Goal: Information Seeking & Learning: Learn about a topic

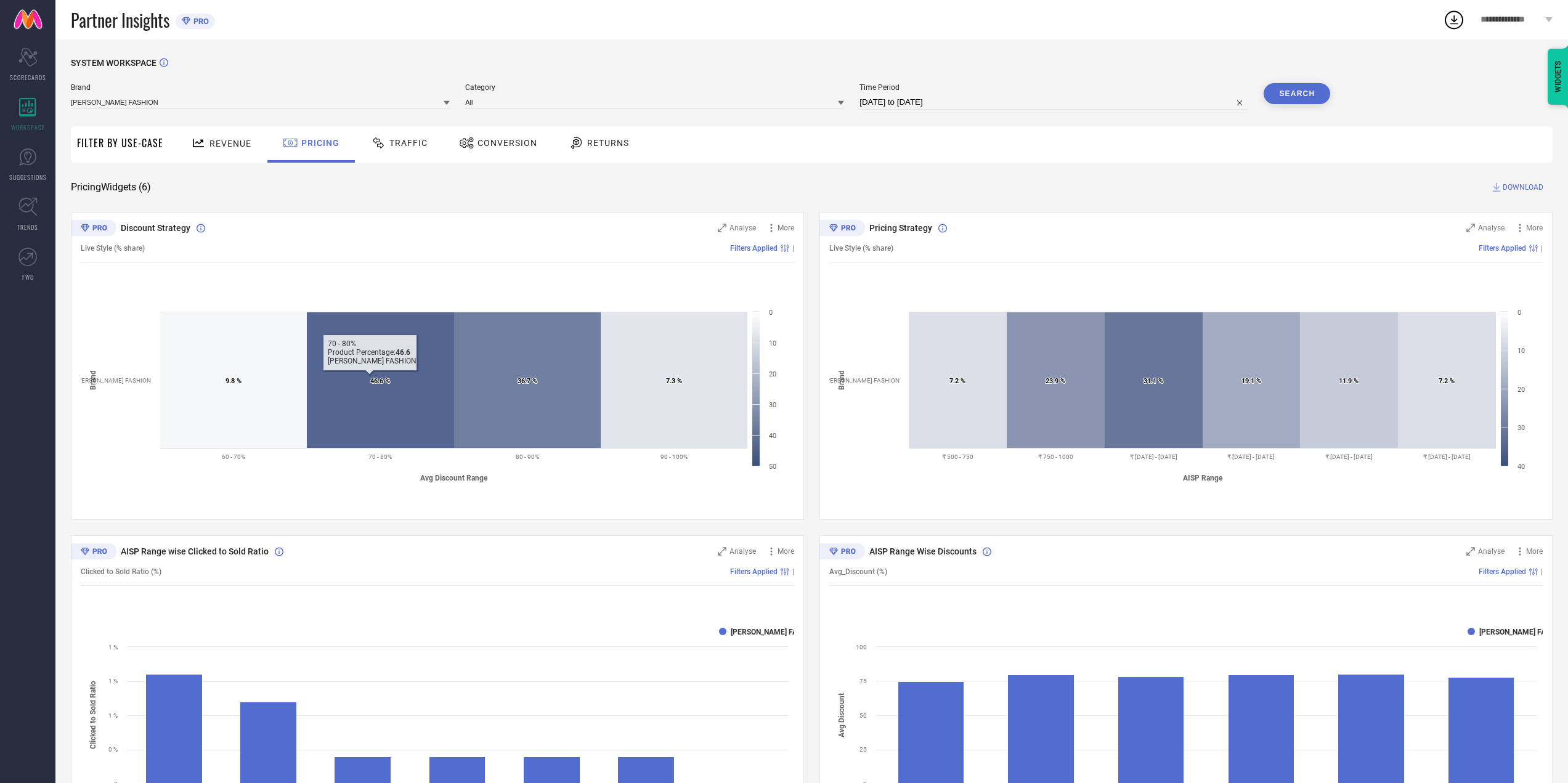
click at [393, 139] on span "Traffic" at bounding box center [409, 143] width 38 height 10
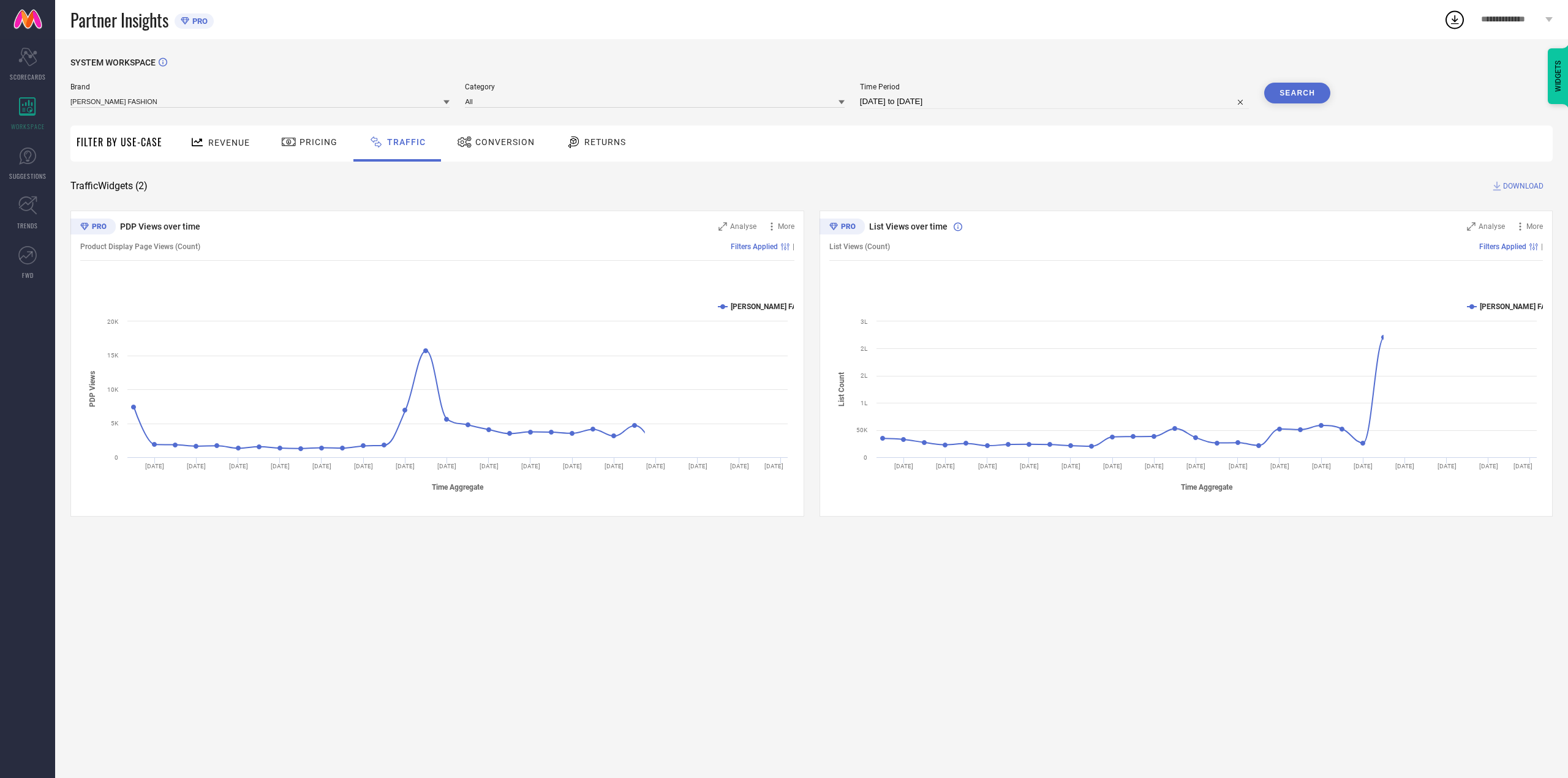
click at [495, 156] on div "Conversion" at bounding box center [496, 143] width 108 height 36
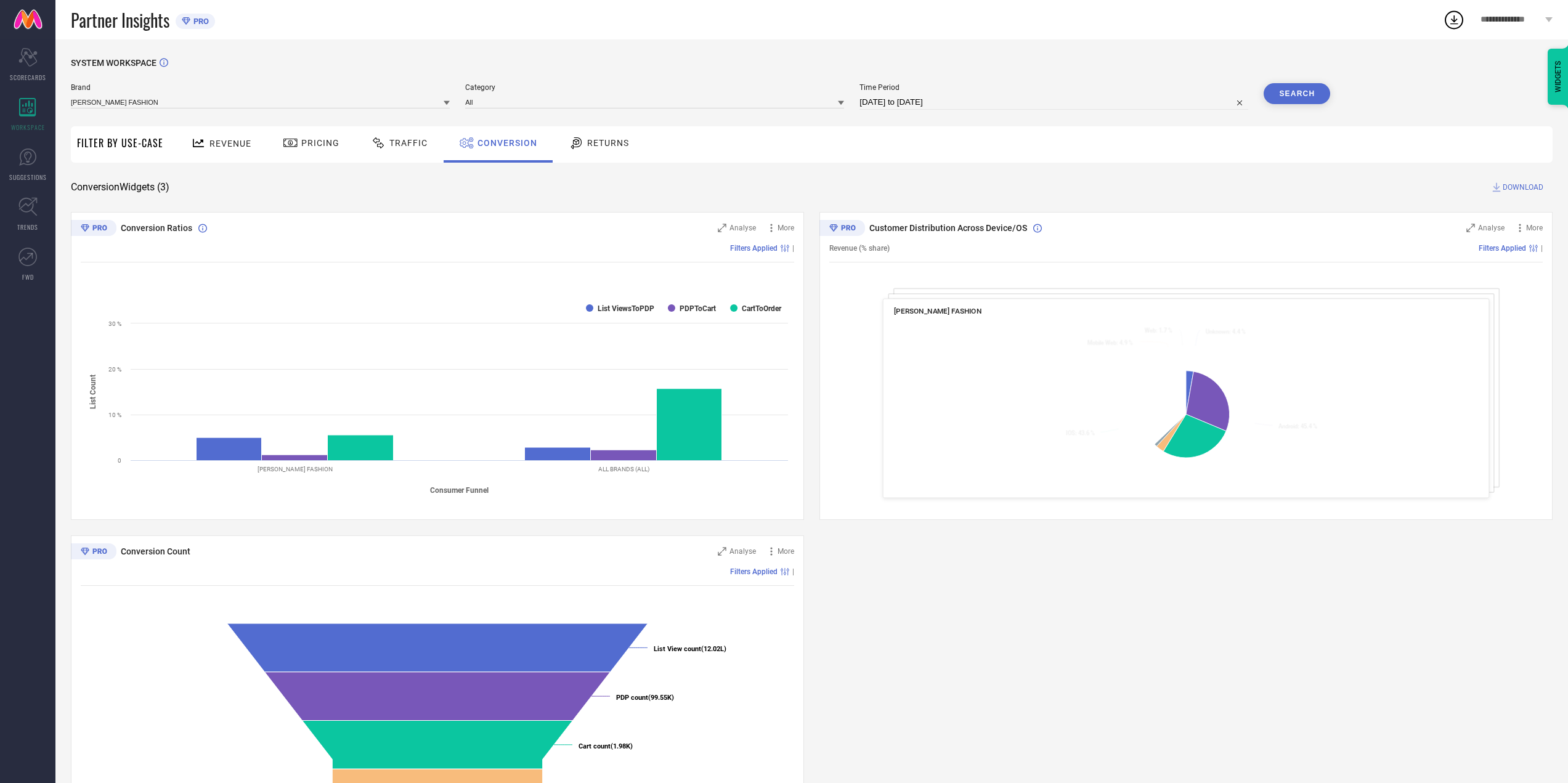
click at [585, 149] on div "Returns" at bounding box center [598, 143] width 67 height 21
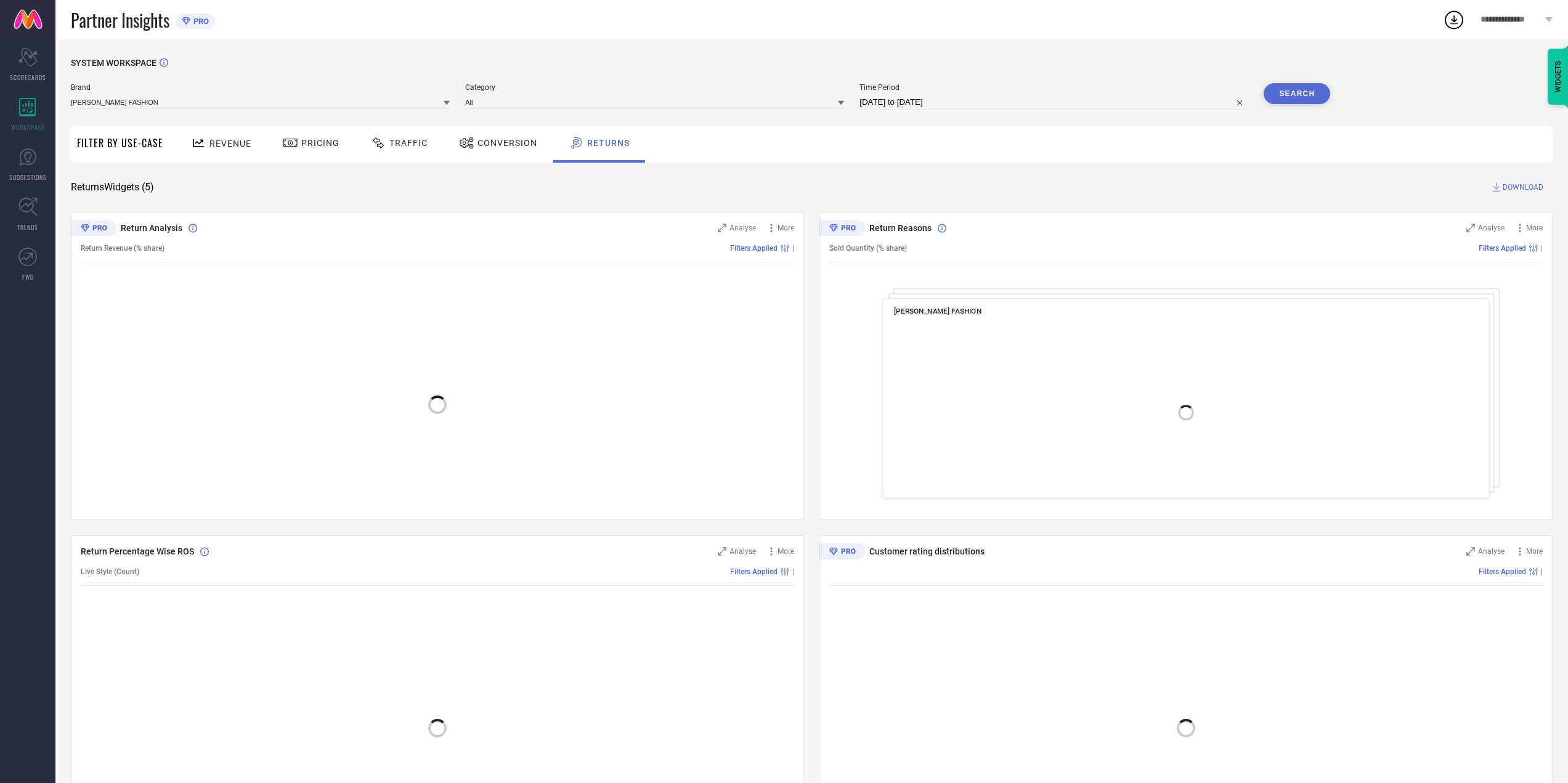
click at [487, 143] on span "Conversion" at bounding box center [507, 143] width 59 height 10
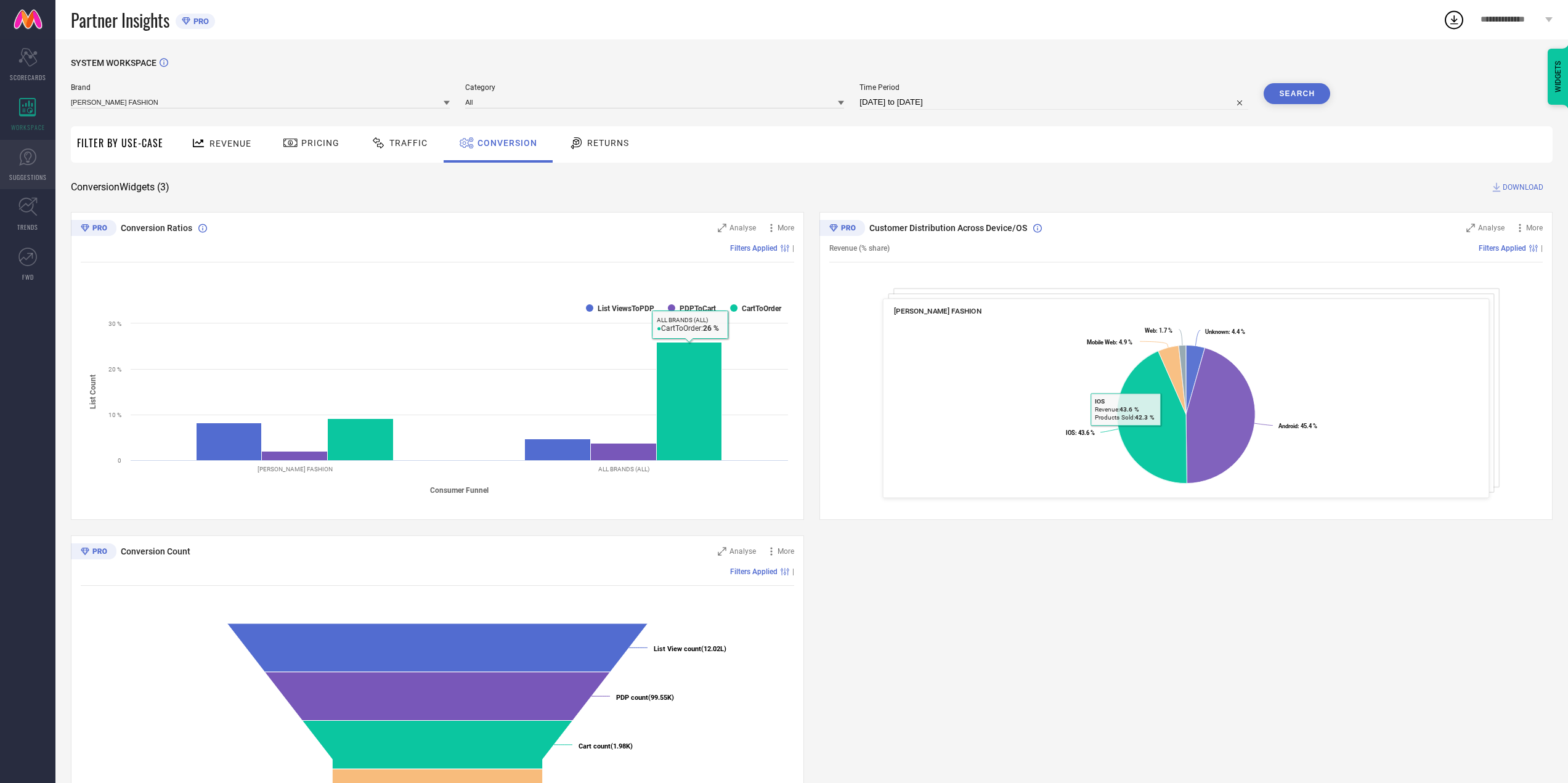
click at [5, 144] on link "SUGGESTIONS" at bounding box center [28, 165] width 56 height 50
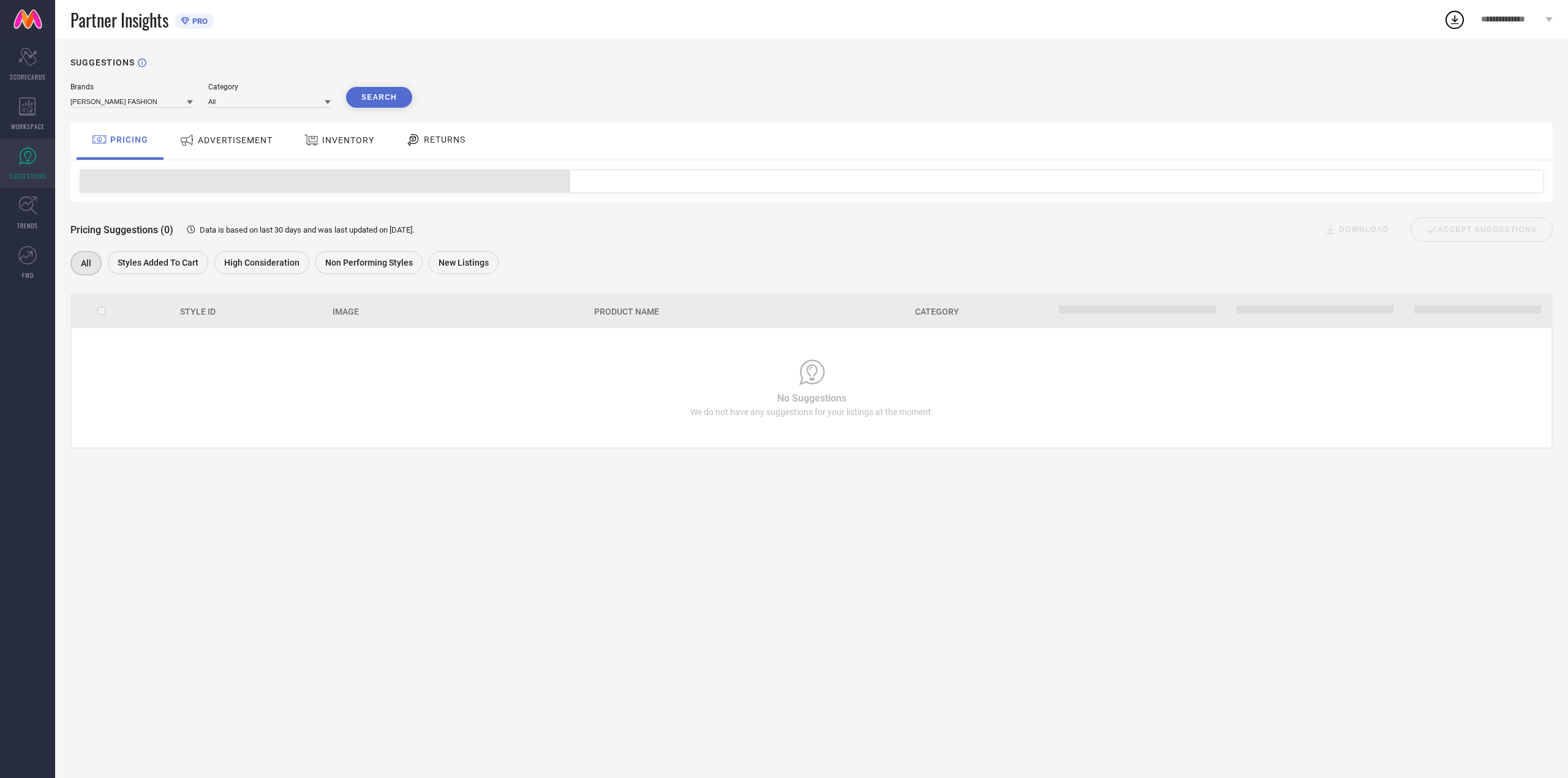
click at [212, 148] on div "ADVERTISEMENT" at bounding box center [225, 141] width 99 height 22
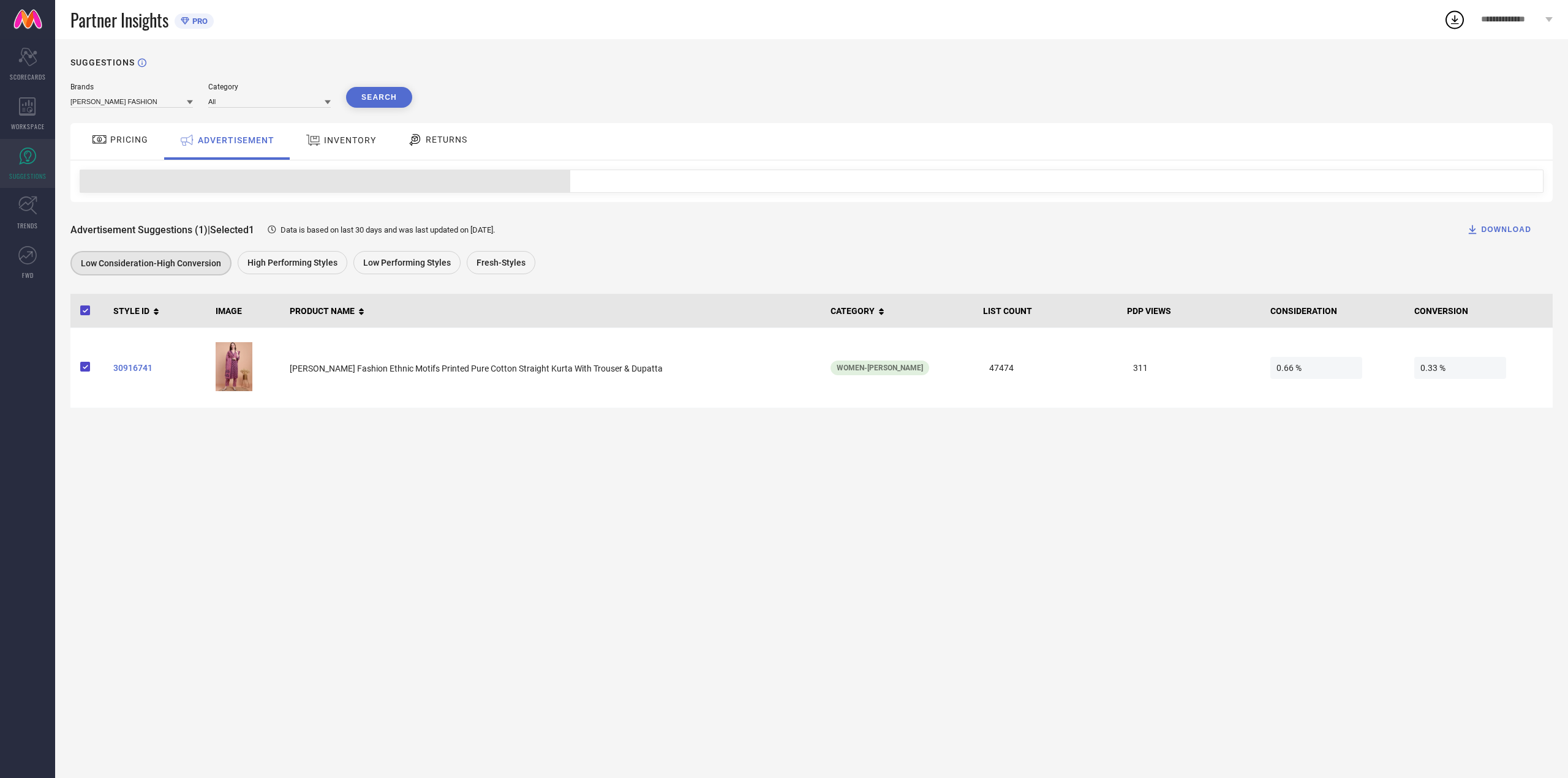
click at [124, 129] on div "PRICING" at bounding box center [120, 141] width 87 height 37
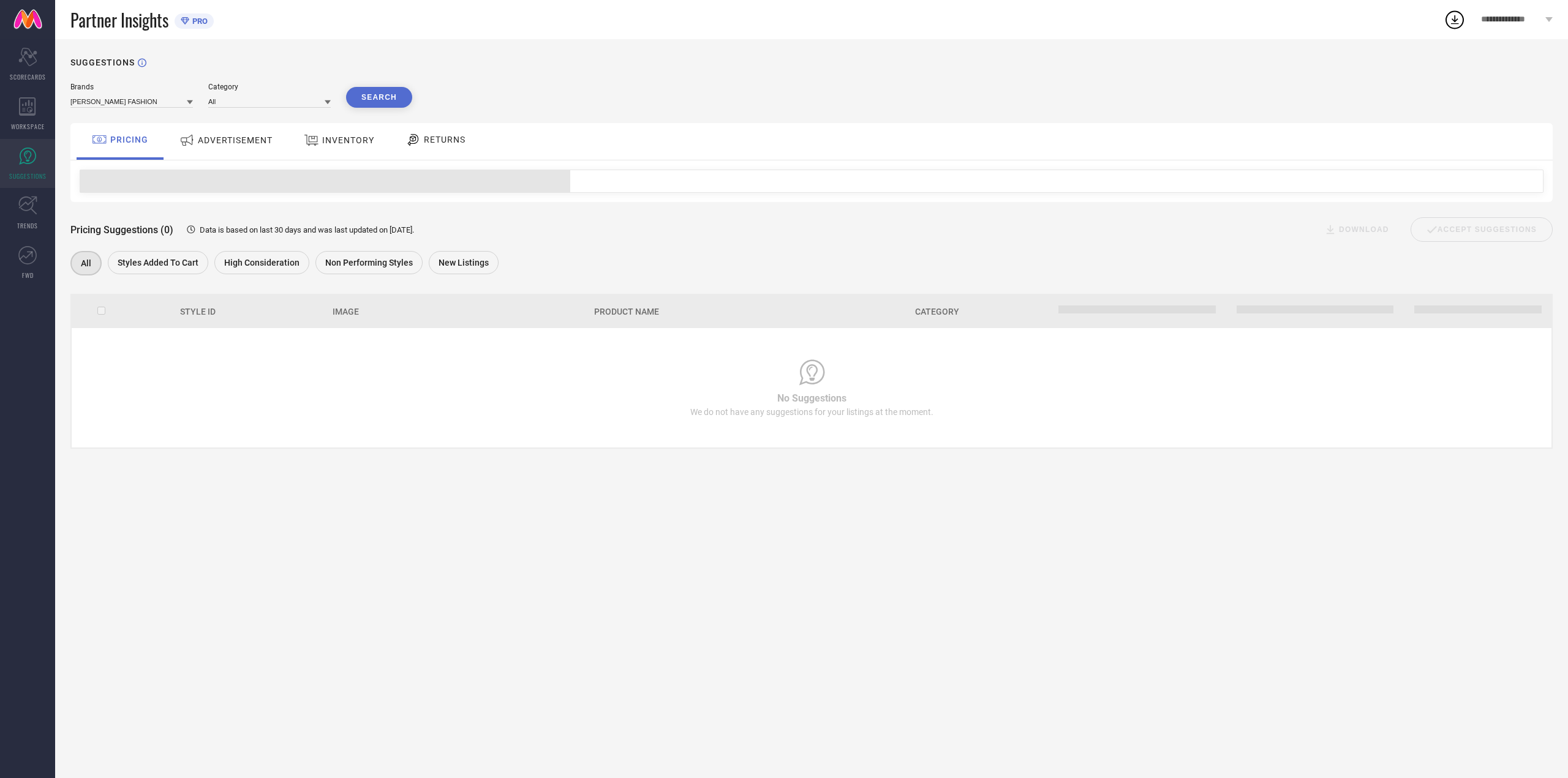
click at [248, 143] on span "ADVERTISEMENT" at bounding box center [235, 140] width 75 height 10
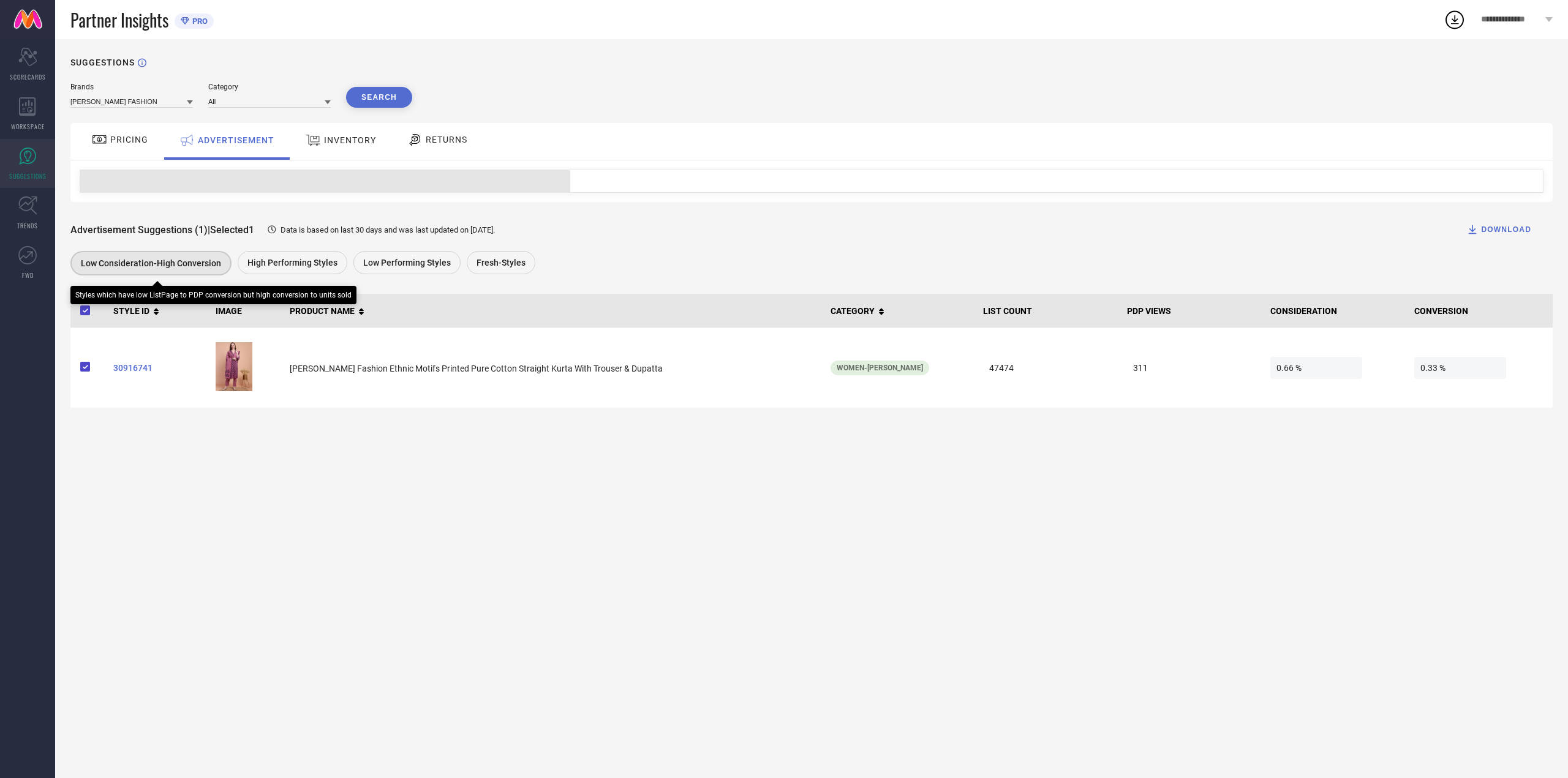
click at [202, 256] on div "Low Consideration-High Conversion" at bounding box center [150, 263] width 161 height 24
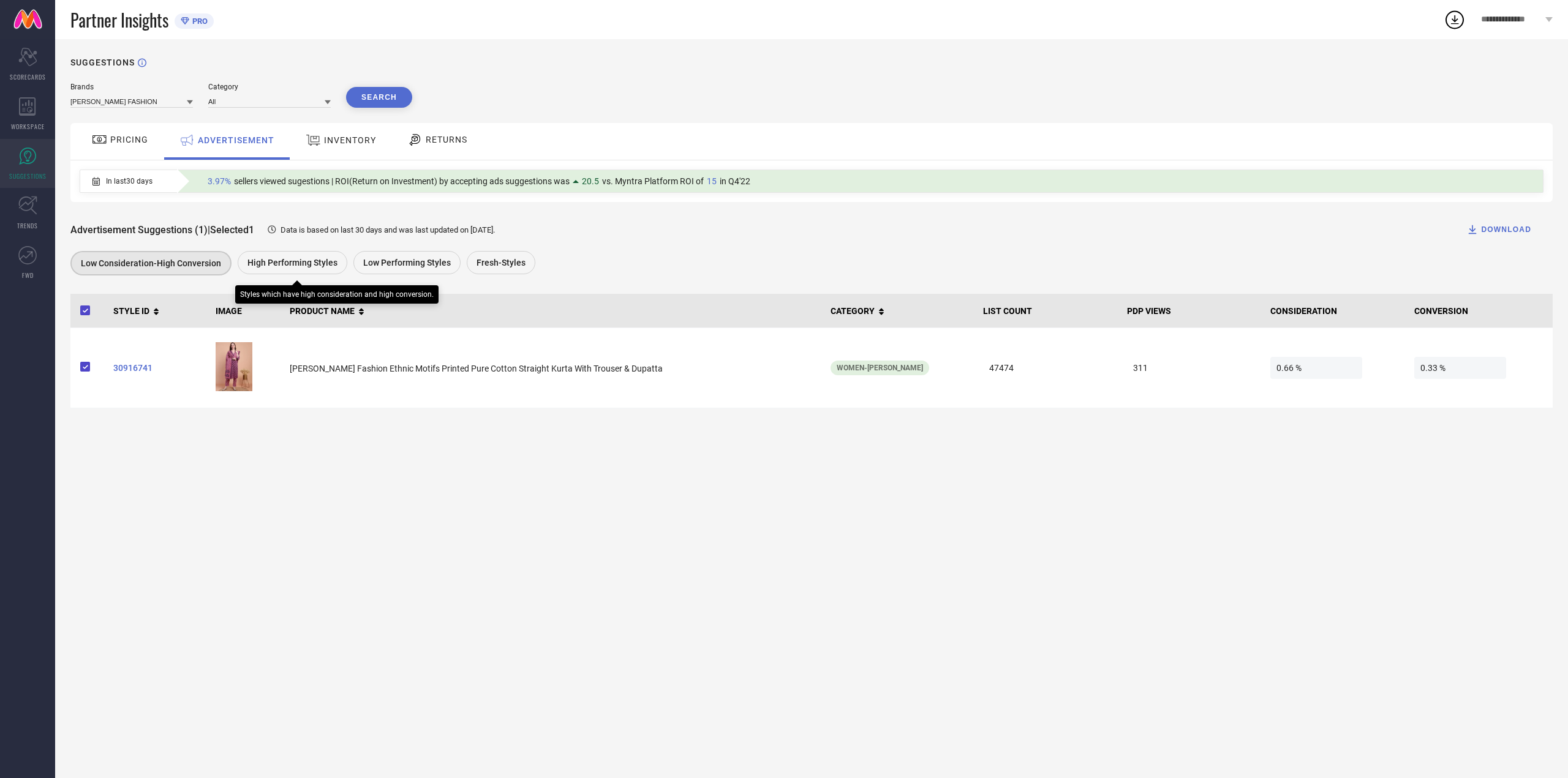
click at [317, 252] on div "Advertisement Suggestions (1) | Selected 1 Data is based on last 30 days and wa…" at bounding box center [811, 240] width 1482 height 76
click at [316, 257] on div "High Performing Styles" at bounding box center [292, 262] width 110 height 23
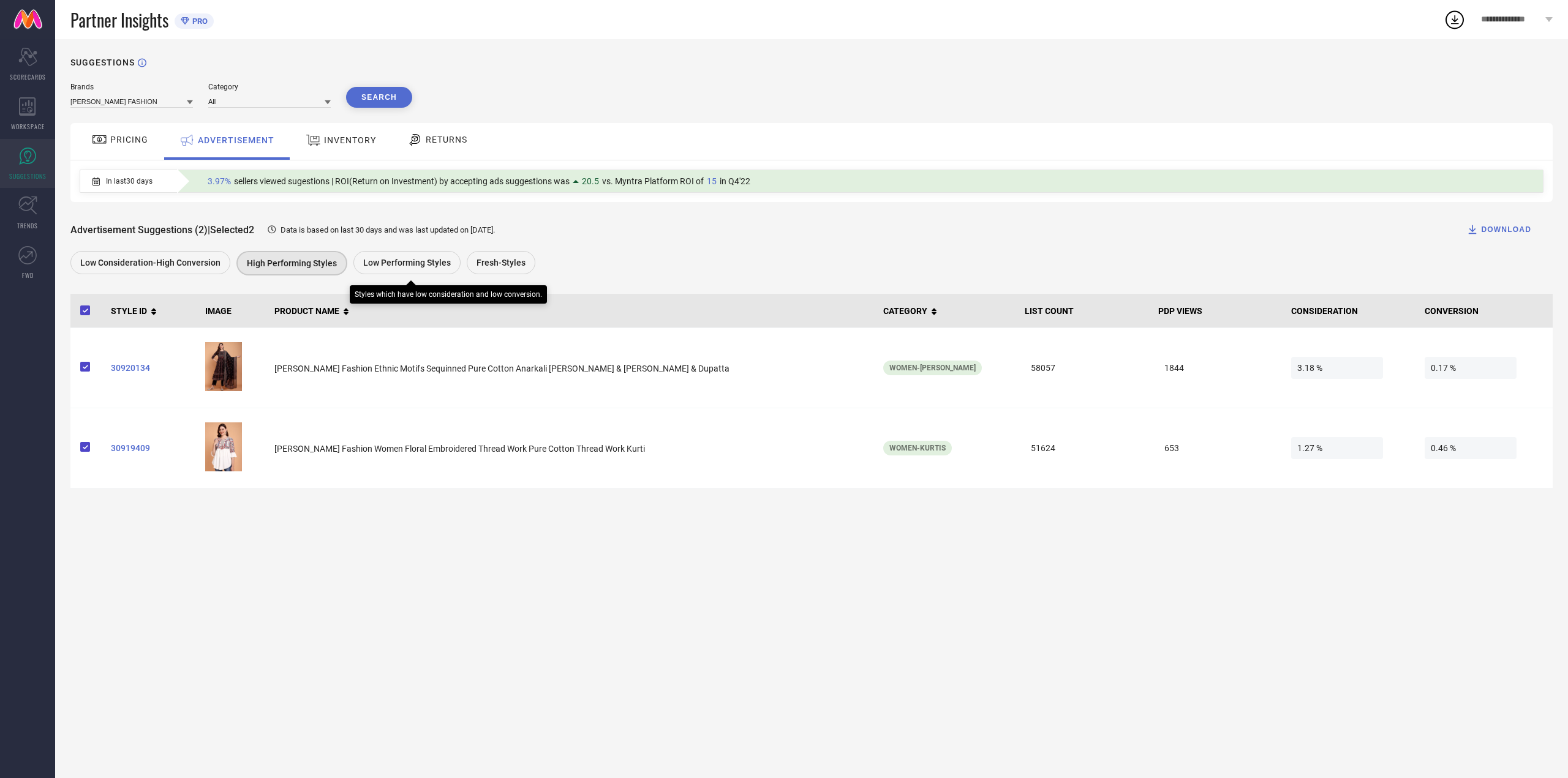
click at [390, 269] on div "Low Performing Styles" at bounding box center [407, 262] width 107 height 23
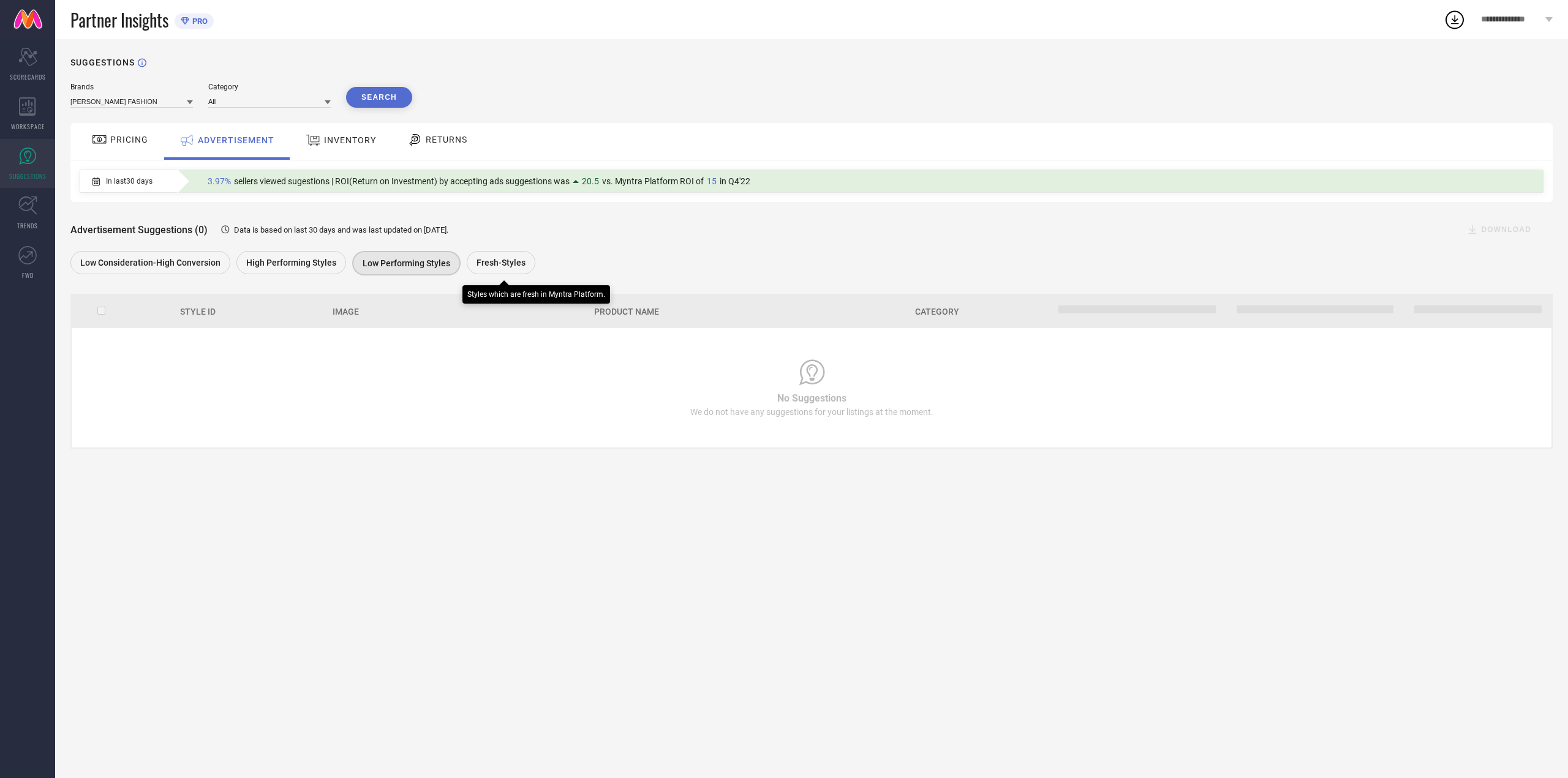
click at [496, 267] on span "Fresh-Styles" at bounding box center [501, 262] width 49 height 10
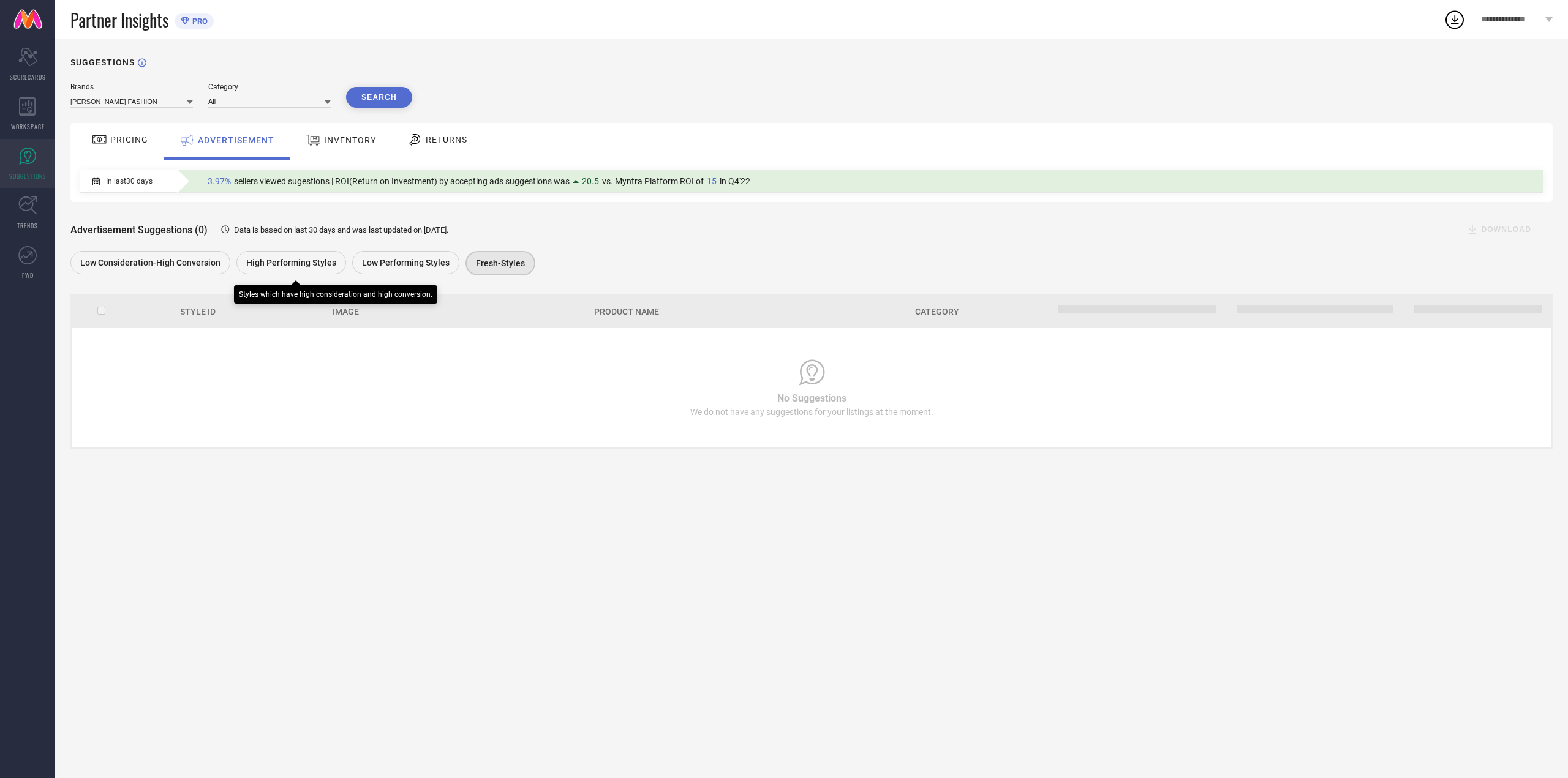
click at [263, 265] on span "High Performing Styles" at bounding box center [291, 262] width 90 height 10
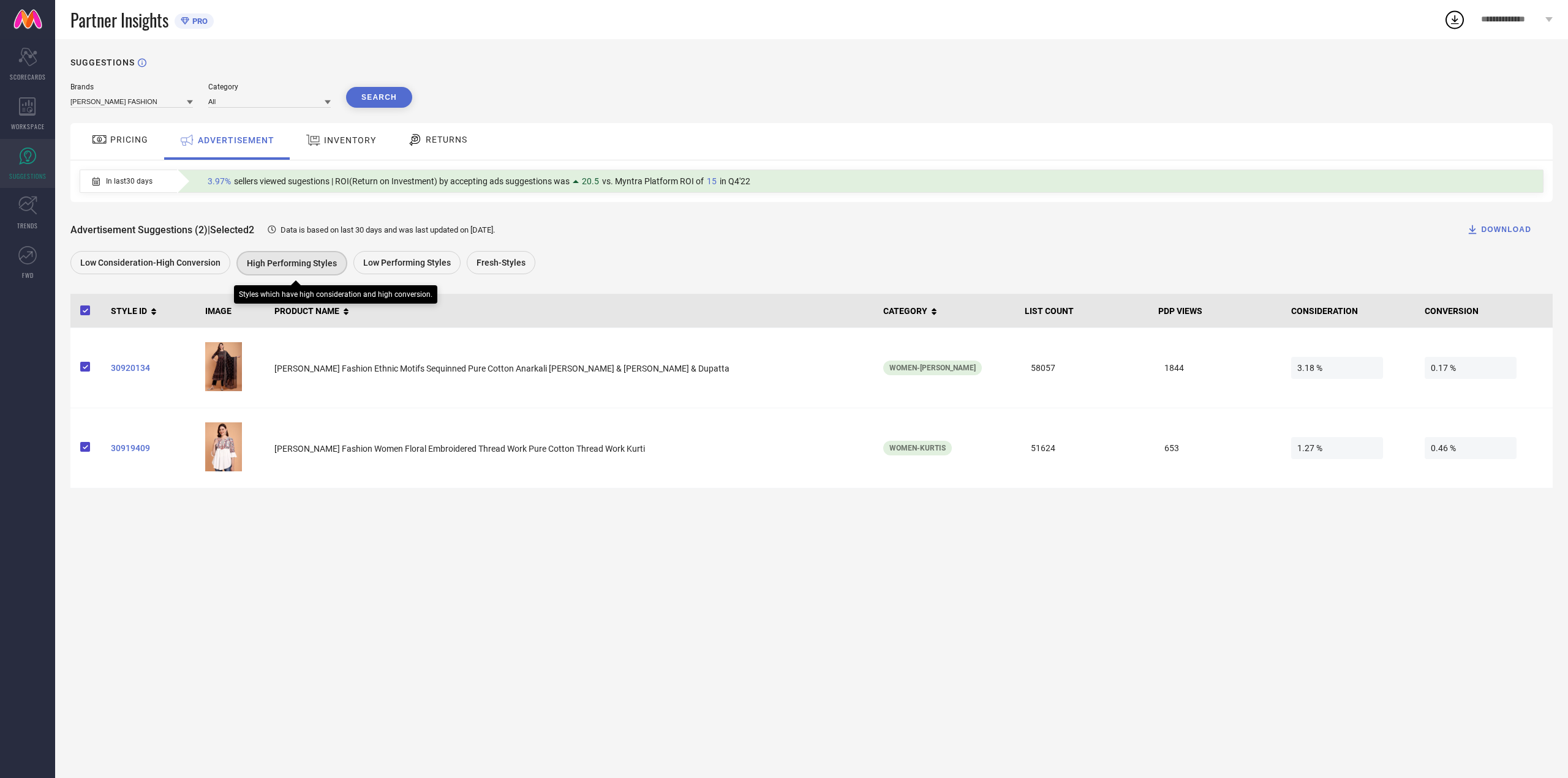
click at [348, 168] on div "In last 30 days 3.97% sellers viewed sugestions | ROI(Return on Investment) by …" at bounding box center [811, 181] width 1482 height 41
click at [348, 166] on div "In last 30 days 3.97% sellers viewed sugestions | ROI(Return on Investment) by …" at bounding box center [811, 181] width 1482 height 41
click at [350, 160] on div "INVENTORY" at bounding box center [341, 141] width 101 height 37
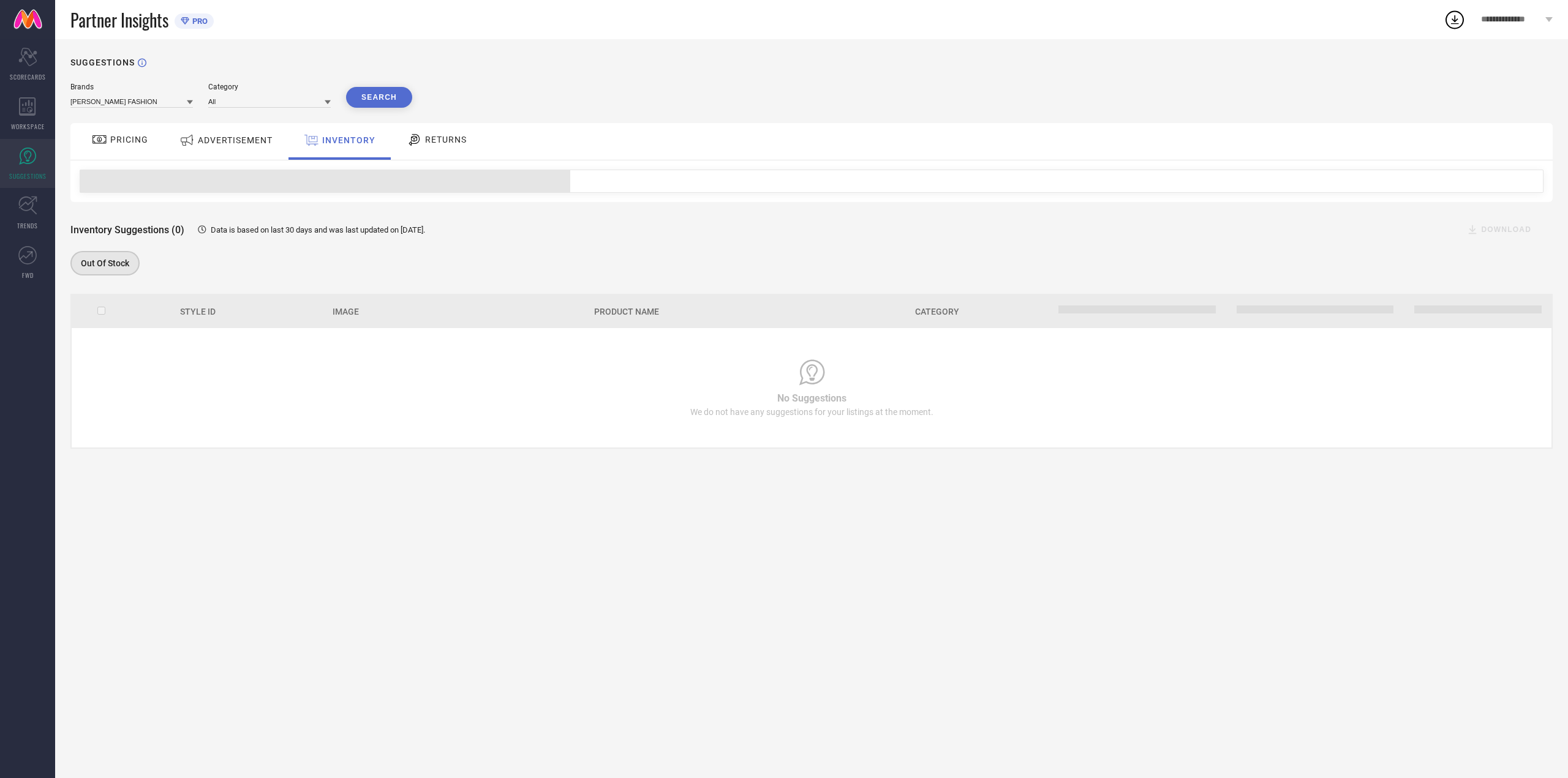
click at [413, 143] on icon at bounding box center [414, 139] width 15 height 14
click at [354, 151] on div "INVENTORY" at bounding box center [339, 141] width 76 height 22
click at [247, 158] on div "ADVERTISEMENT" at bounding box center [226, 141] width 124 height 37
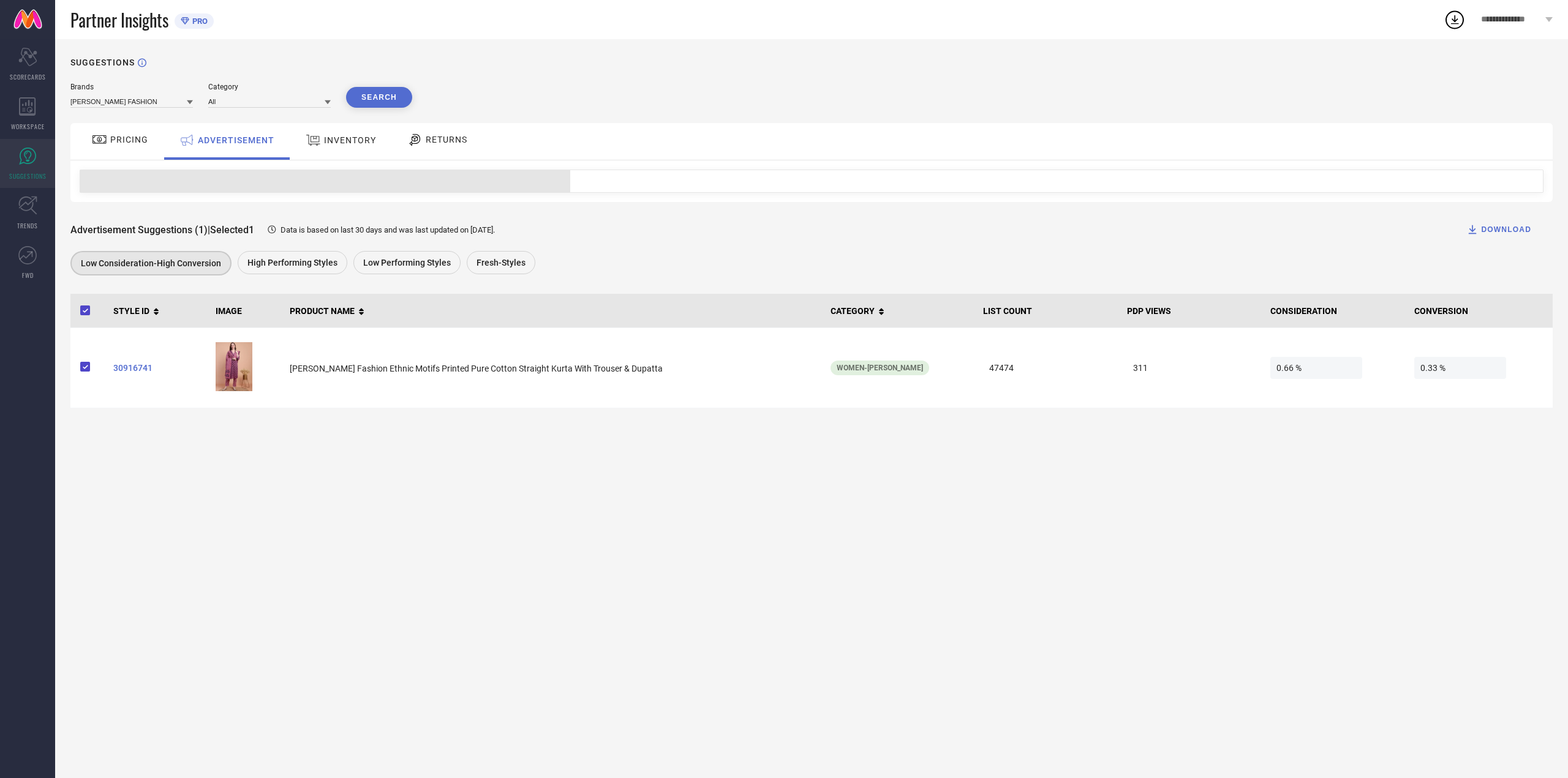
click at [123, 271] on div "Low Consideration-High Conversion" at bounding box center [150, 263] width 161 height 24
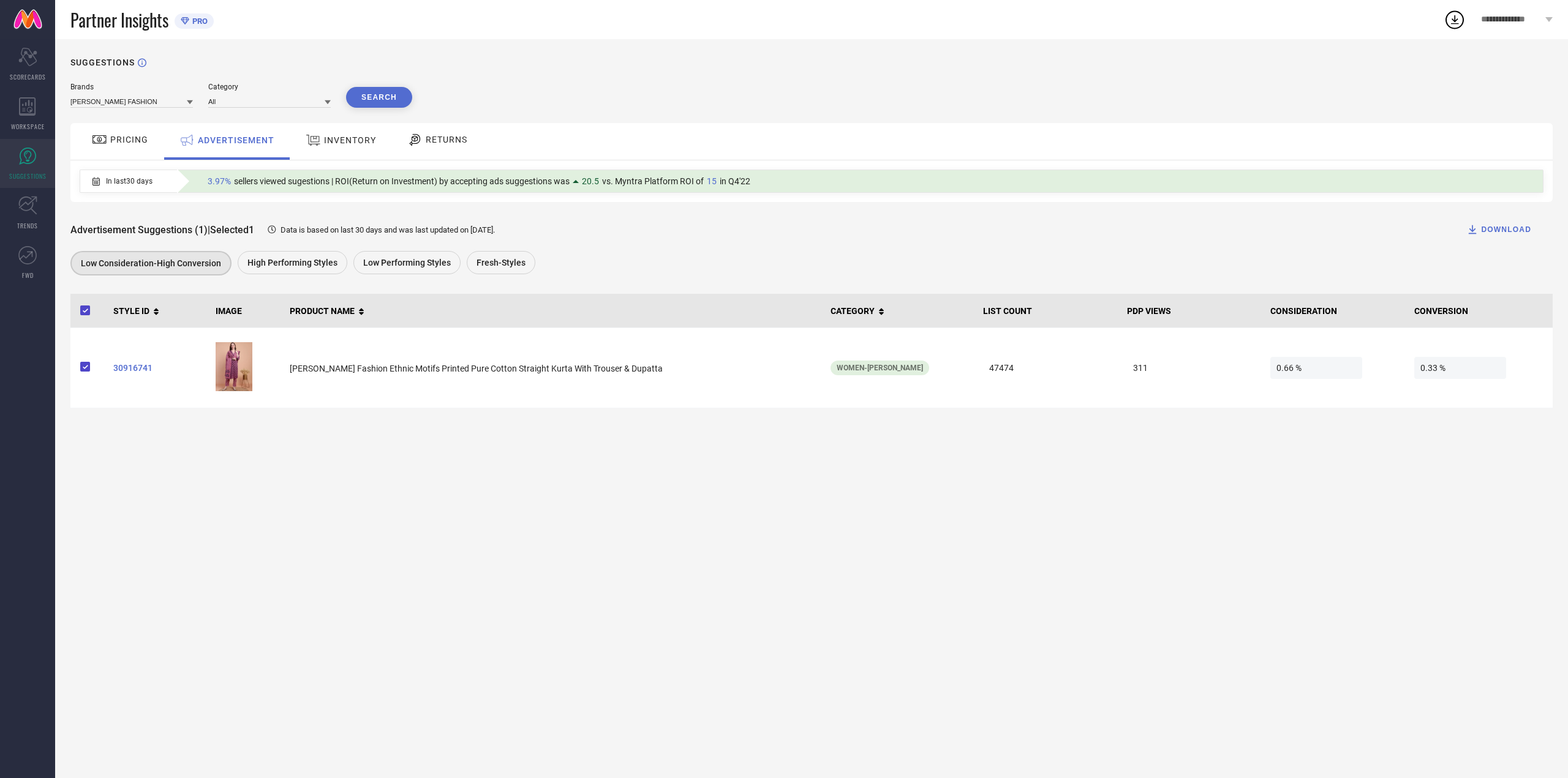
click at [143, 139] on span "PRICING" at bounding box center [129, 139] width 38 height 10
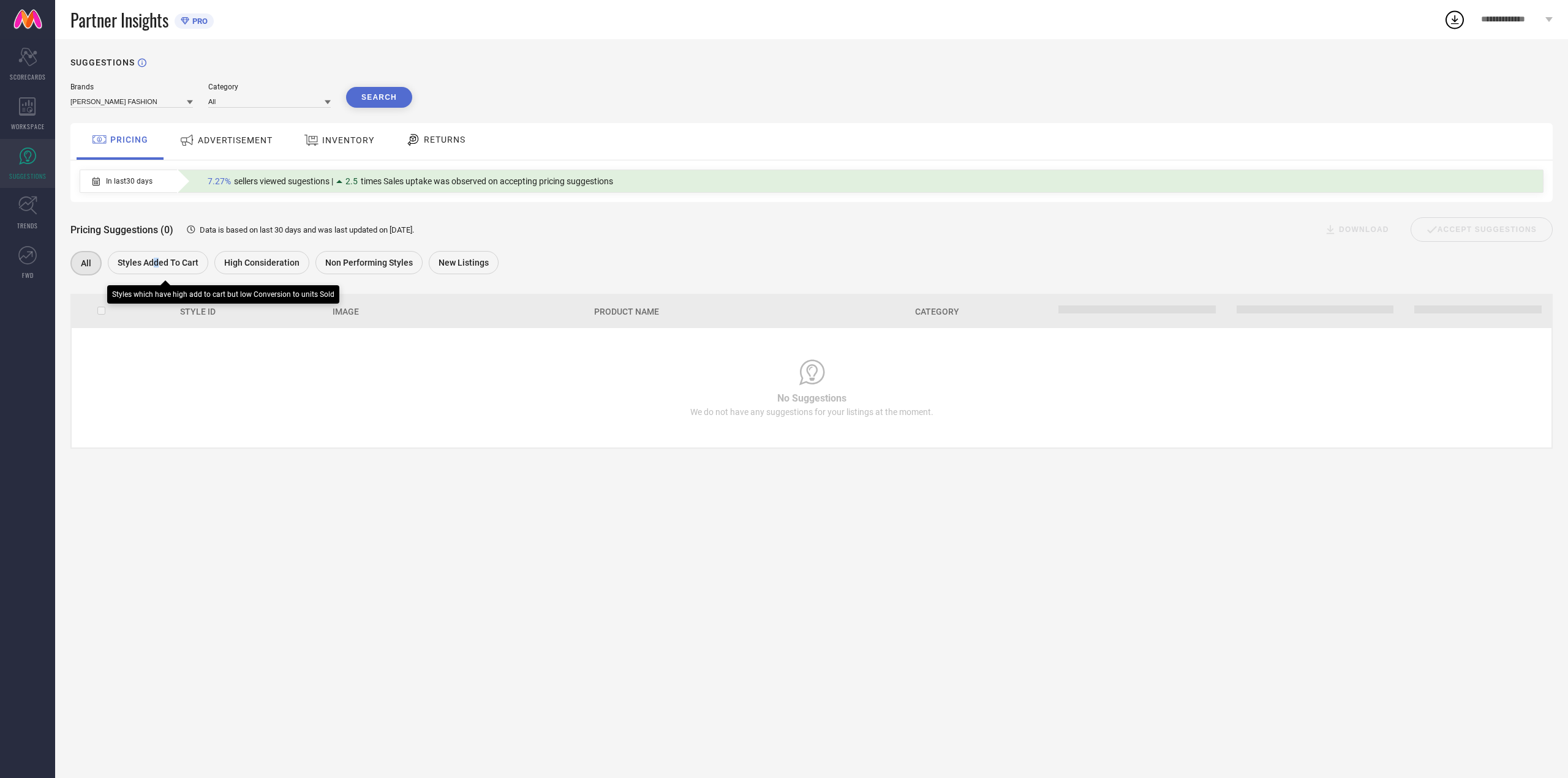
click at [155, 273] on div "Styles Added To Cart" at bounding box center [158, 262] width 101 height 23
click at [292, 263] on span "High Consideration" at bounding box center [262, 262] width 76 height 10
click at [379, 254] on div "Non Performing Styles" at bounding box center [369, 262] width 107 height 23
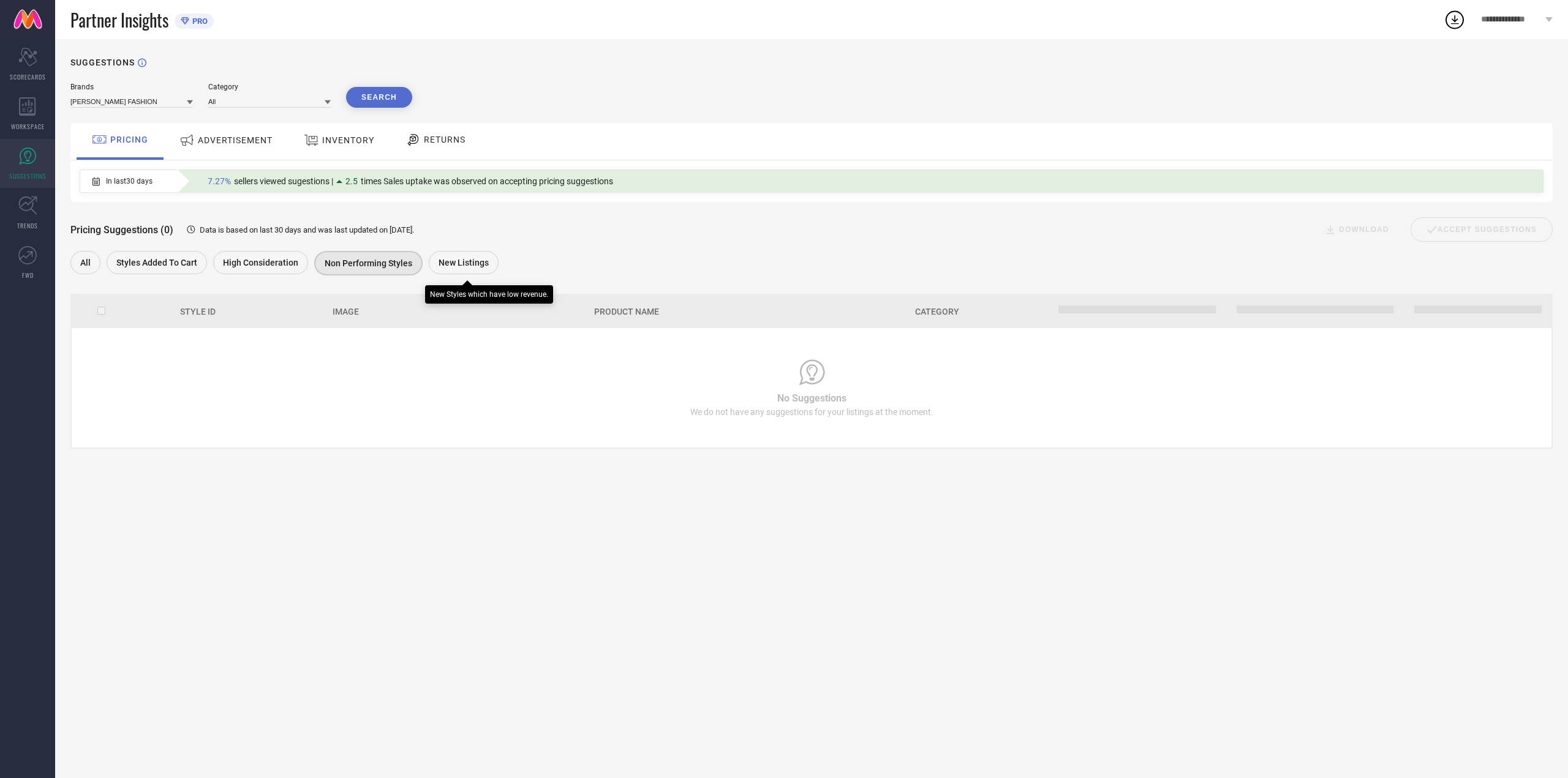
click at [473, 265] on span "New Listings" at bounding box center [463, 262] width 50 height 10
click at [19, 223] on span "TRENDS" at bounding box center [28, 225] width 21 height 9
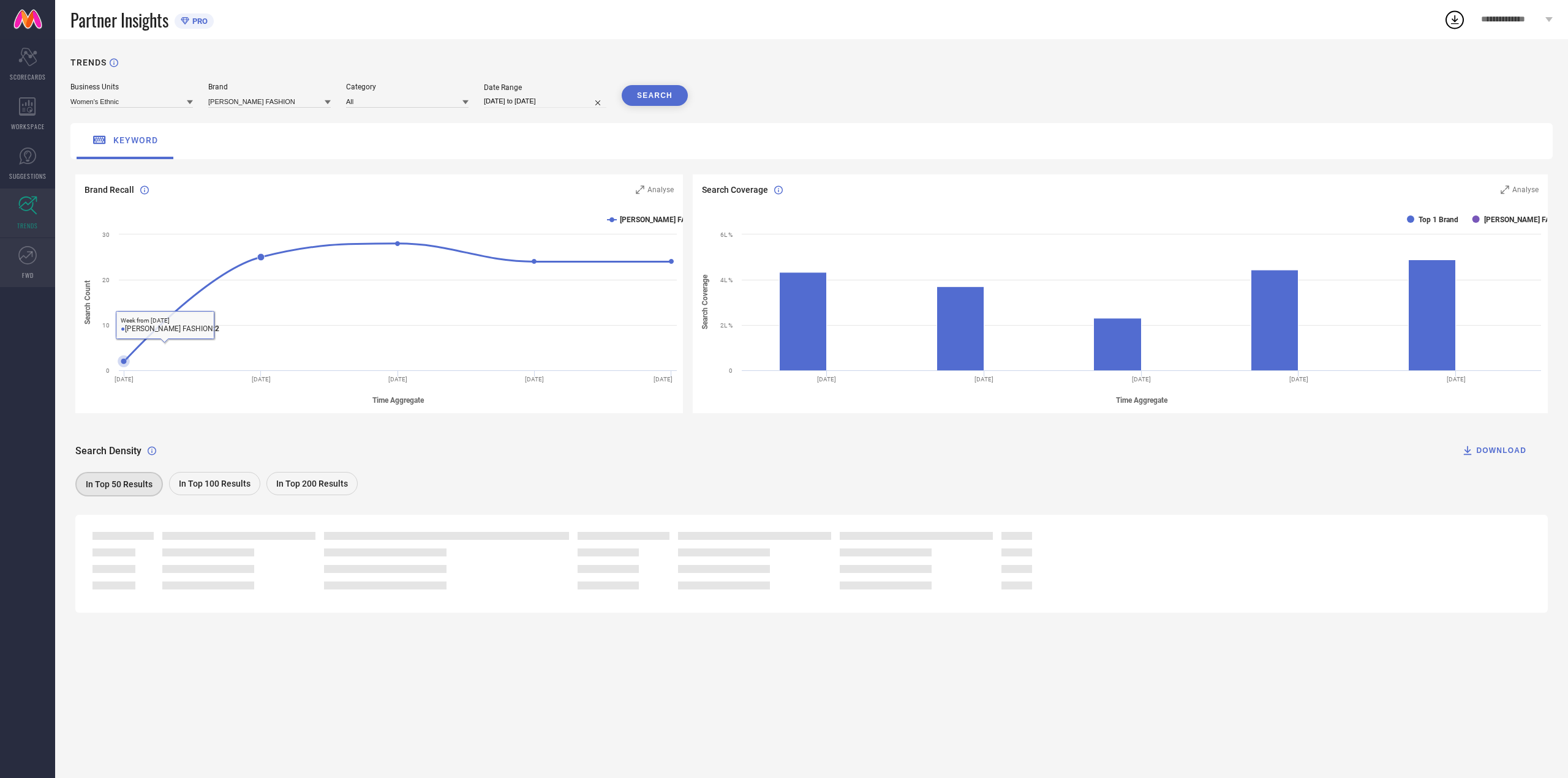
click at [1, 243] on link "FWD" at bounding box center [28, 263] width 55 height 49
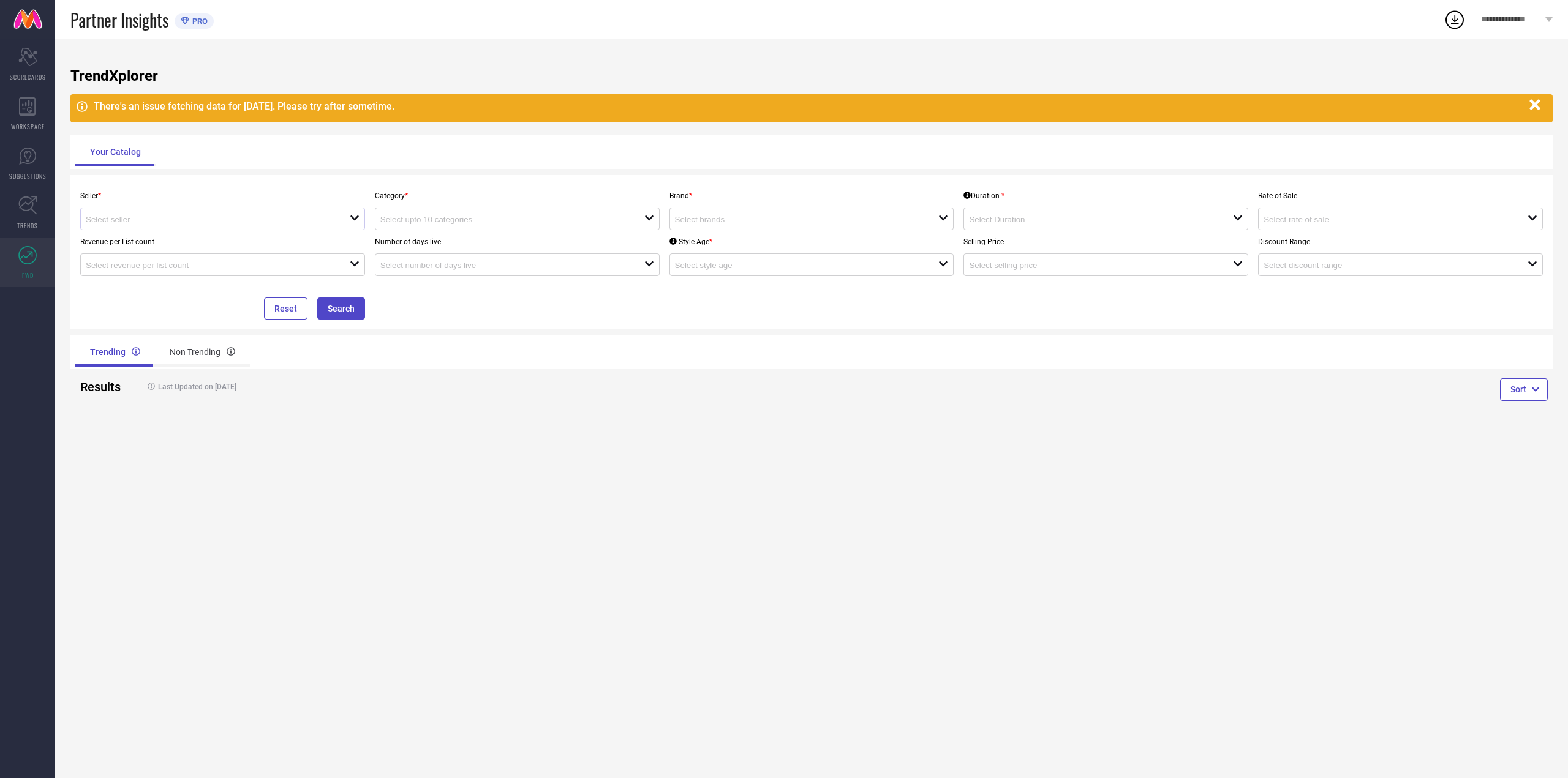
click at [177, 214] on div at bounding box center [218, 219] width 264 height 12
click at [174, 241] on li "[PERSON_NAME] FASHION-[GEOGRAPHIC_DATA] ( 29808 )" at bounding box center [222, 242] width 283 height 22
type input "[PERSON_NAME] FASHION-[GEOGRAPHIC_DATA] ( 29808 )"
click at [484, 223] on input at bounding box center [499, 219] width 238 height 9
click at [720, 214] on div at bounding box center [807, 219] width 264 height 12
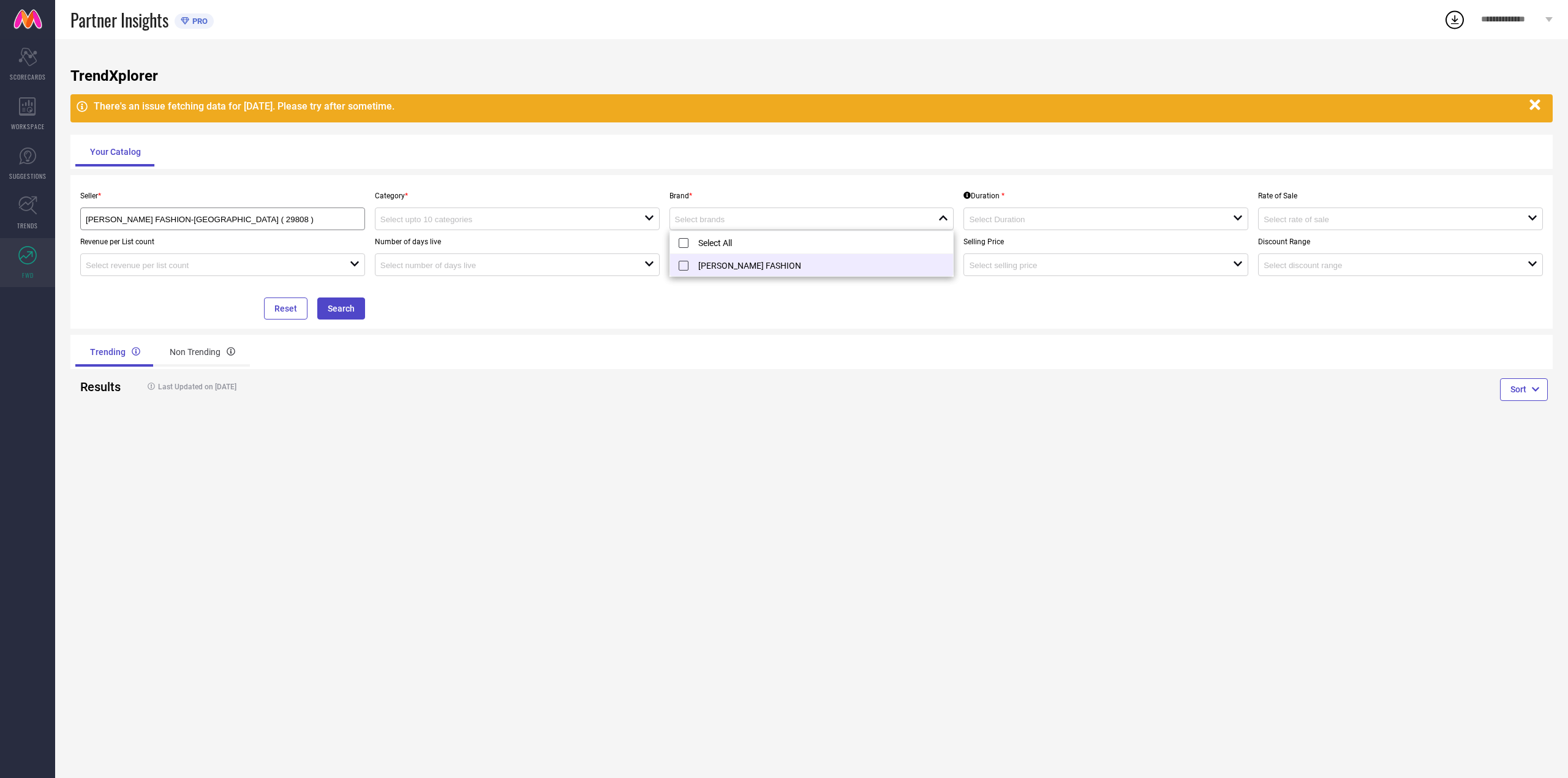
click at [747, 266] on li "[PERSON_NAME] FASHION" at bounding box center [812, 265] width 283 height 22
type input "[PERSON_NAME] FASHION"
click at [781, 189] on div "Brand * [PERSON_NAME] FASHION reset" at bounding box center [812, 208] width 294 height 46
click at [325, 315] on button "Search" at bounding box center [341, 309] width 48 height 22
click at [452, 190] on div "Category * open" at bounding box center [517, 208] width 294 height 46
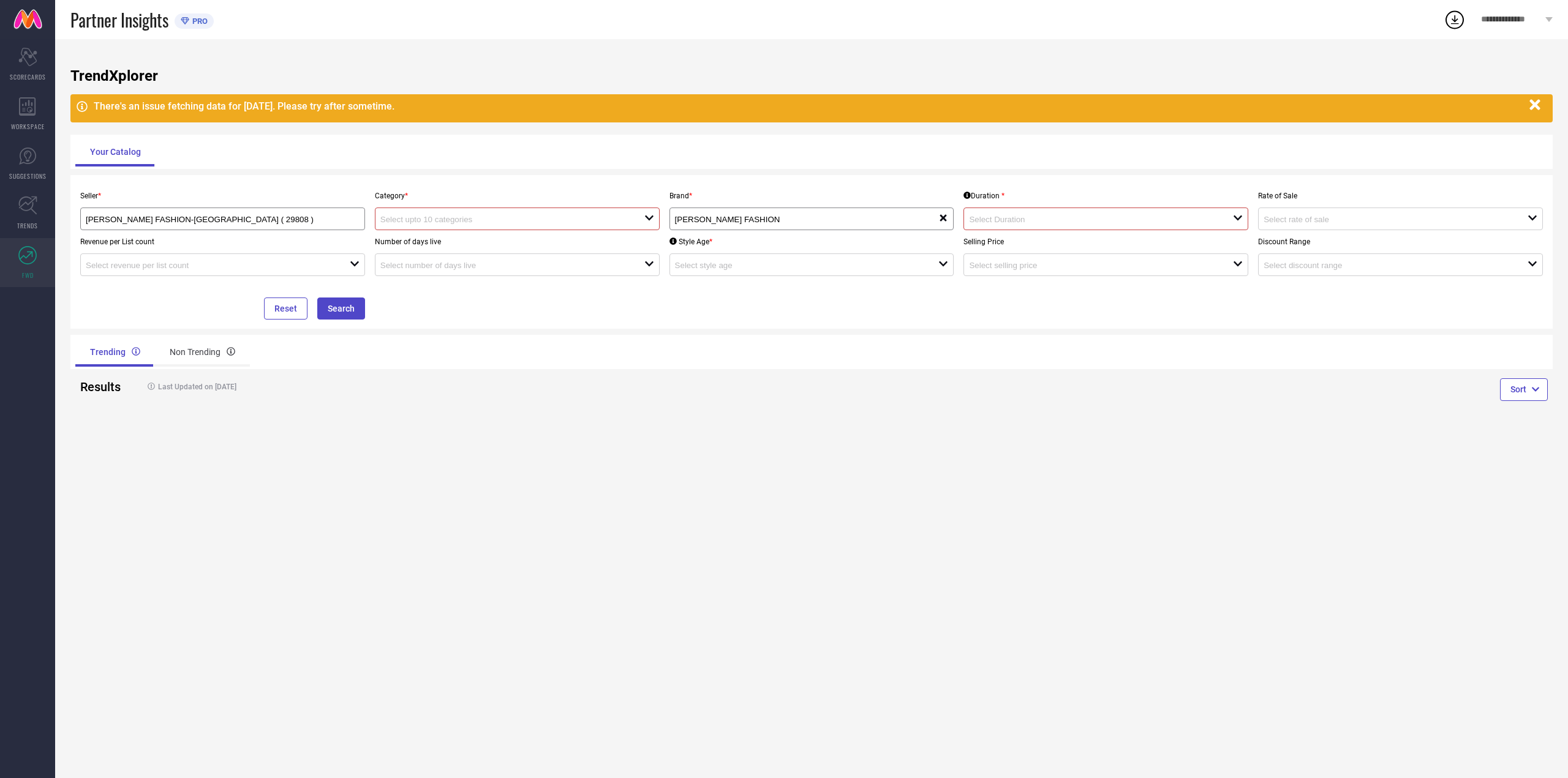
click at [444, 221] on input at bounding box center [499, 219] width 238 height 9
click at [444, 239] on div "No results found" at bounding box center [517, 241] width 285 height 21
click at [11, 234] on link "TRENDS" at bounding box center [28, 213] width 55 height 49
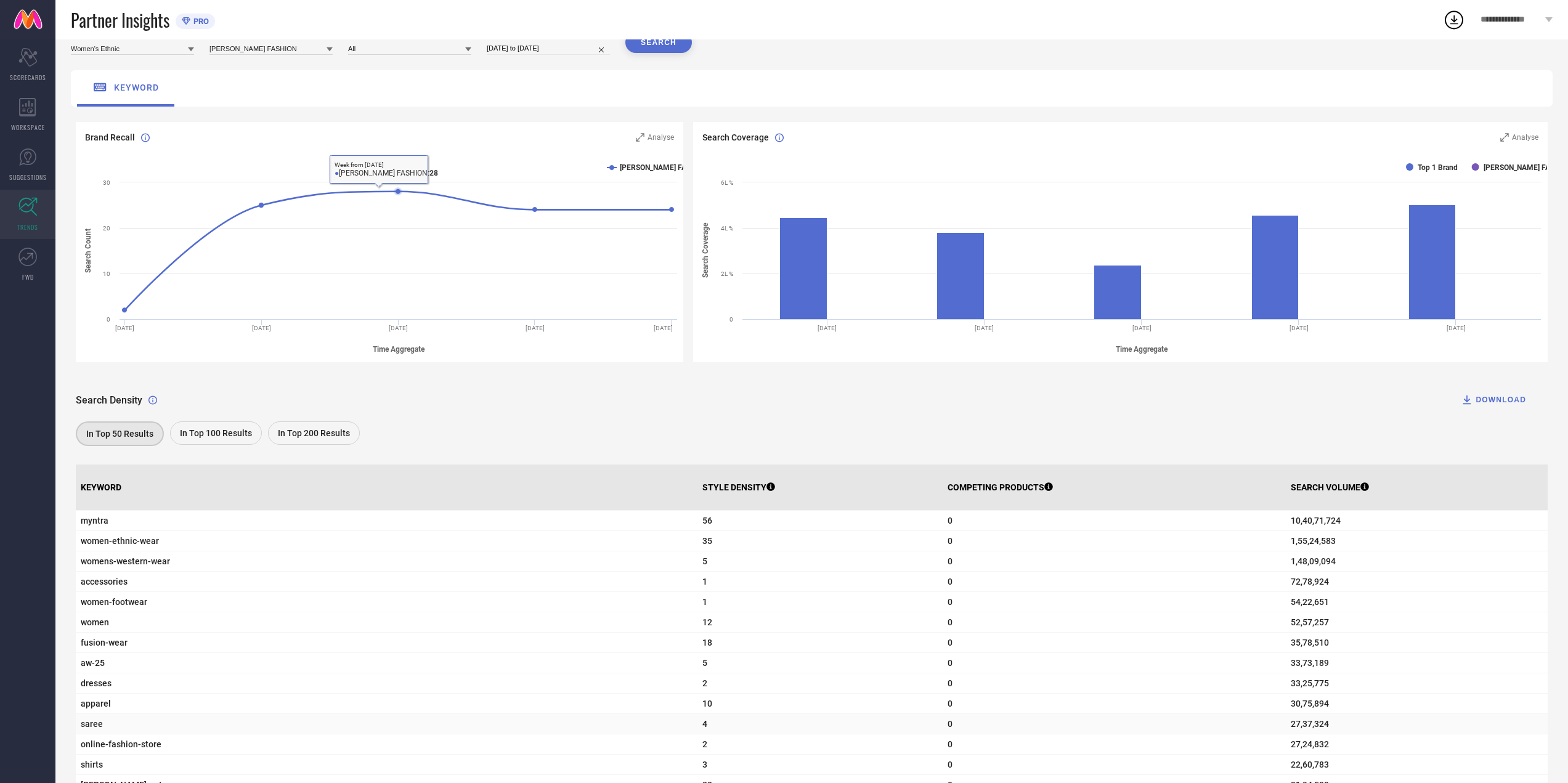
scroll to position [62, 0]
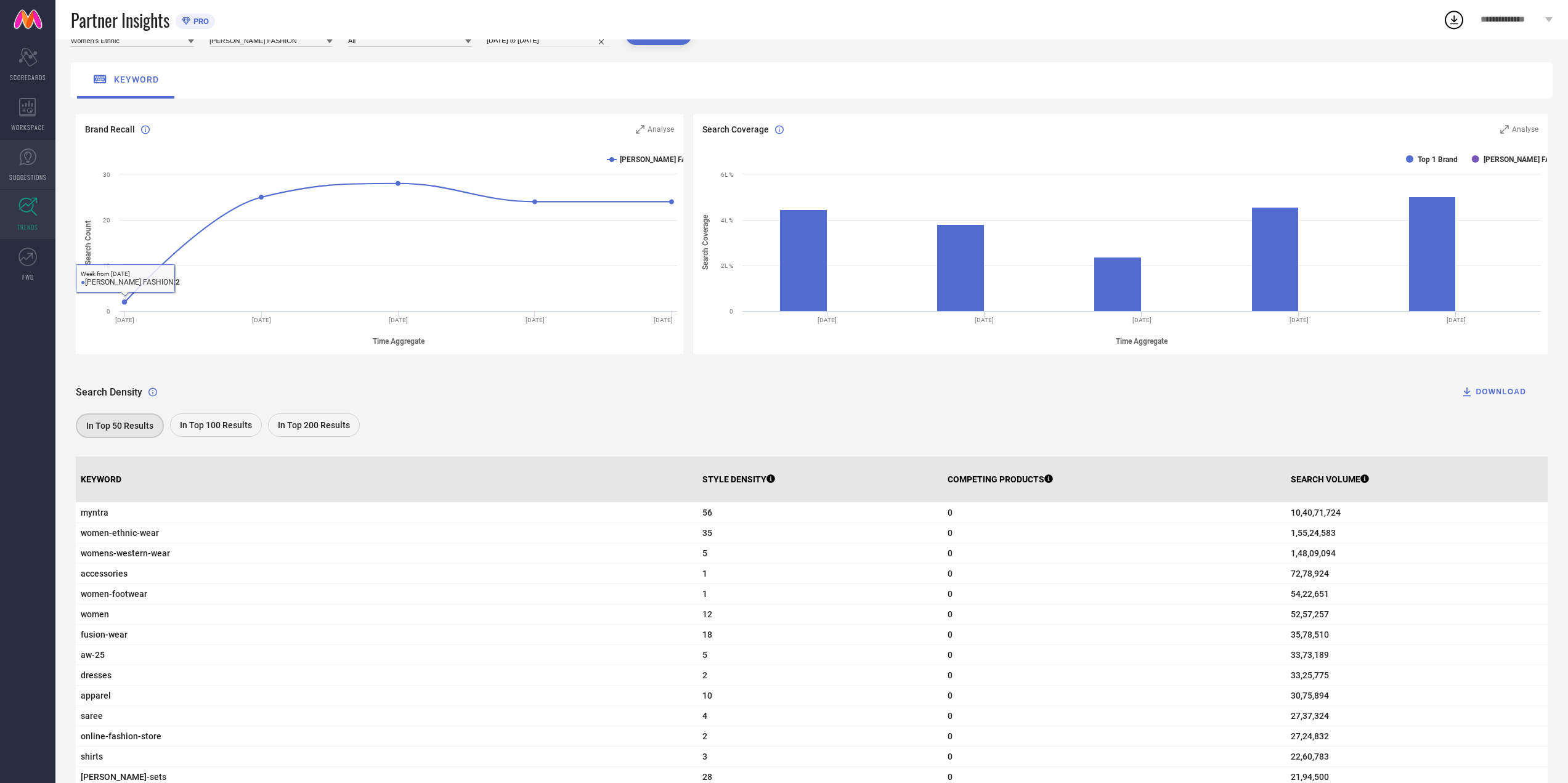
click at [27, 179] on span "SUGGESTIONS" at bounding box center [28, 177] width 38 height 9
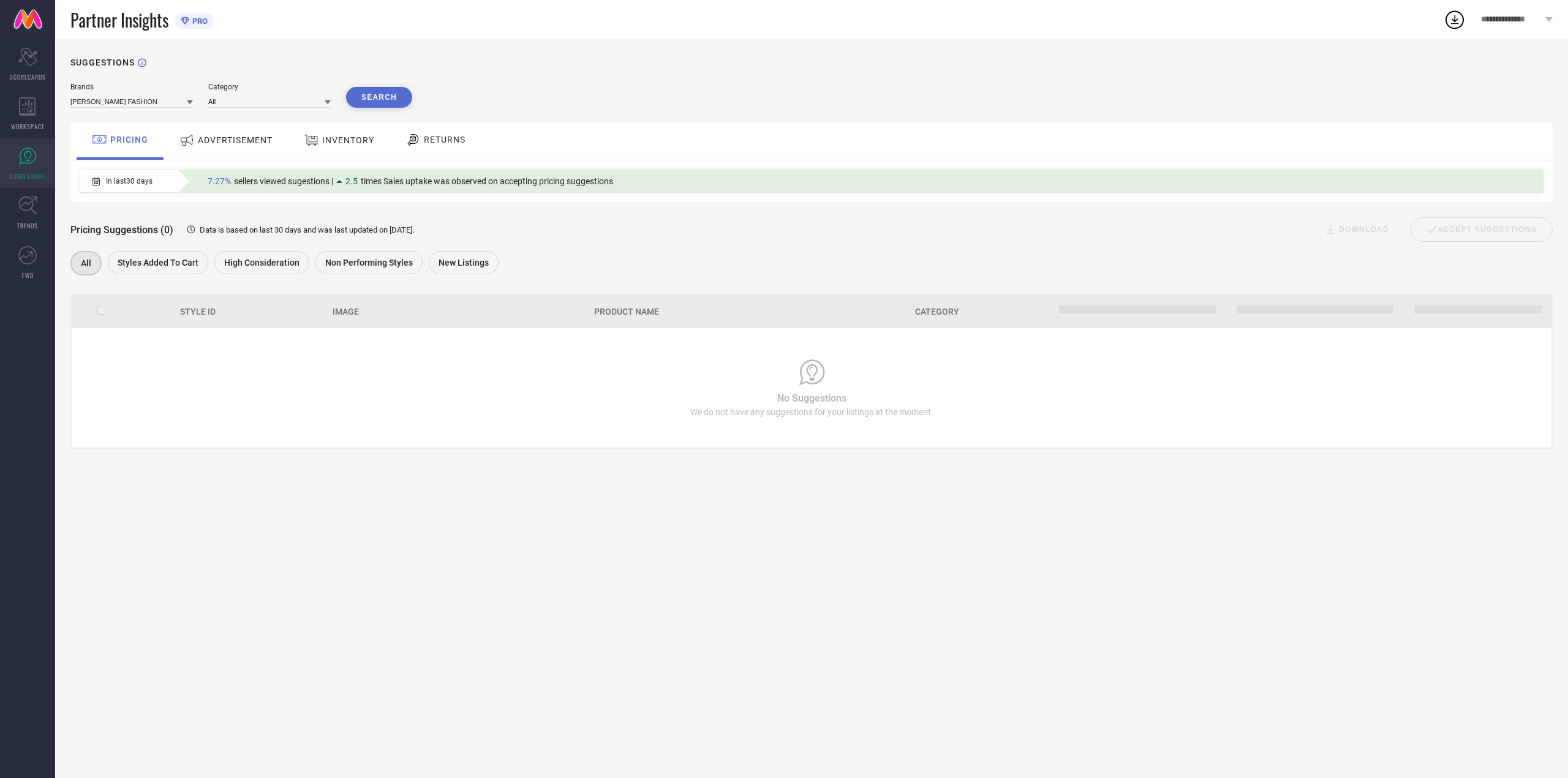
click at [27, 89] on ul "Scorecard SCORECARDS WORKSPACE SUGGESTIONS TRENDS FWD" at bounding box center [28, 164] width 55 height 247
click at [25, 108] on icon at bounding box center [28, 106] width 17 height 18
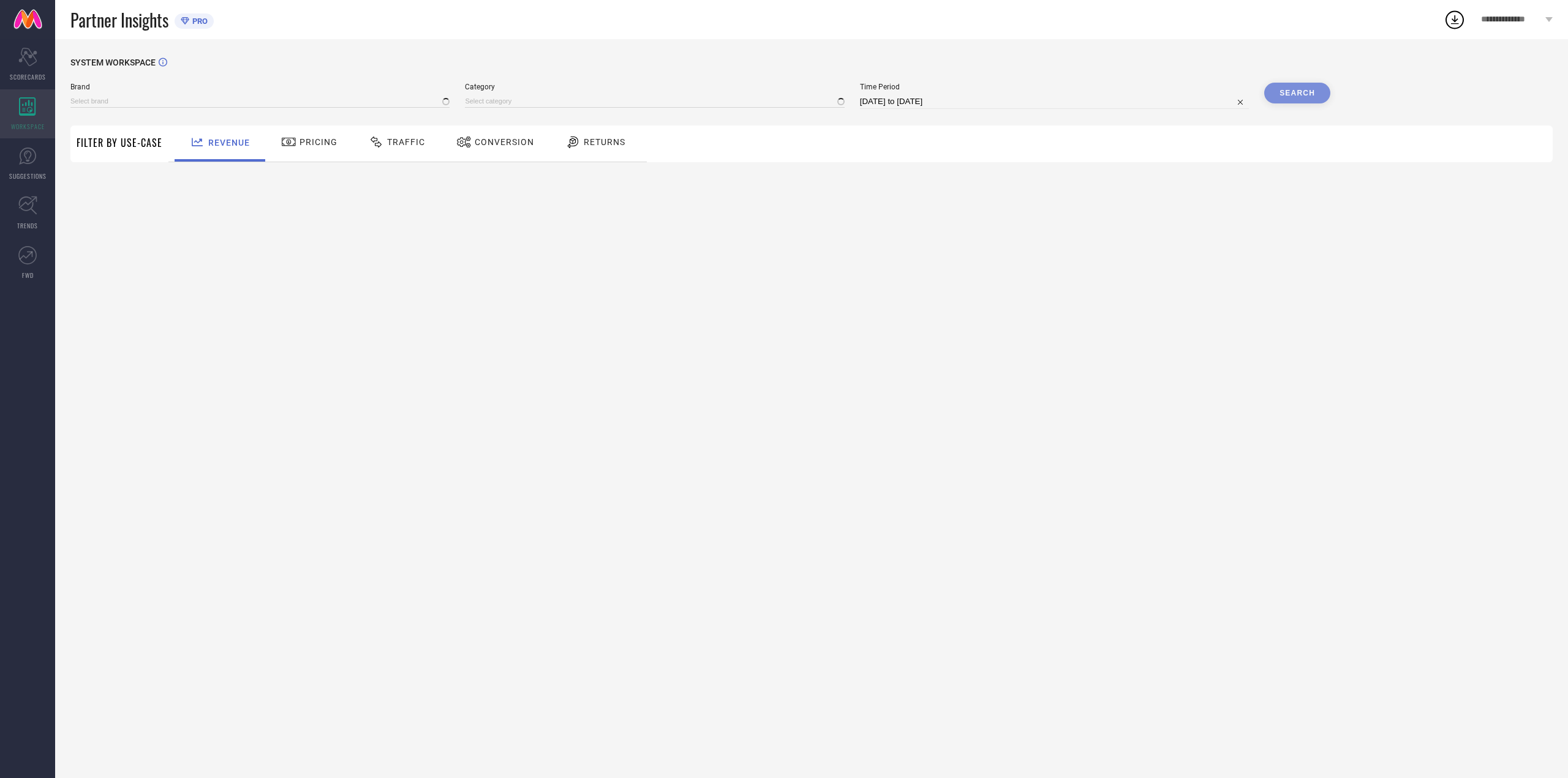
type input "[PERSON_NAME] FASHION"
type input "All"
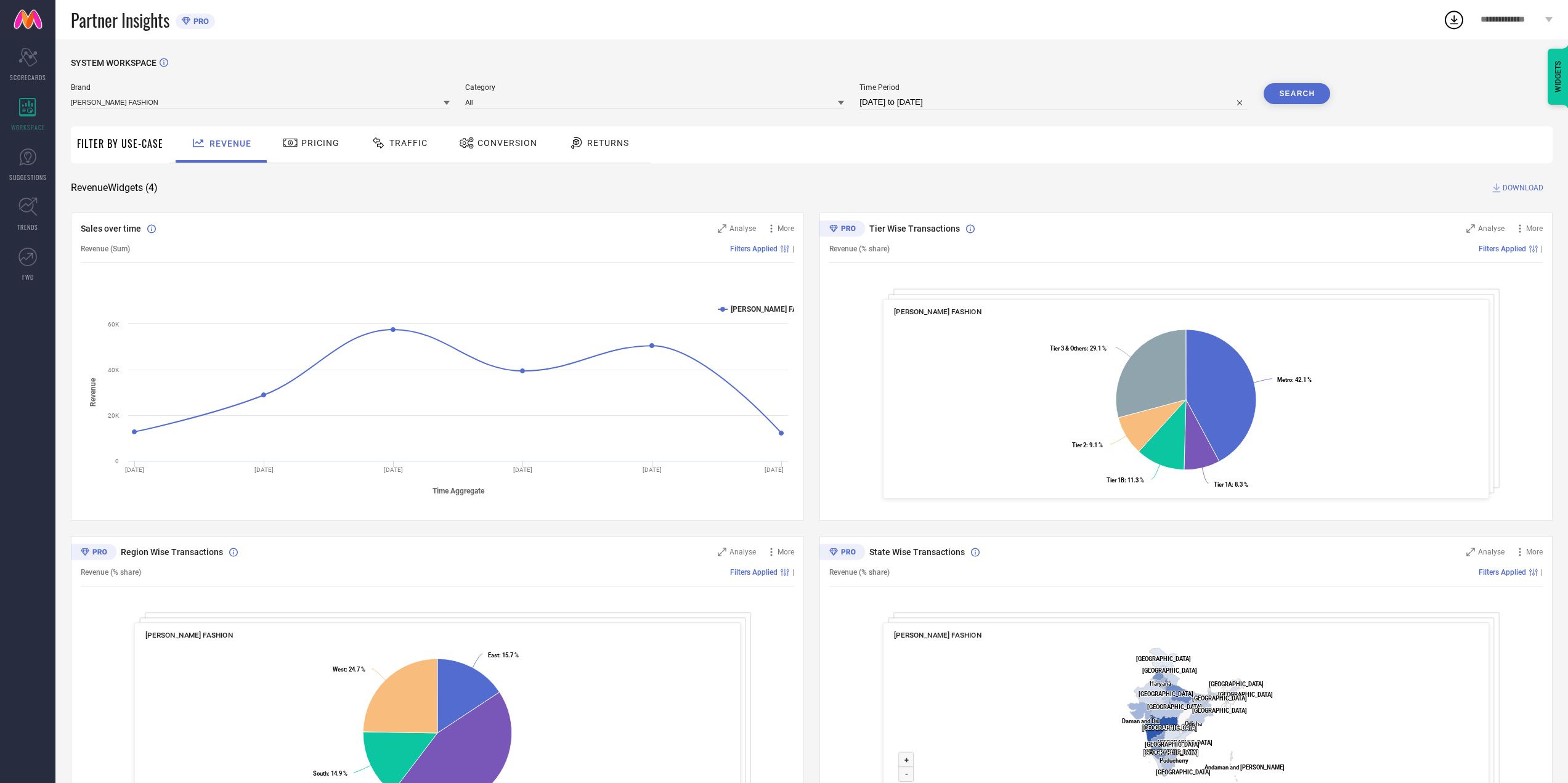
click at [235, 115] on div "Brand [PERSON_NAME] FASHION Category All Time Period [DATE] to [DATE] Search" at bounding box center [700, 102] width 1259 height 37
click at [259, 147] on div "Revenue" at bounding box center [221, 144] width 91 height 36
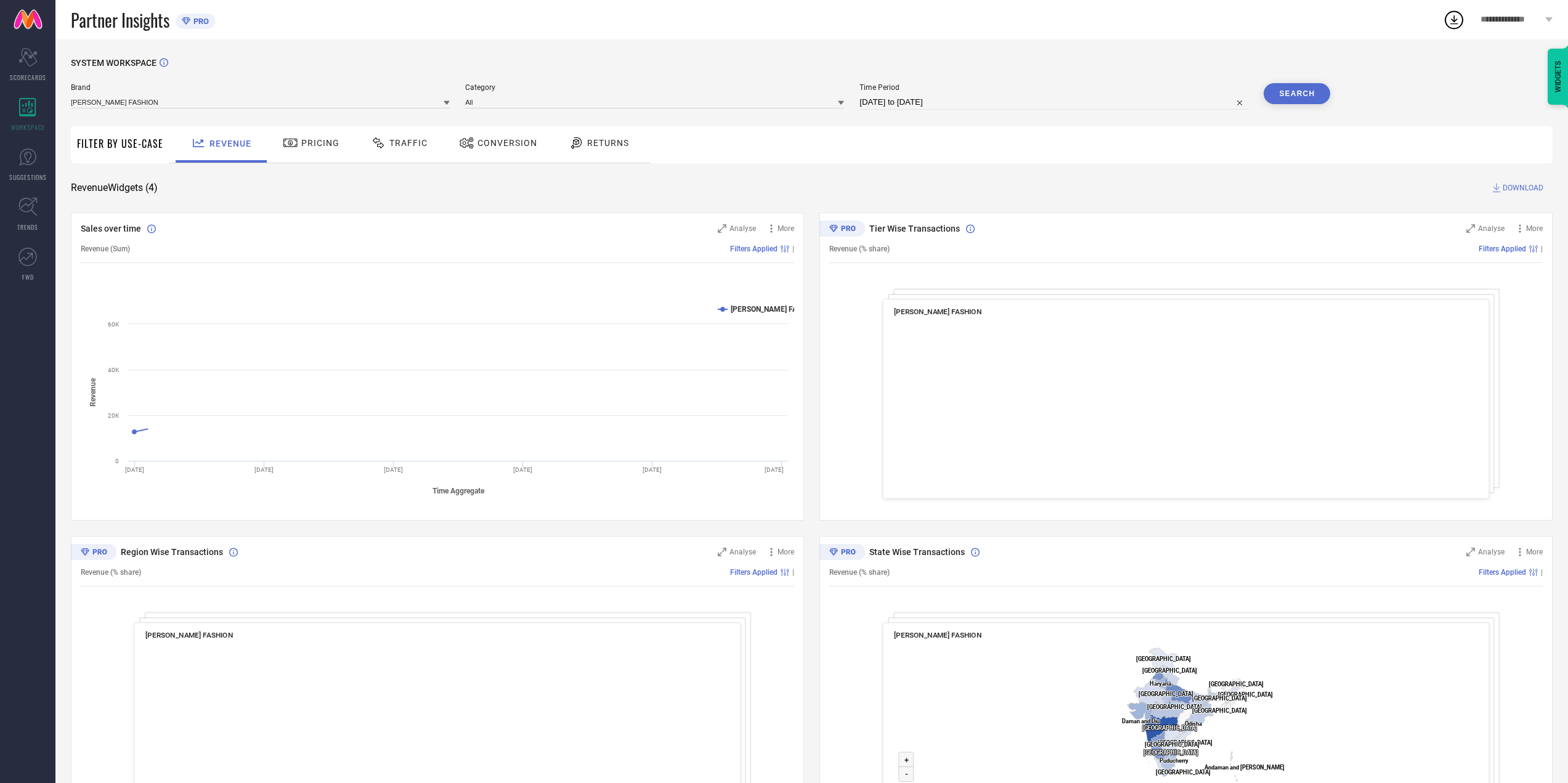
click at [311, 148] on span "Pricing" at bounding box center [321, 143] width 38 height 10
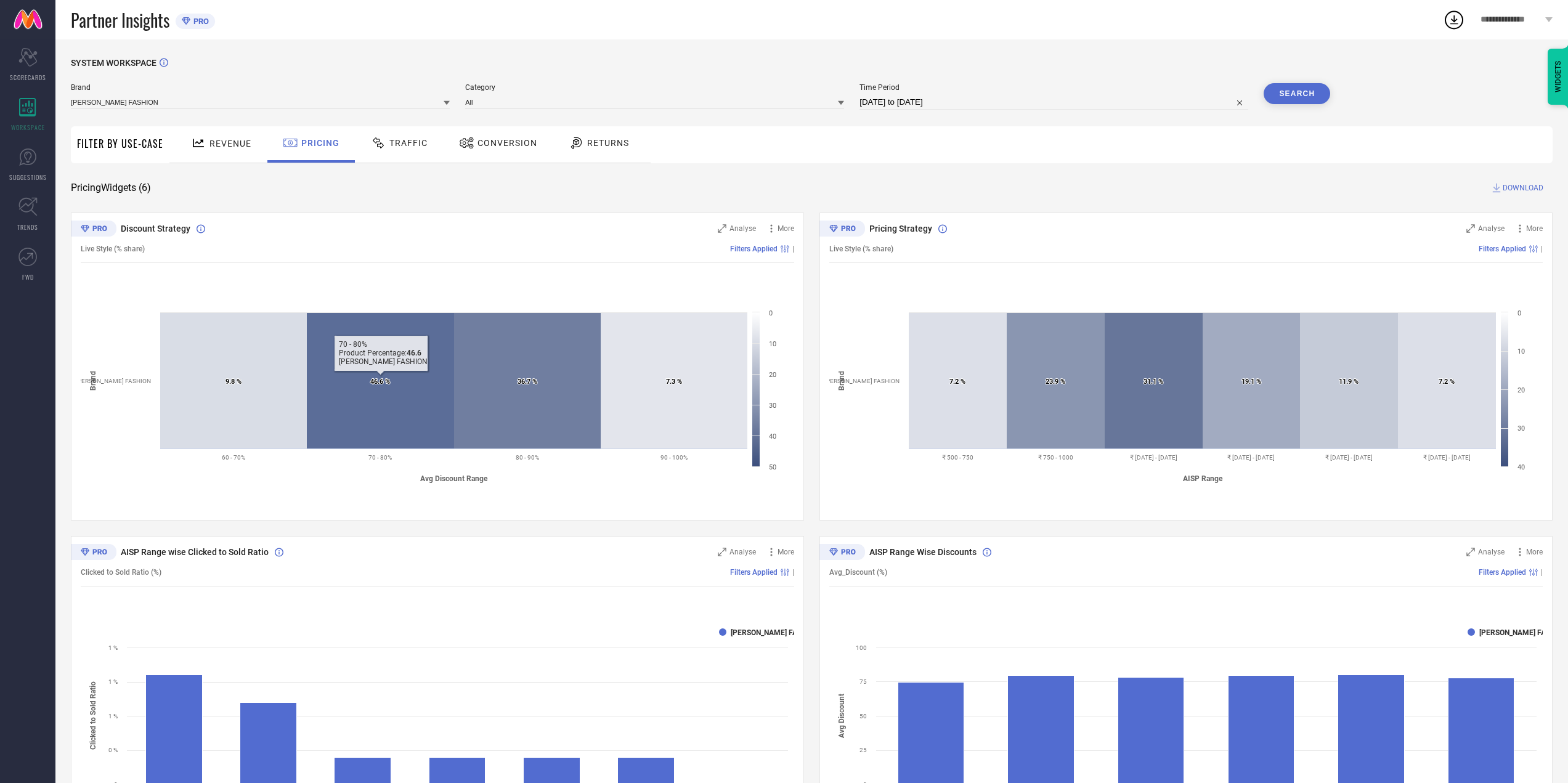
click at [428, 153] on div "Traffic" at bounding box center [399, 144] width 87 height 36
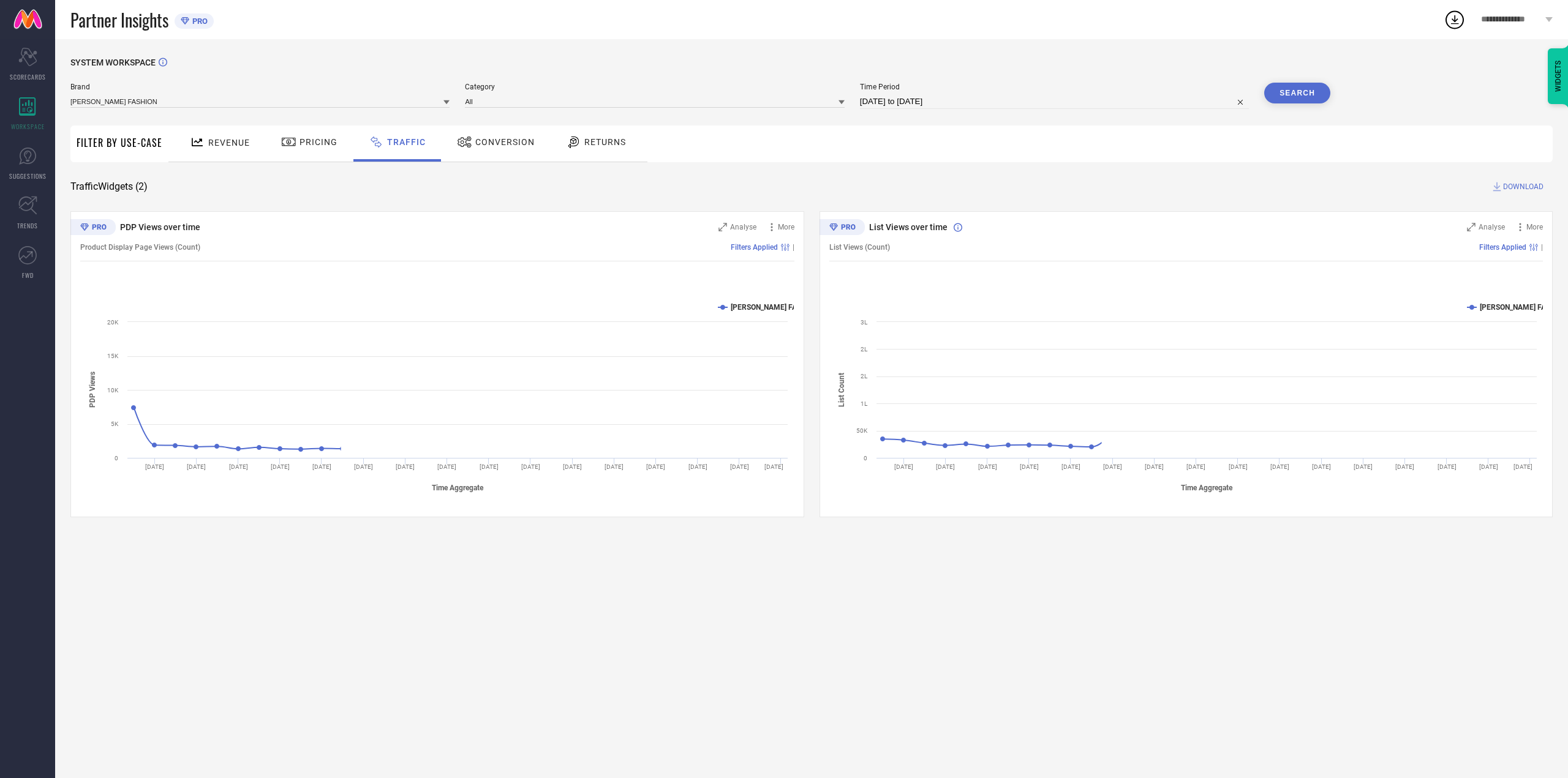
click at [471, 177] on div "SYSTEM WORKSPACE Brand [PERSON_NAME] FASHION Category All Time Period [DATE] to…" at bounding box center [811, 288] width 1482 height 460
click at [473, 159] on div "Conversion" at bounding box center [496, 143] width 108 height 36
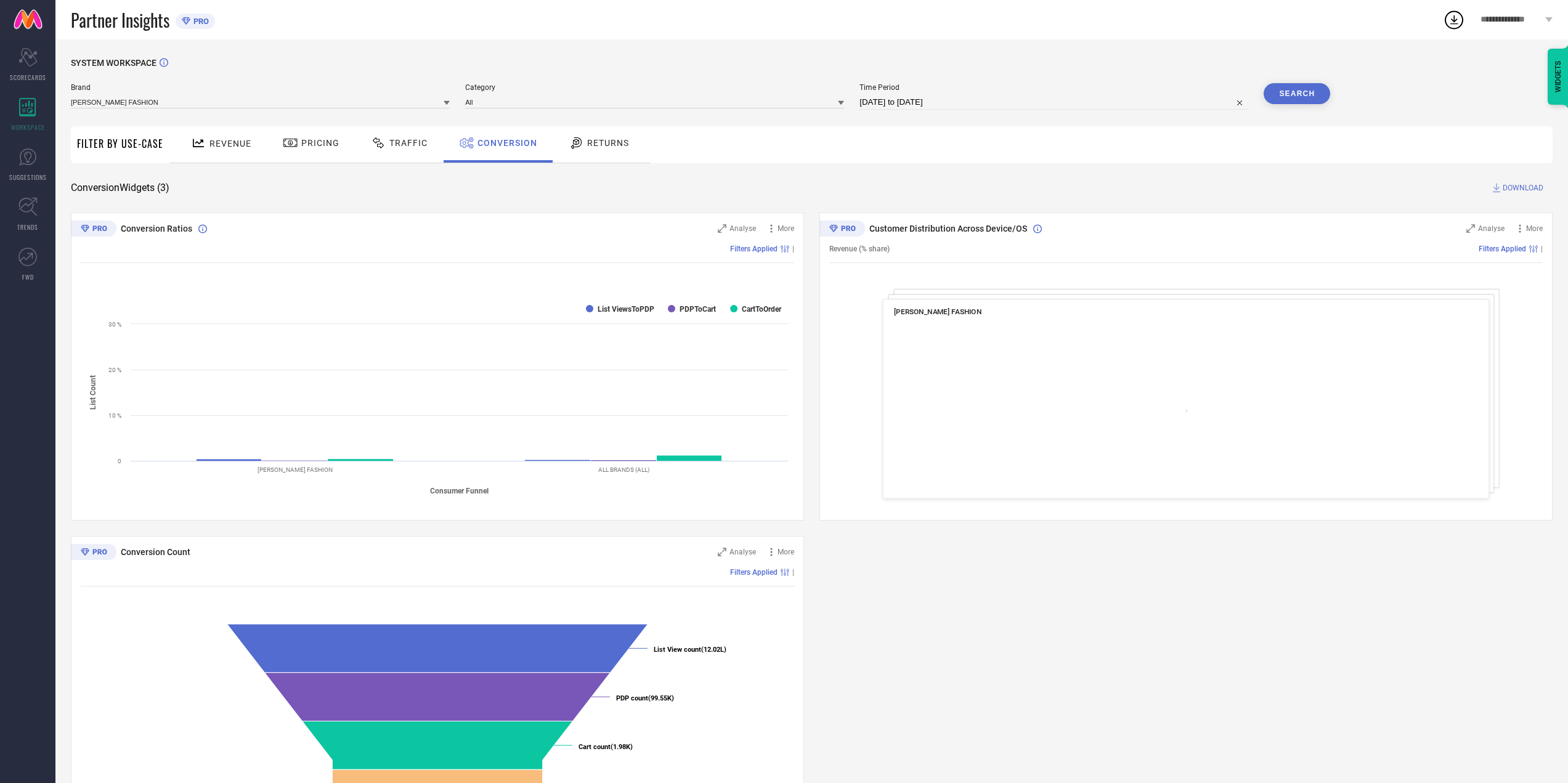
click at [592, 148] on span "Returns" at bounding box center [608, 143] width 42 height 10
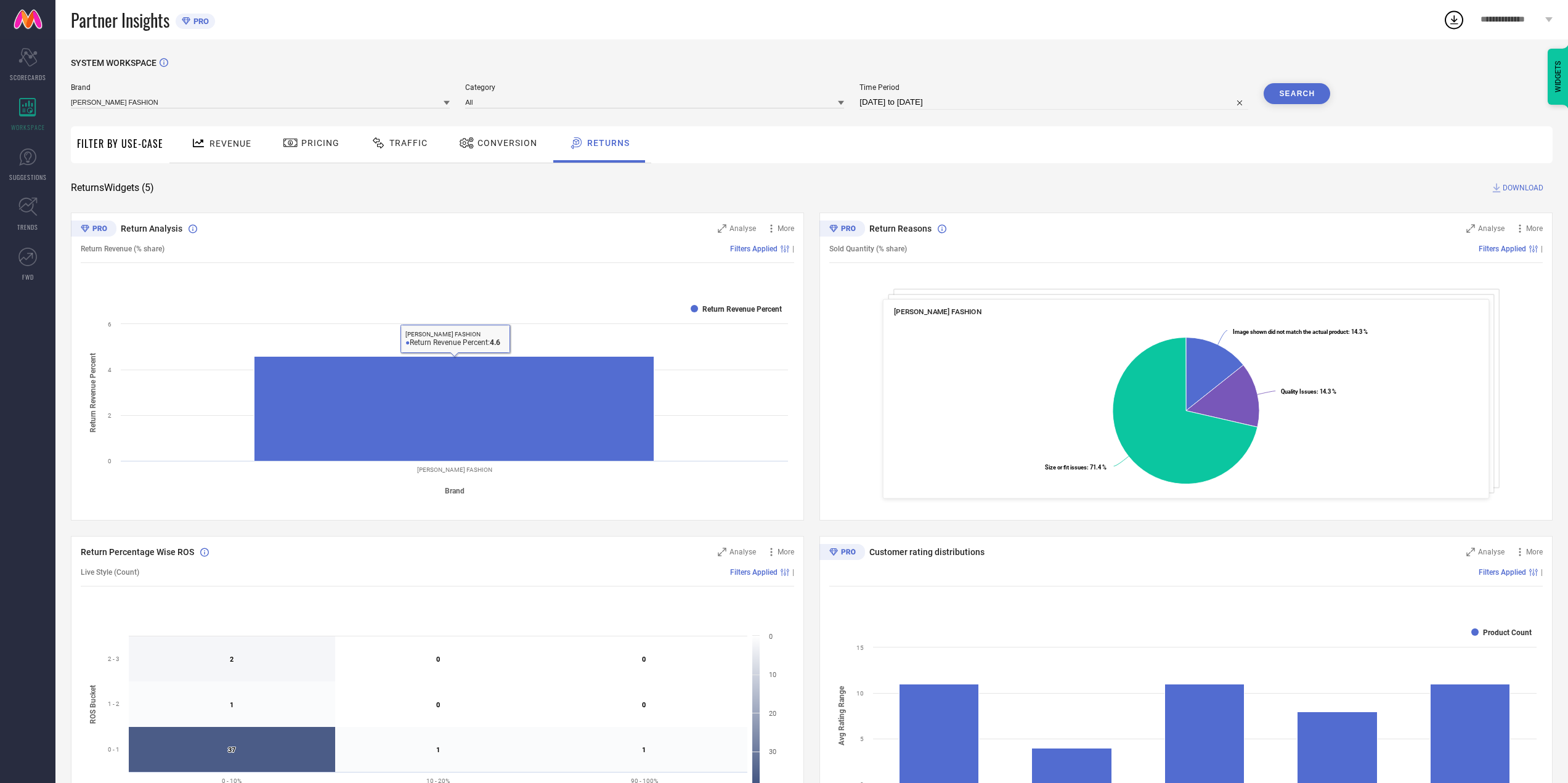
click at [930, 405] on rect at bounding box center [1186, 408] width 584 height 178
drag, startPoint x: 1222, startPoint y: 345, endPoint x: 1352, endPoint y: 413, distance: 146.7
click at [1294, 420] on div "[PERSON_NAME] FASHION Created with Highcharts 9.3.3 Image shown did not match t…" at bounding box center [1185, 399] width 606 height 200
click at [1538, 228] on span "More" at bounding box center [1534, 228] width 17 height 9
click at [1481, 224] on div "Analyse" at bounding box center [1485, 228] width 38 height 13
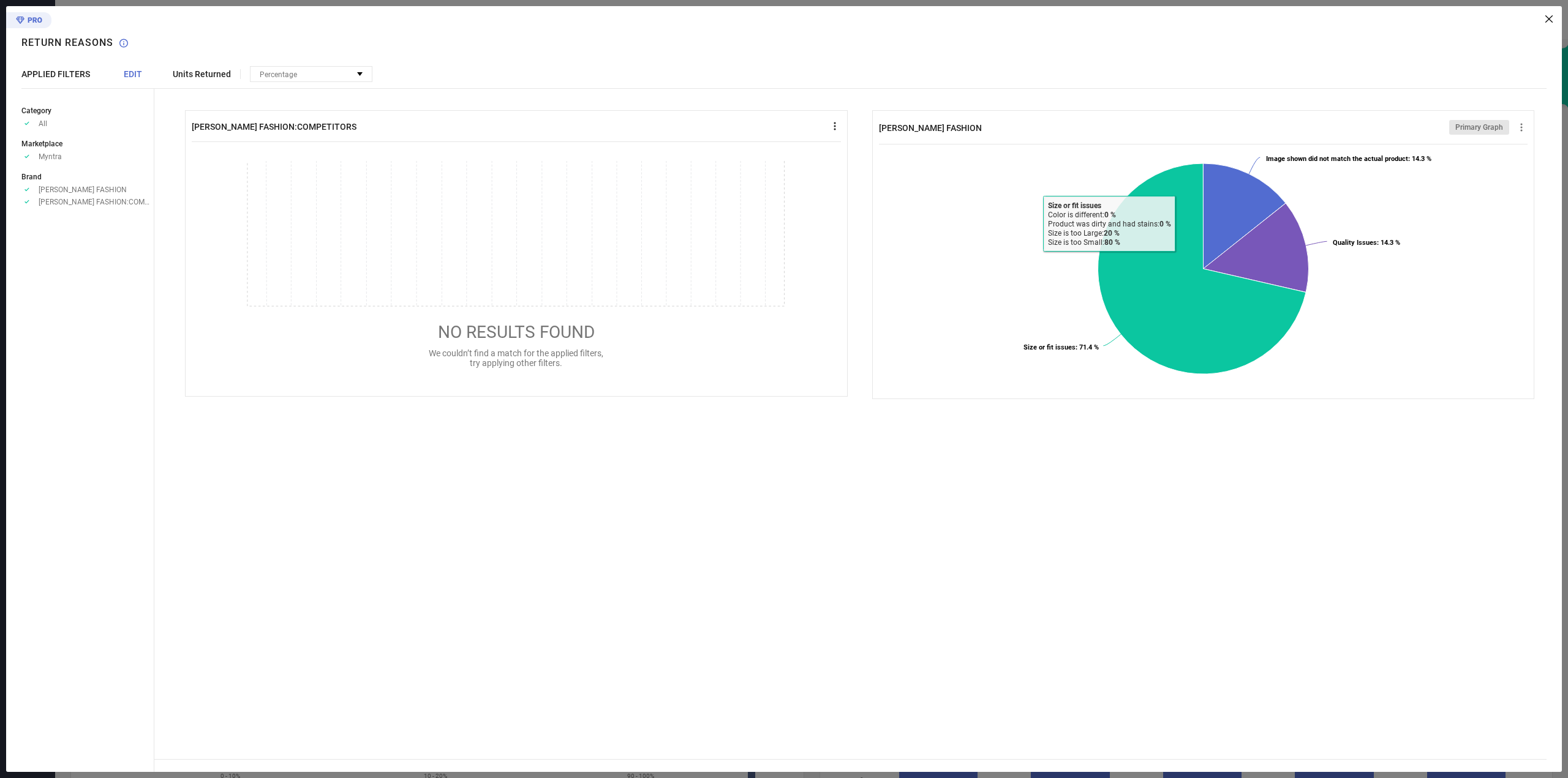
click at [834, 120] on icon at bounding box center [835, 126] width 12 height 12
click at [103, 162] on ul "Category Approve /Deselected All Marketplace Approve /Deselected Myntra Brand A…" at bounding box center [87, 155] width 132 height 103
click at [85, 198] on span "[PERSON_NAME] FASHION:COMPETITORS" at bounding box center [96, 202] width 115 height 9
click at [83, 211] on div "Category Approve /Deselected All Marketplace Approve /Deselected Myntra Brand A…" at bounding box center [88, 430] width 133 height 684
click at [198, 84] on div "Units Returned Percentage No options available [PERSON_NAME] FASHION:COMPETITOR…" at bounding box center [858, 389] width 1408 height 766
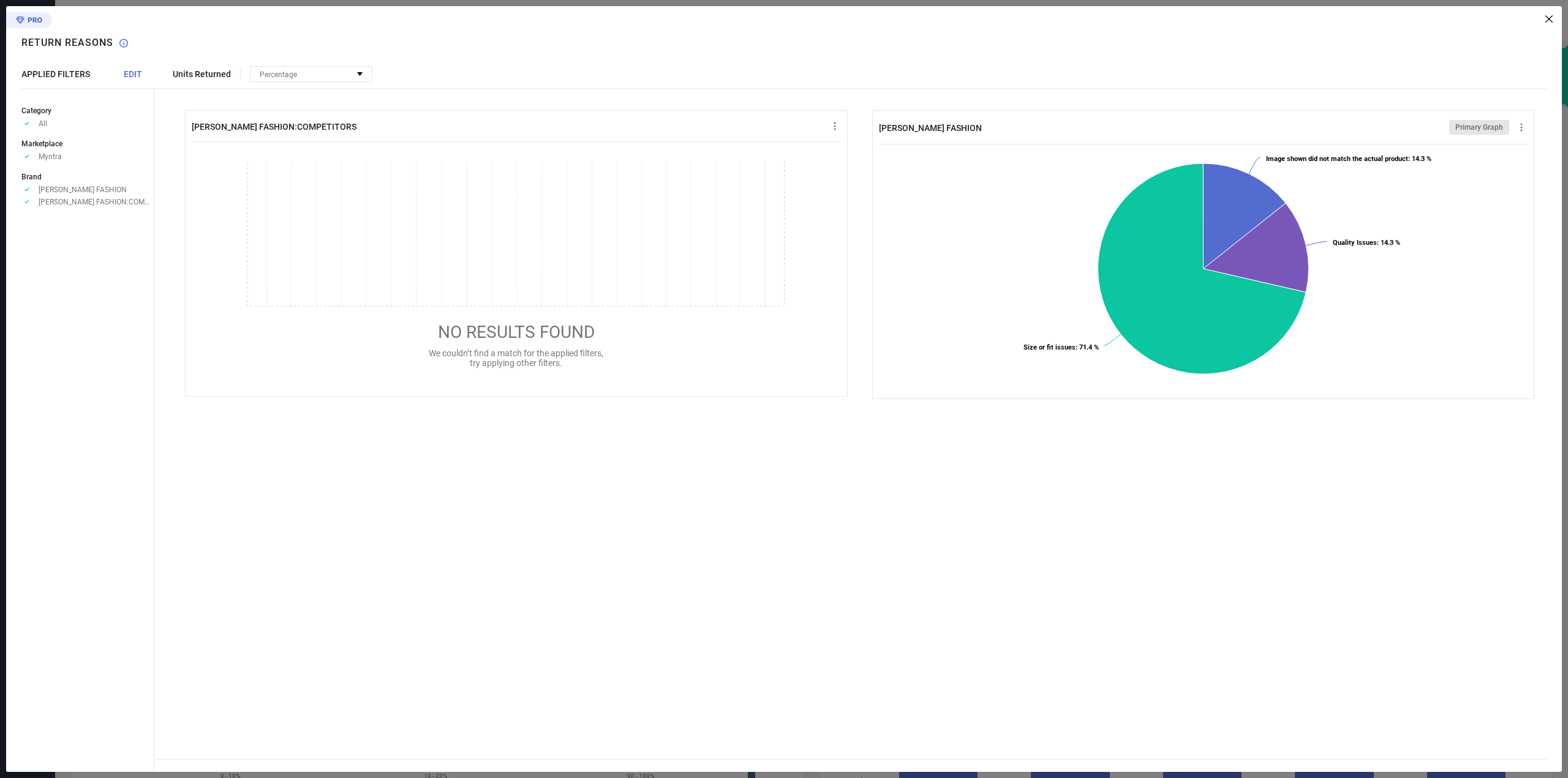
click at [202, 79] on span "Units Returned" at bounding box center [202, 74] width 58 height 10
click at [253, 74] on div "Units Returned Percentage No options available" at bounding box center [275, 74] width 206 height 16
click at [277, 72] on span "Percentage" at bounding box center [278, 74] width 37 height 9
click at [302, 94] on div "No options available" at bounding box center [311, 89] width 122 height 14
click at [1551, 32] on div "Units Returned Percentage No options available [PERSON_NAME] FASHION:COMPETITOR…" at bounding box center [858, 389] width 1408 height 766
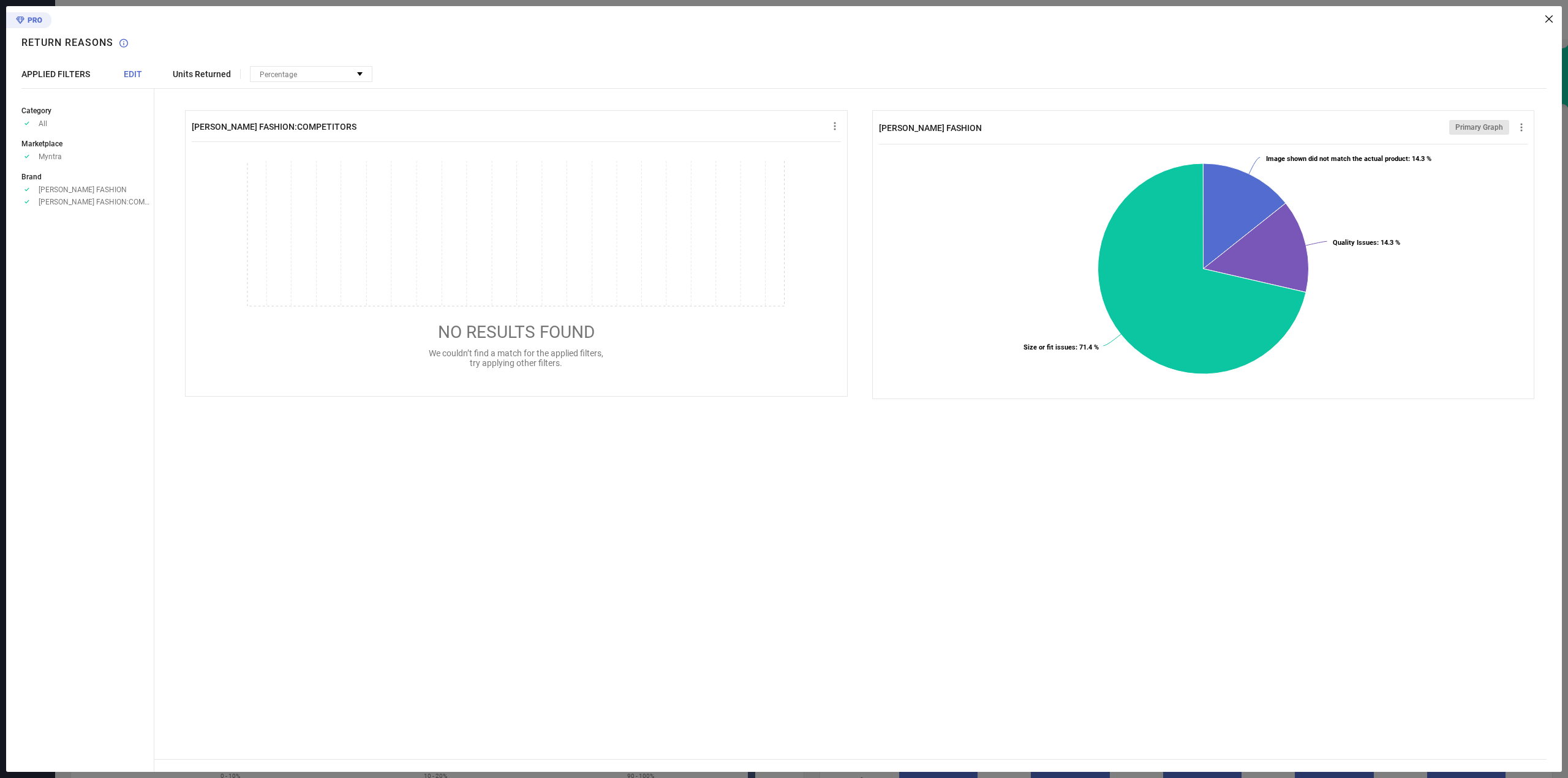
click at [1552, 18] on div "Units Returned Percentage No options available [PERSON_NAME] FASHION:COMPETITOR…" at bounding box center [858, 389] width 1408 height 766
click at [1552, 24] on div "Units Returned Percentage No options available [PERSON_NAME] FASHION:COMPETITOR…" at bounding box center [858, 389] width 1408 height 766
click at [1548, 17] on icon at bounding box center [1548, 18] width 7 height 7
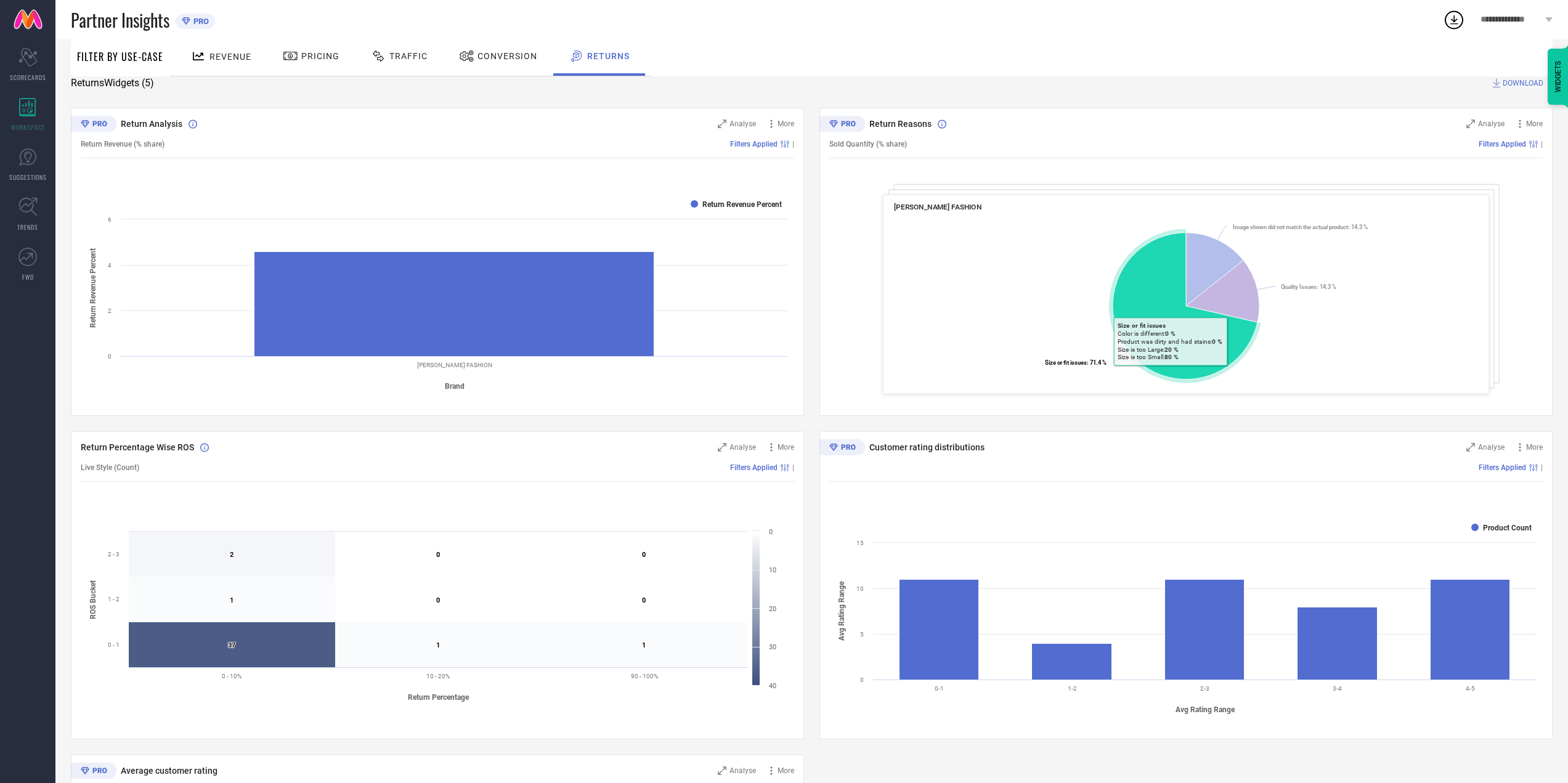
scroll to position [123, 0]
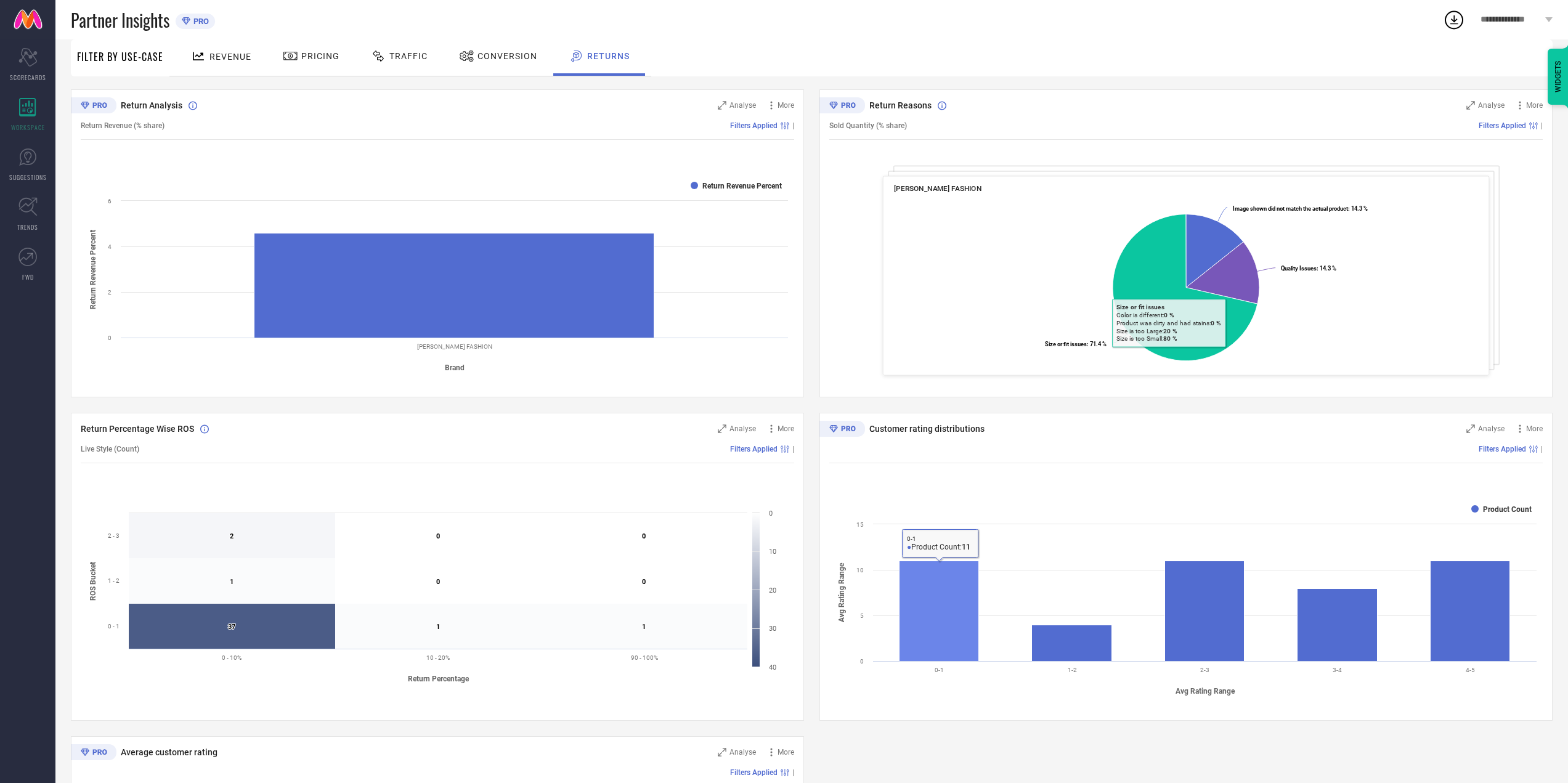
click at [951, 596] on rect at bounding box center [939, 611] width 79 height 101
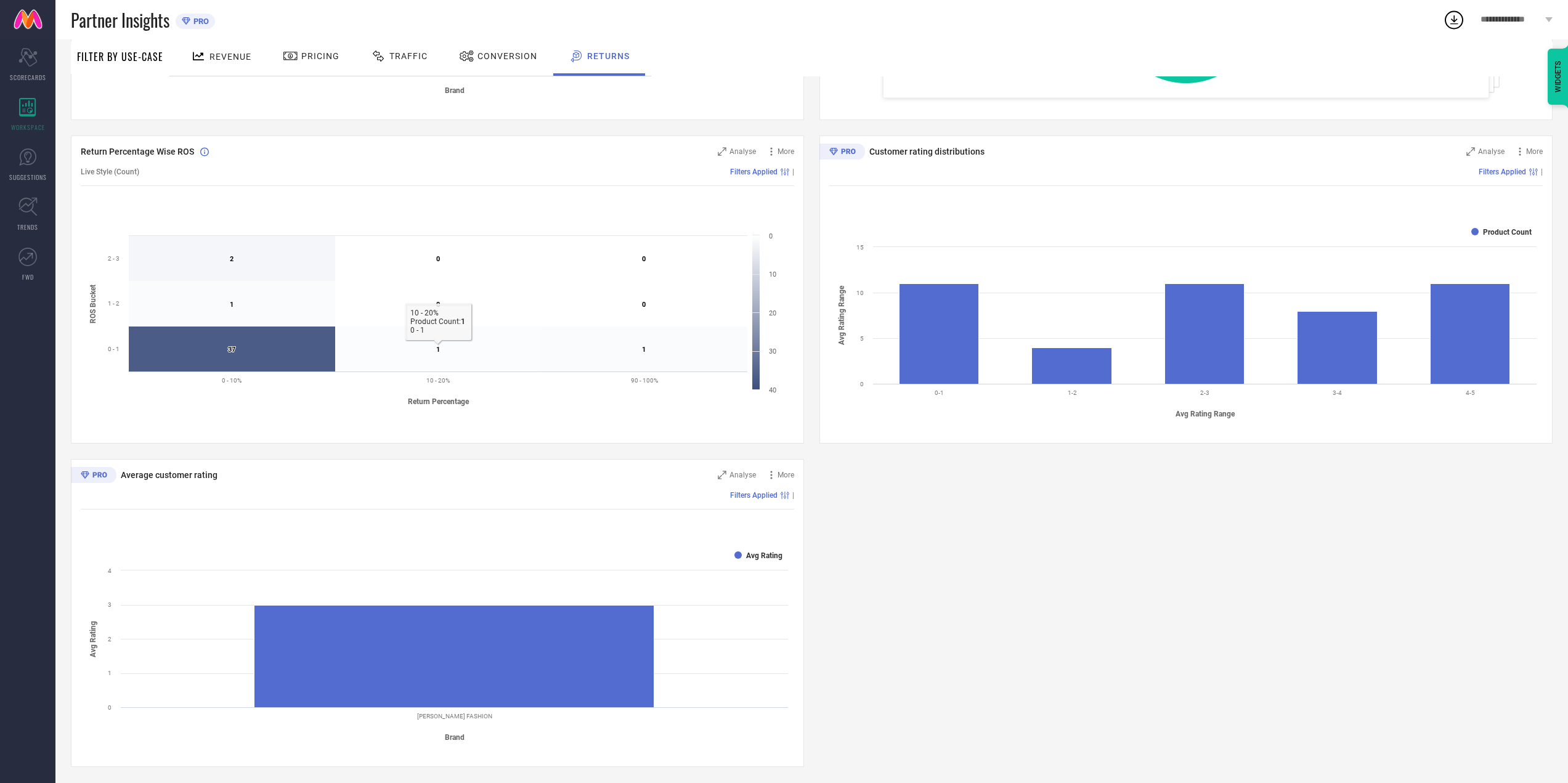
scroll to position [403, 0]
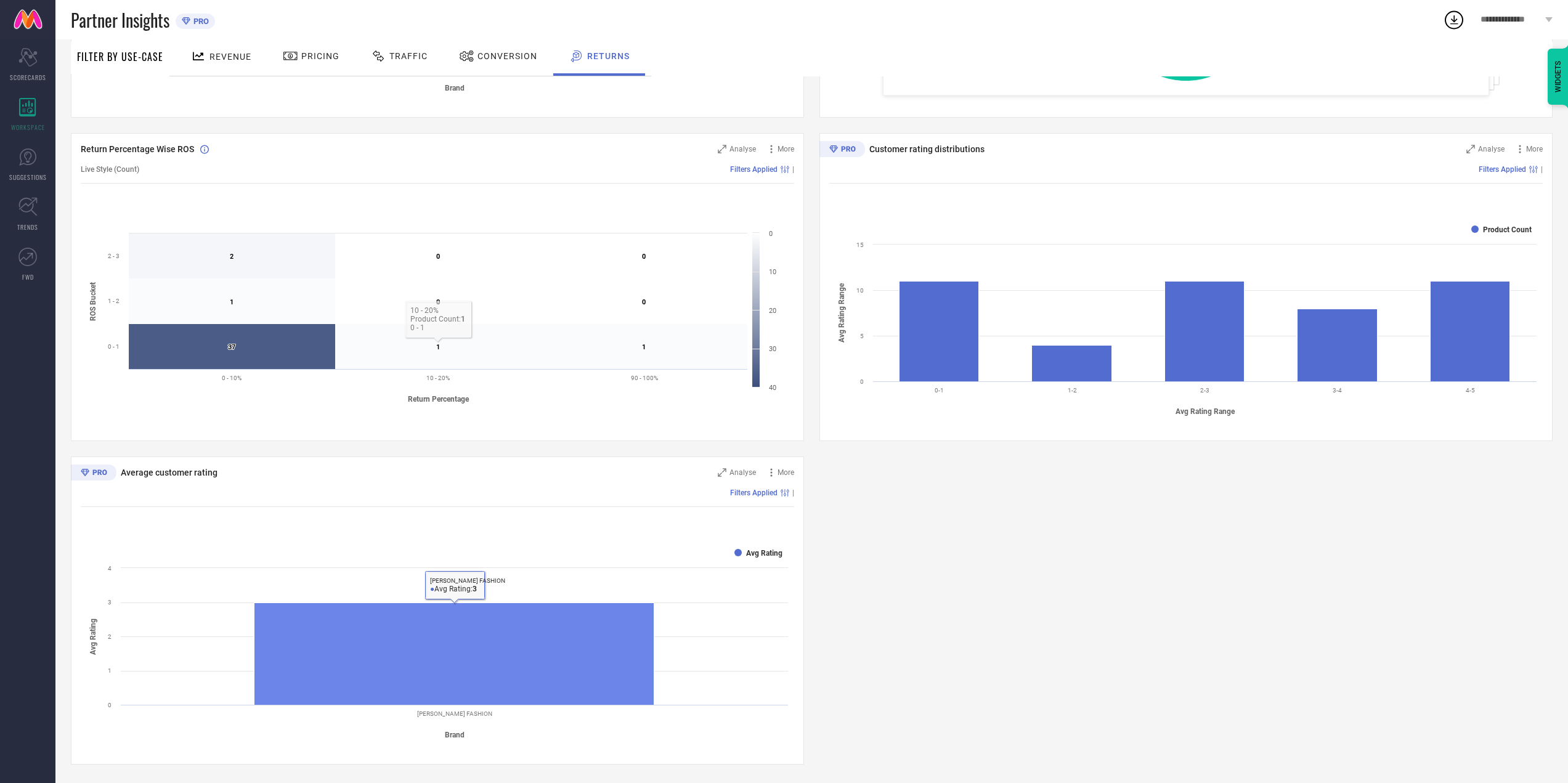
click at [354, 636] on rect at bounding box center [454, 653] width 400 height 103
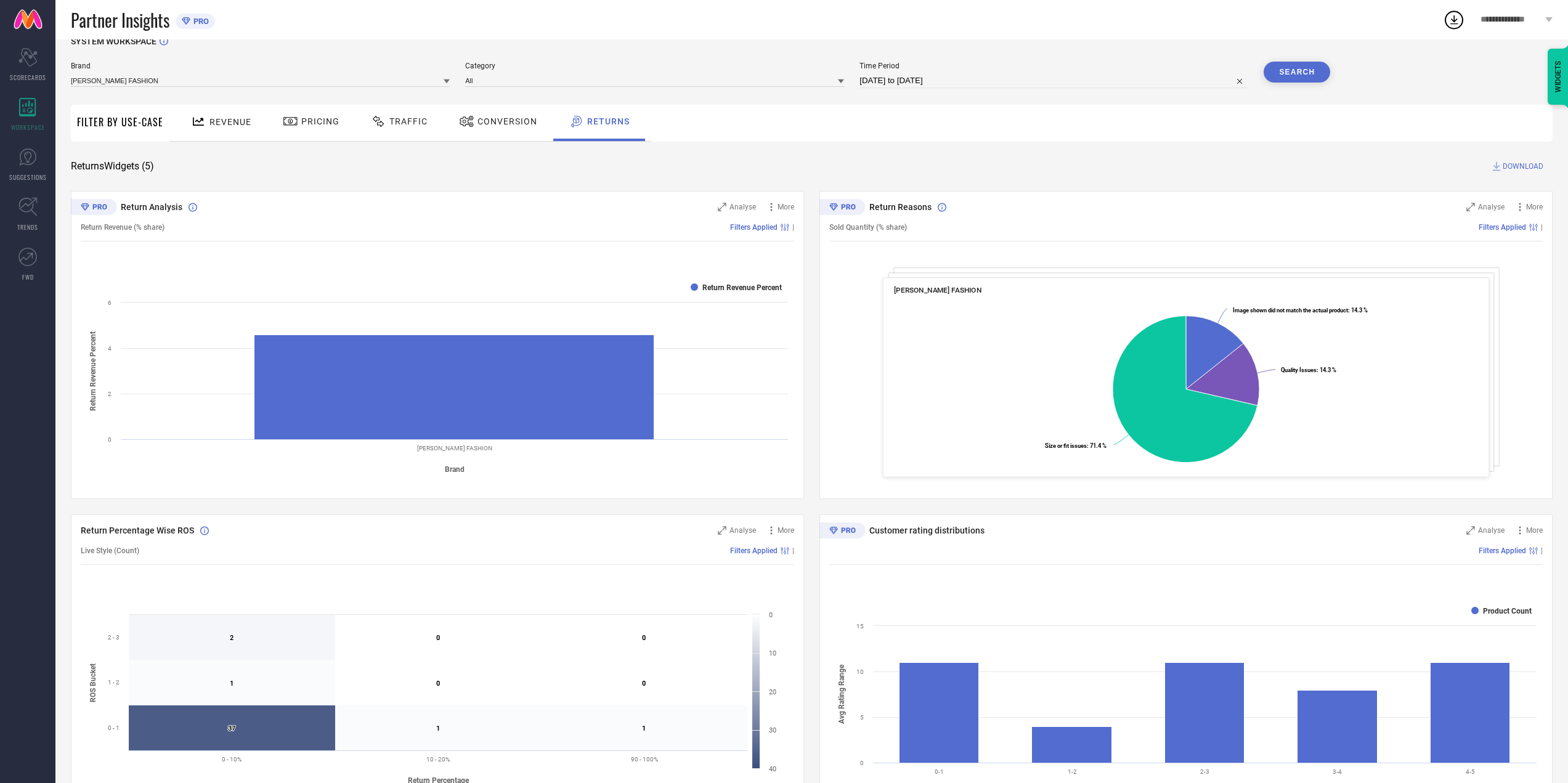
scroll to position [0, 0]
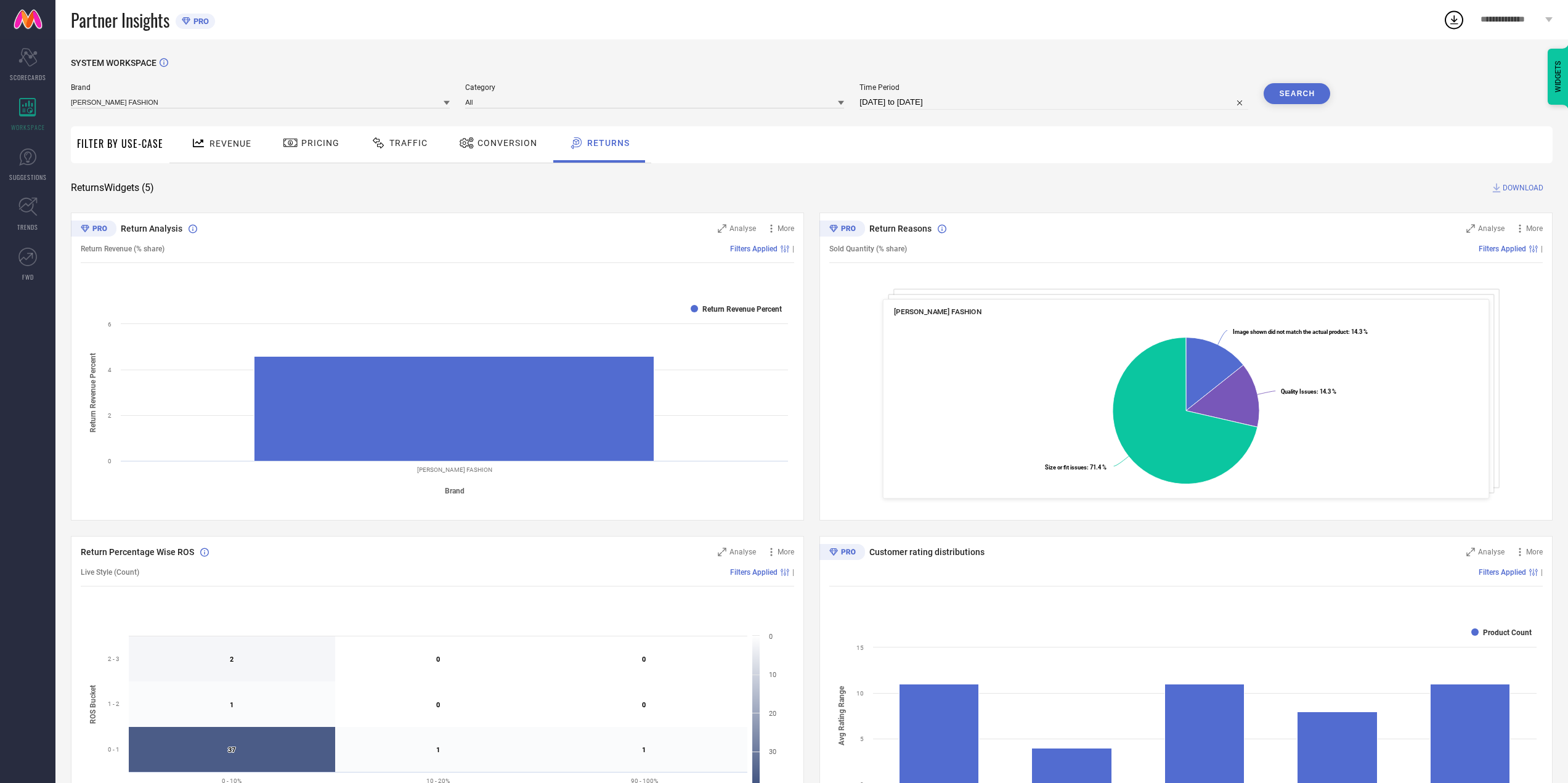
click at [494, 134] on div "Conversion" at bounding box center [498, 143] width 85 height 21
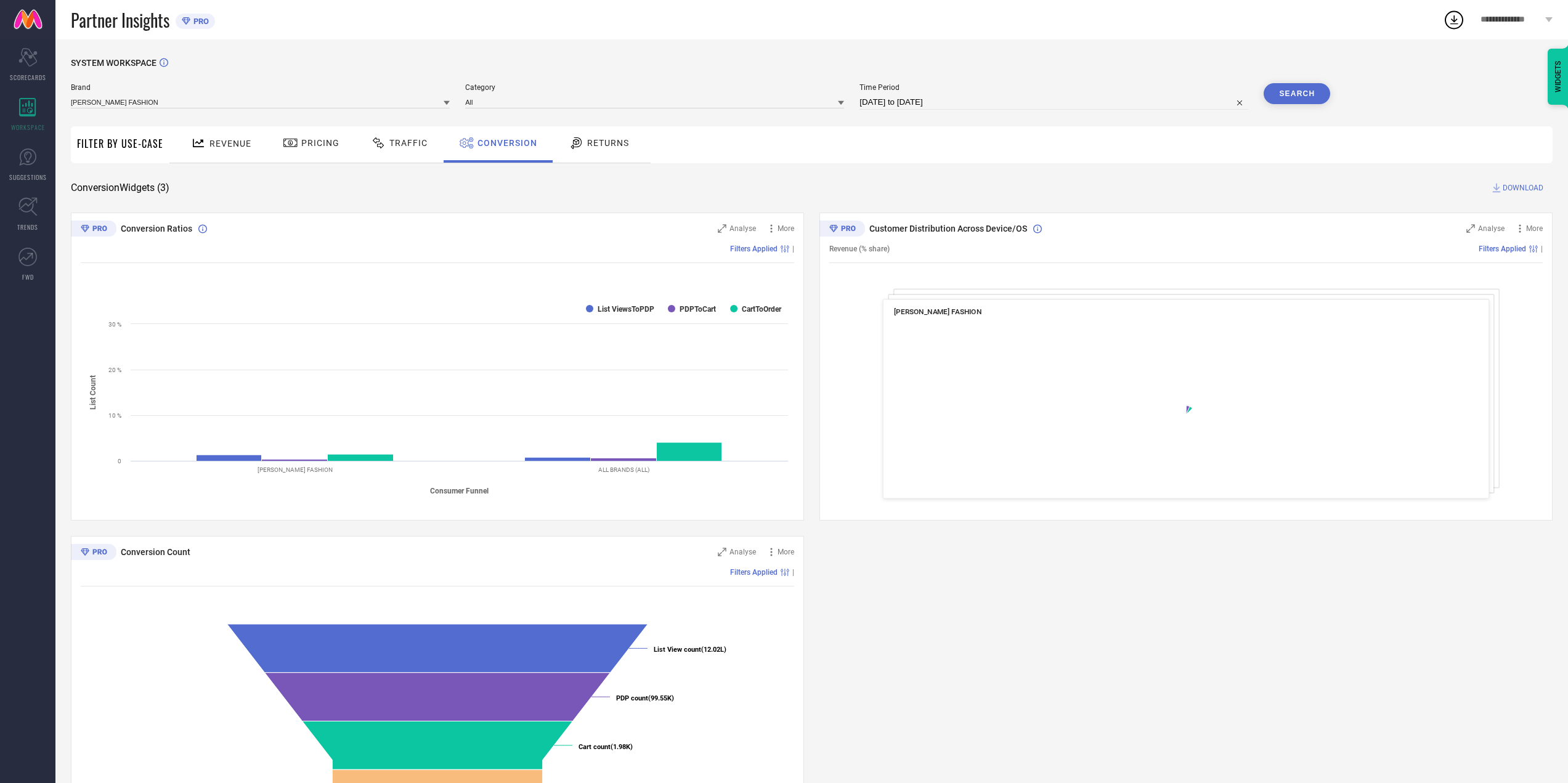
click at [426, 158] on div "Traffic" at bounding box center [399, 144] width 87 height 36
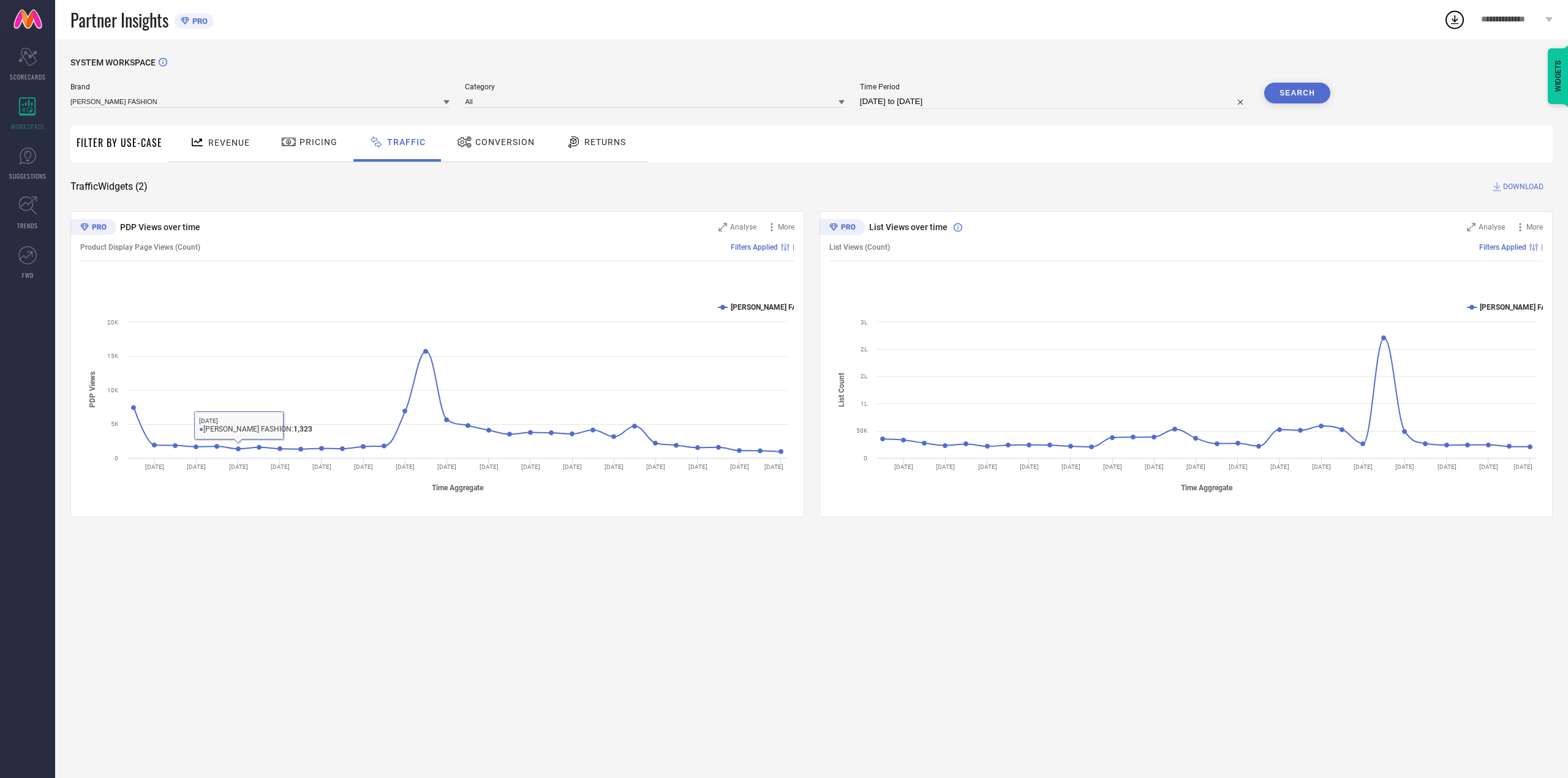
click at [317, 147] on span "Pricing" at bounding box center [319, 142] width 38 height 10
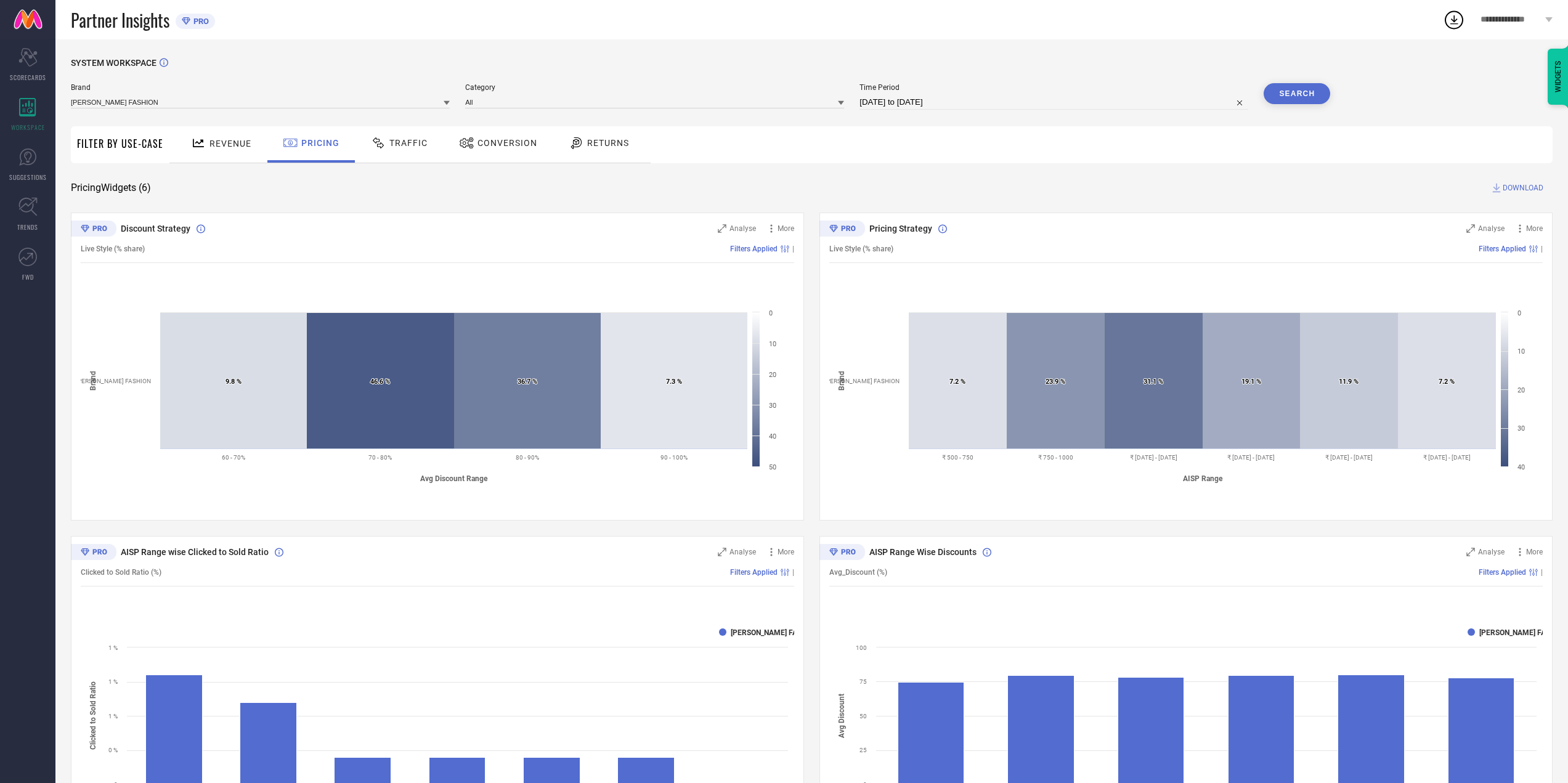
drag, startPoint x: 360, startPoint y: 156, endPoint x: 369, endPoint y: 152, distance: 9.8
click at [368, 153] on div "Traffic" at bounding box center [399, 144] width 87 height 36
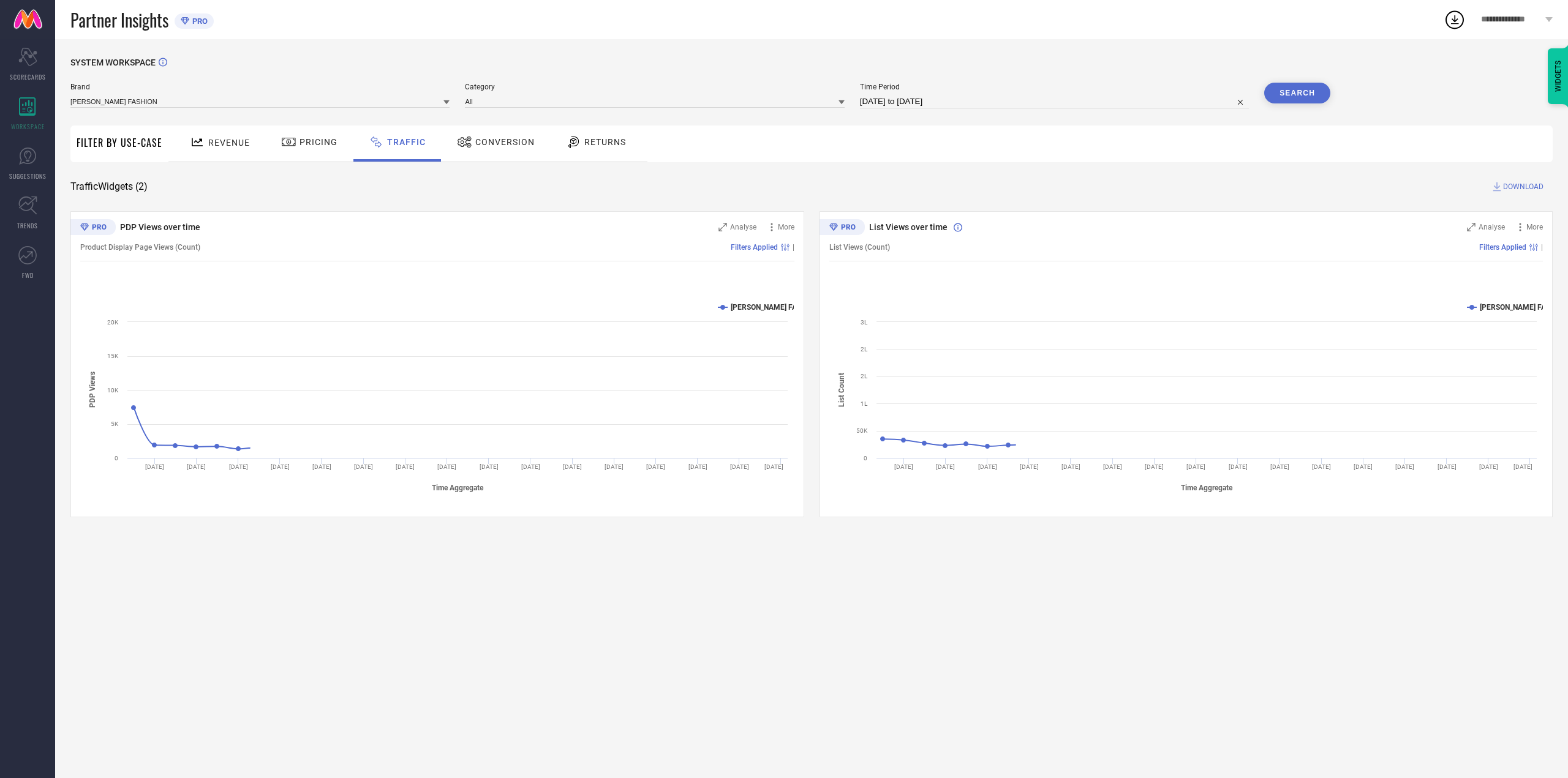
click at [289, 158] on div "Pricing" at bounding box center [309, 143] width 87 height 36
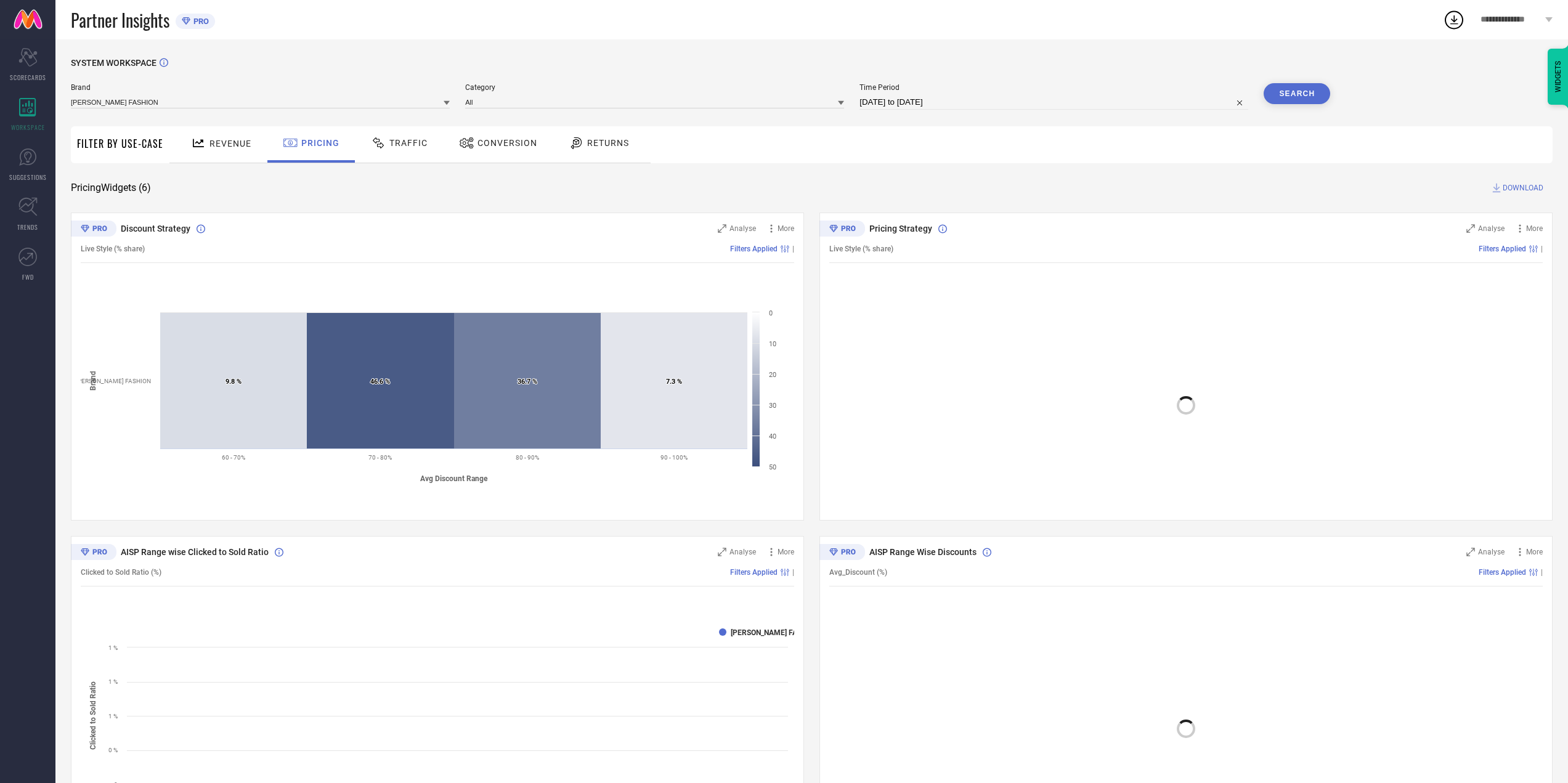
click at [233, 166] on div "SYSTEM WORKSPACE Brand [PERSON_NAME] FASHION Category All Time Period [DATE] to…" at bounding box center [811, 613] width 1481 height 1110
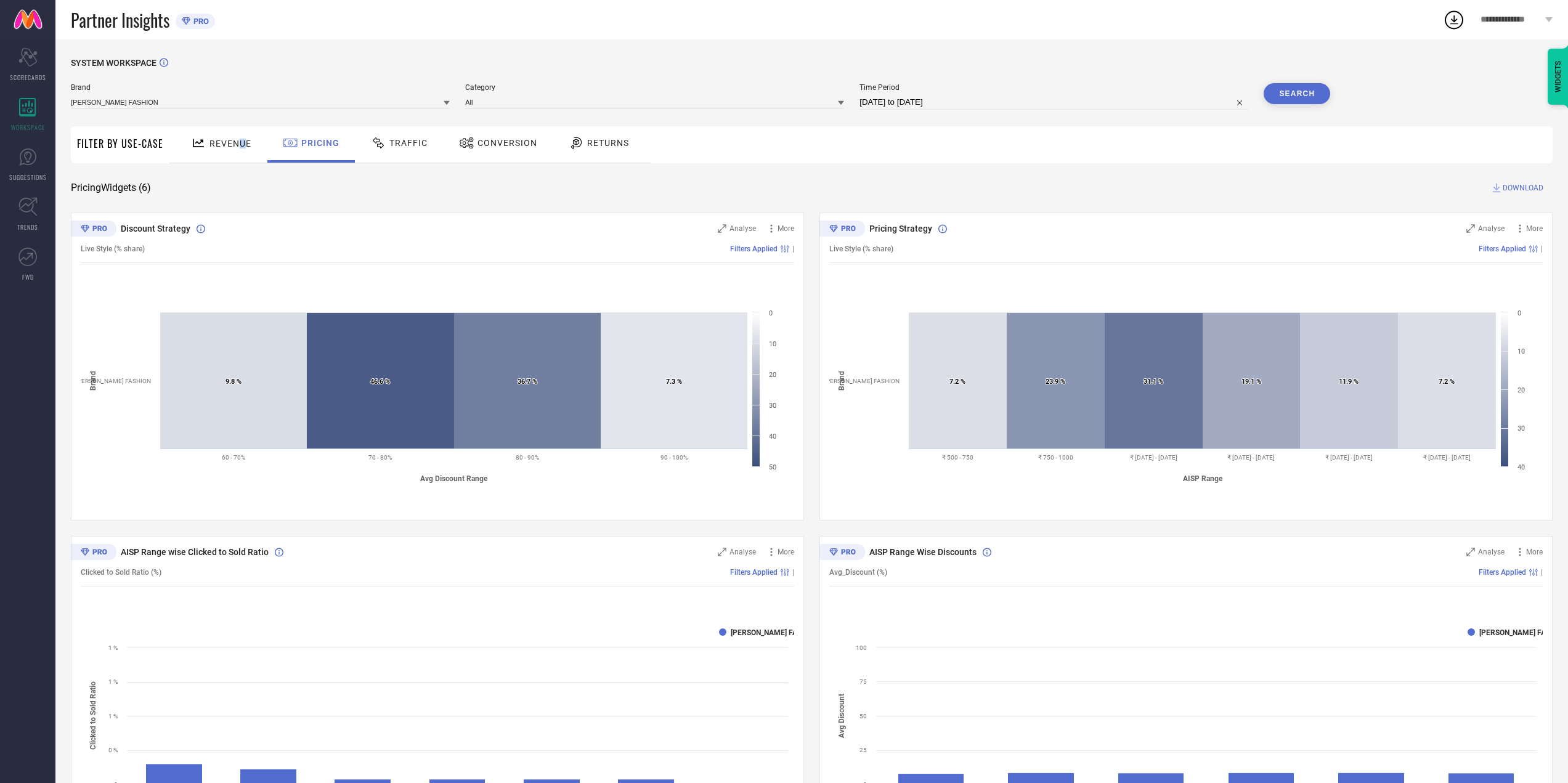
click at [241, 142] on div "Revenue" at bounding box center [221, 143] width 67 height 22
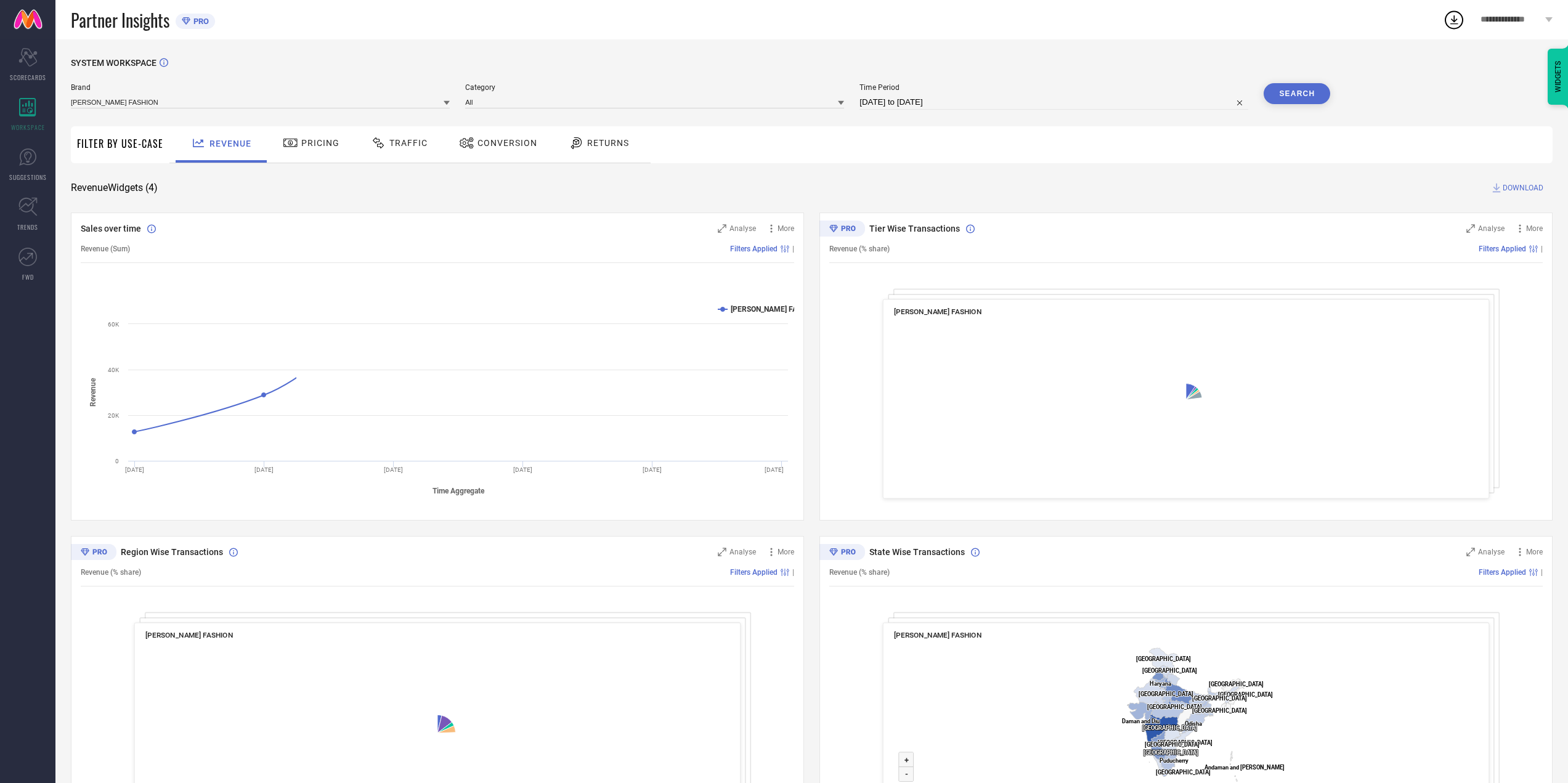
click at [321, 147] on span "Pricing" at bounding box center [321, 143] width 38 height 10
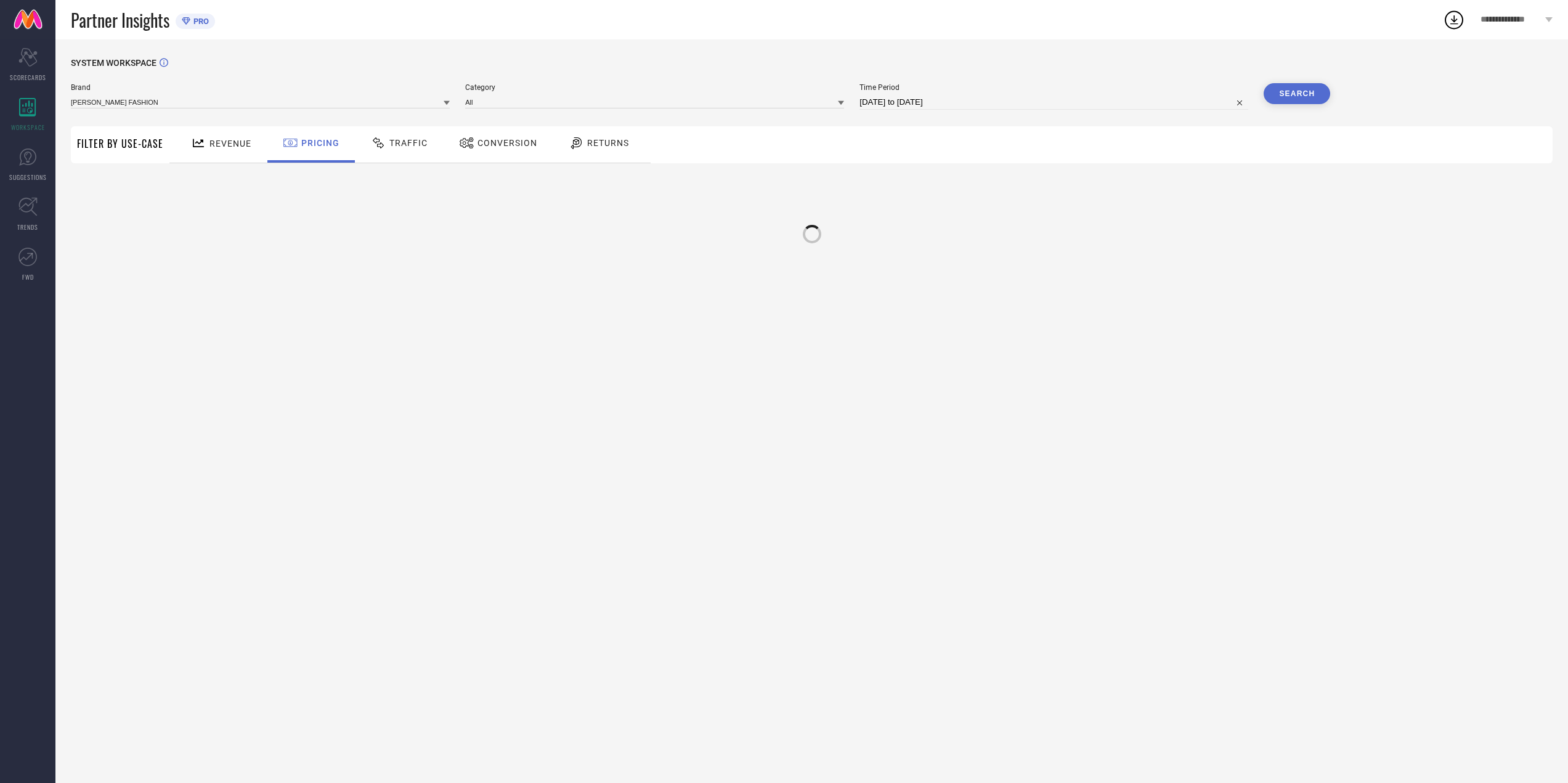
click at [385, 149] on div at bounding box center [380, 143] width 19 height 15
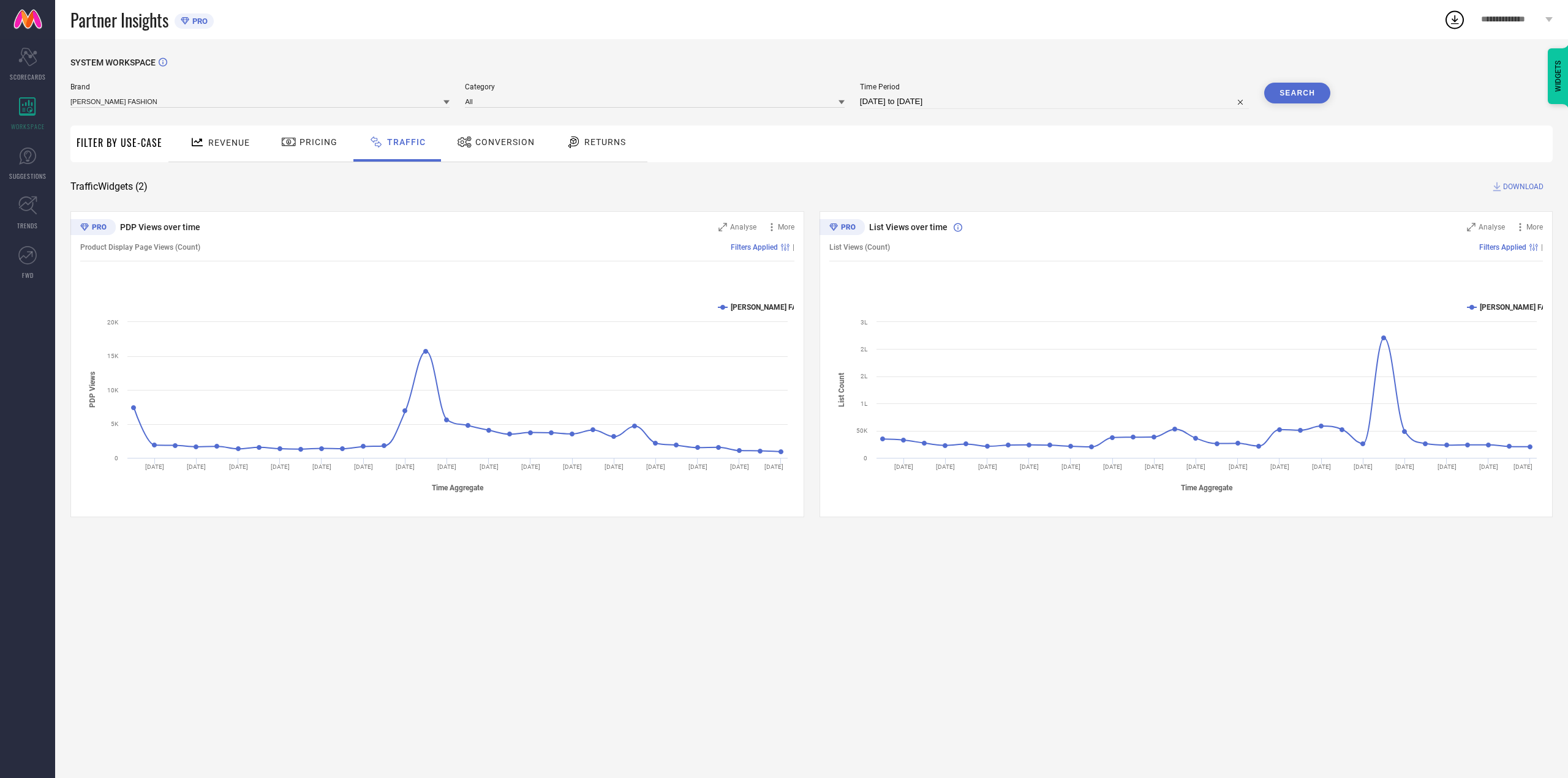
click at [453, 164] on div "SYSTEM WORKSPACE Brand [PERSON_NAME] FASHION Category All Time Period [DATE] to…" at bounding box center [811, 288] width 1482 height 460
drag, startPoint x: 479, startPoint y: 160, endPoint x: 497, endPoint y: 151, distance: 20.1
click at [477, 162] on div "Revenue Pricing Traffic Conversion Returns" at bounding box center [407, 144] width 479 height 37
click at [634, 166] on div "SYSTEM WORKSPACE Brand [PERSON_NAME] FASHION Category All Time Period [DATE] to…" at bounding box center [811, 288] width 1482 height 460
click at [623, 154] on div "Returns" at bounding box center [596, 143] width 91 height 36
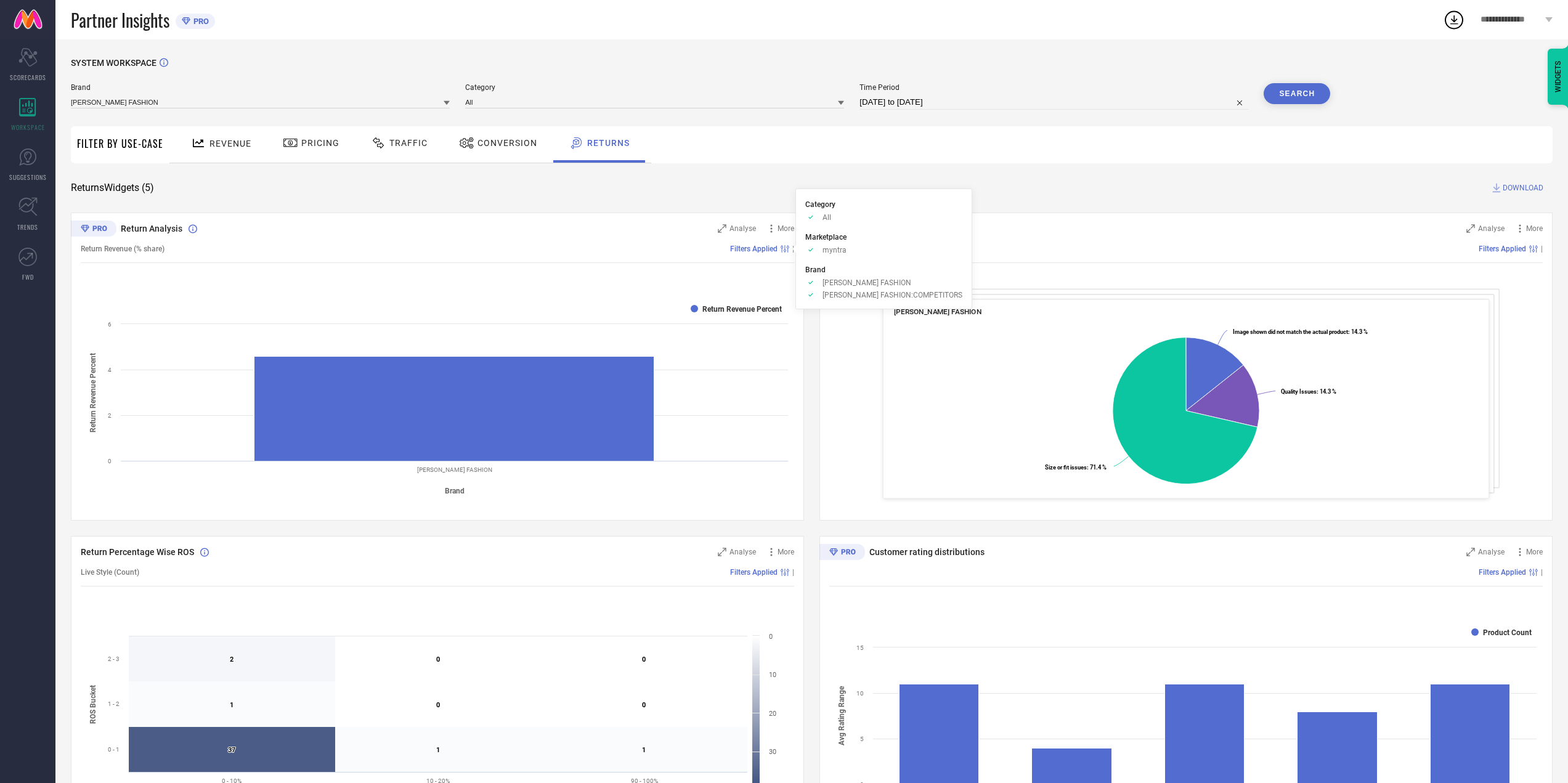
click at [853, 258] on ul "Category Approve /Deselected All Marketplace Approve /Deselected myntra Brand A…" at bounding box center [884, 249] width 157 height 101
click at [836, 253] on span "myntra" at bounding box center [834, 250] width 24 height 9
click at [837, 290] on ul "Approve /Deselected [PERSON_NAME] FASHION Approve /Deselected [PERSON_NAME] FAS…" at bounding box center [884, 288] width 157 height 22
click at [840, 291] on span "[PERSON_NAME] FASHION:COMPETITORS" at bounding box center [892, 295] width 140 height 9
click at [840, 283] on span "[PERSON_NAME] FASHION" at bounding box center [867, 282] width 89 height 9
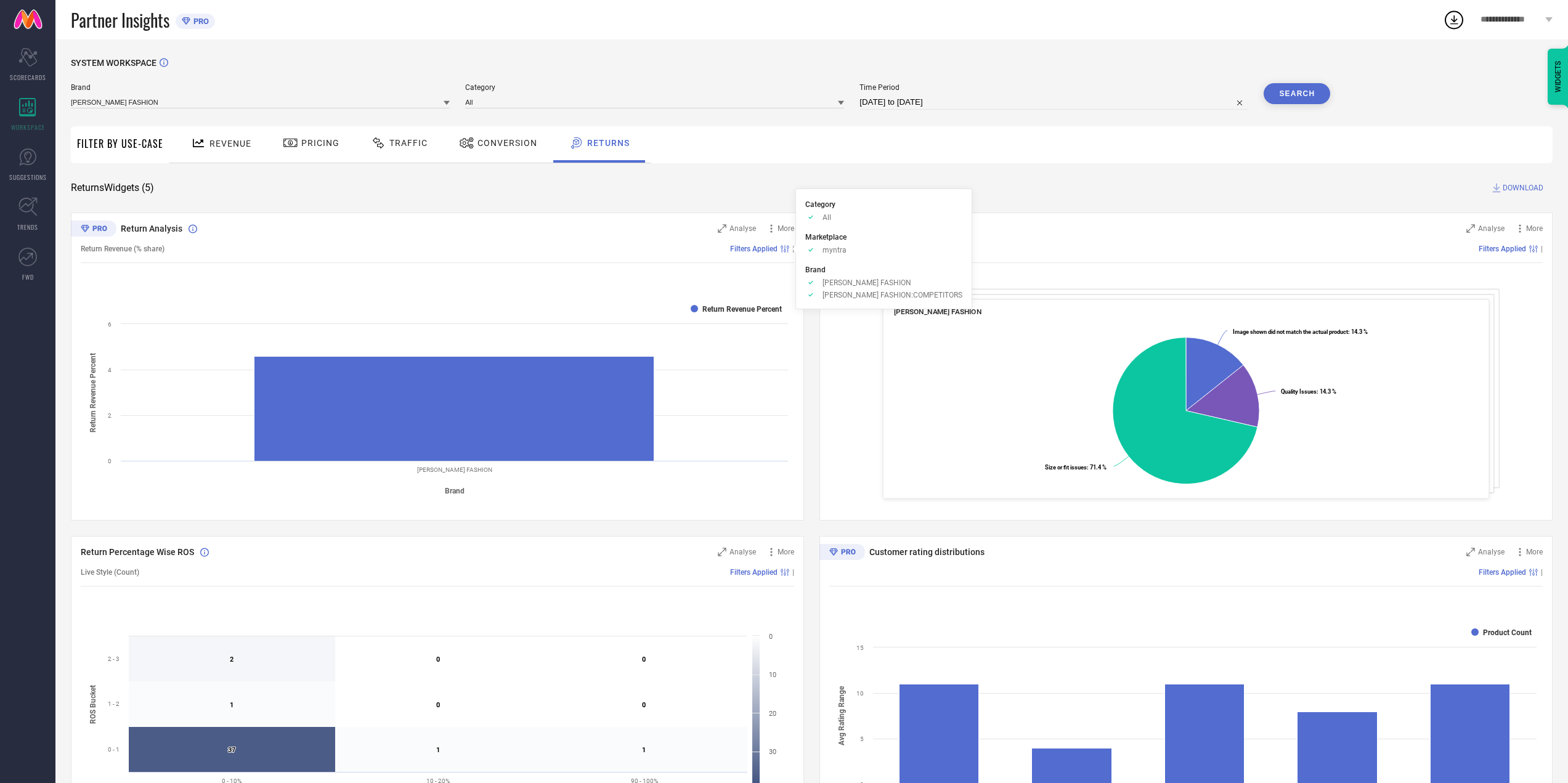
click at [838, 294] on span "[PERSON_NAME] FASHION:COMPETITORS" at bounding box center [892, 295] width 140 height 9
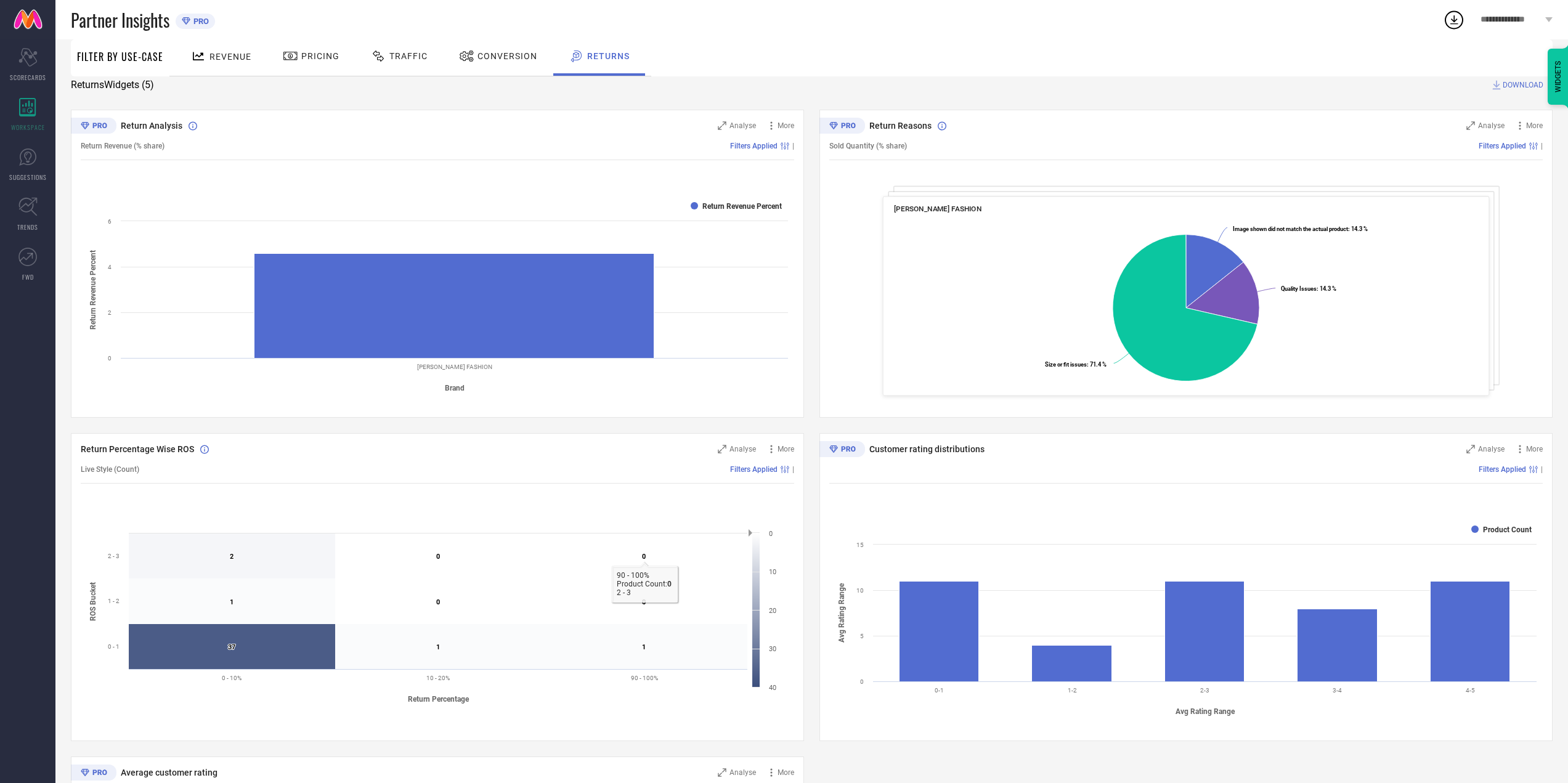
scroll to position [123, 0]
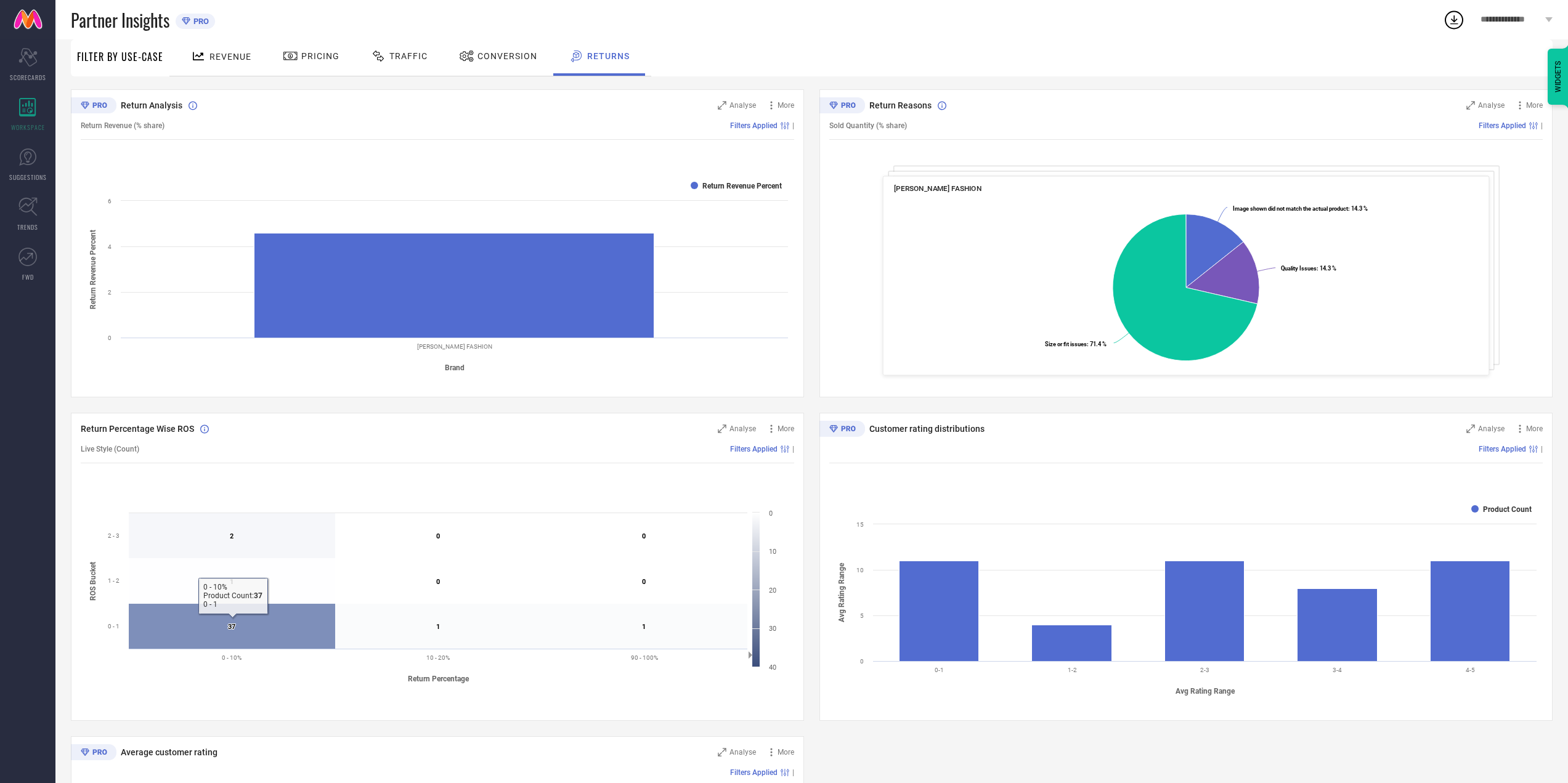
click at [258, 613] on icon at bounding box center [232, 626] width 206 height 45
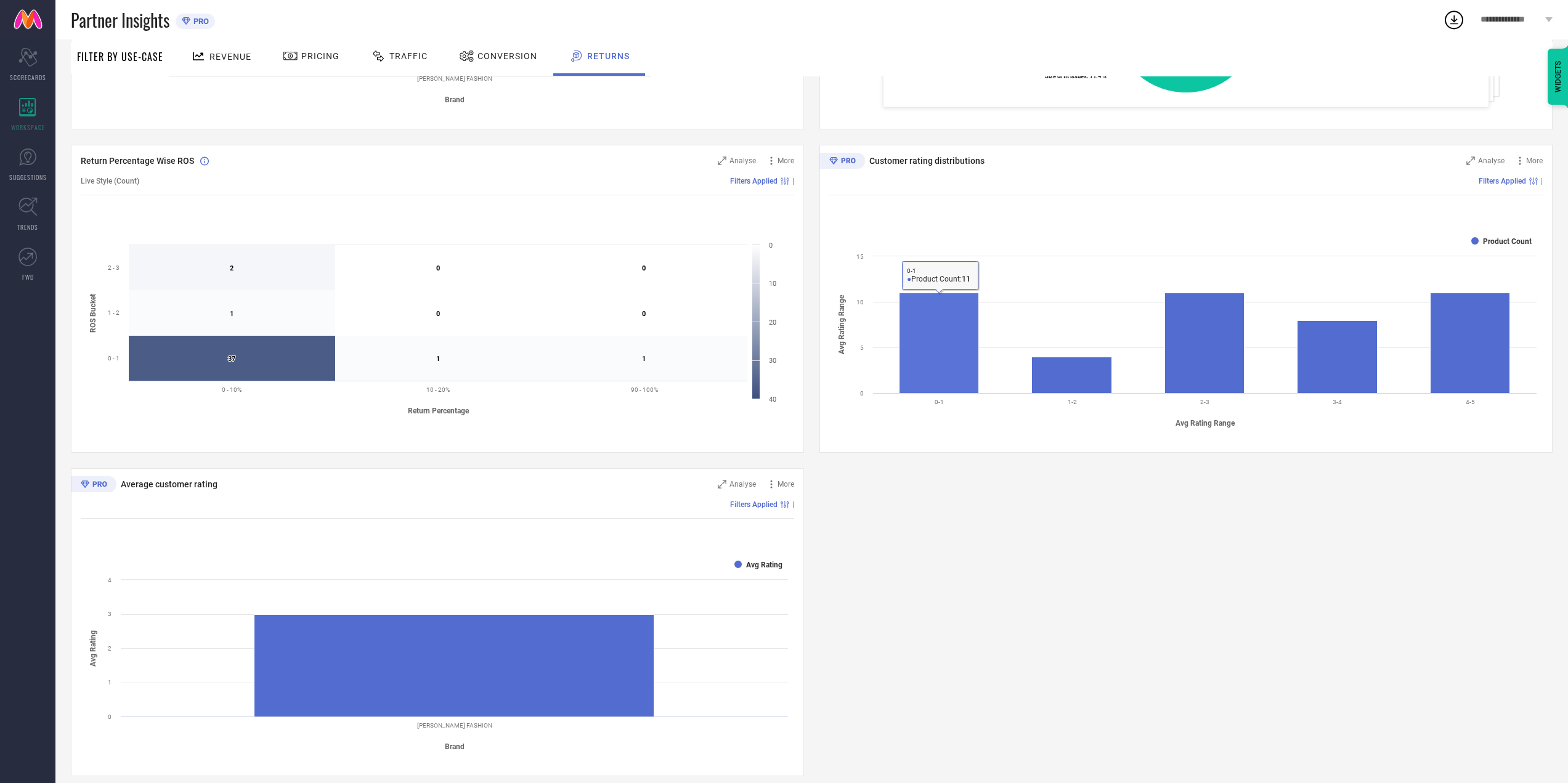
scroll to position [403, 0]
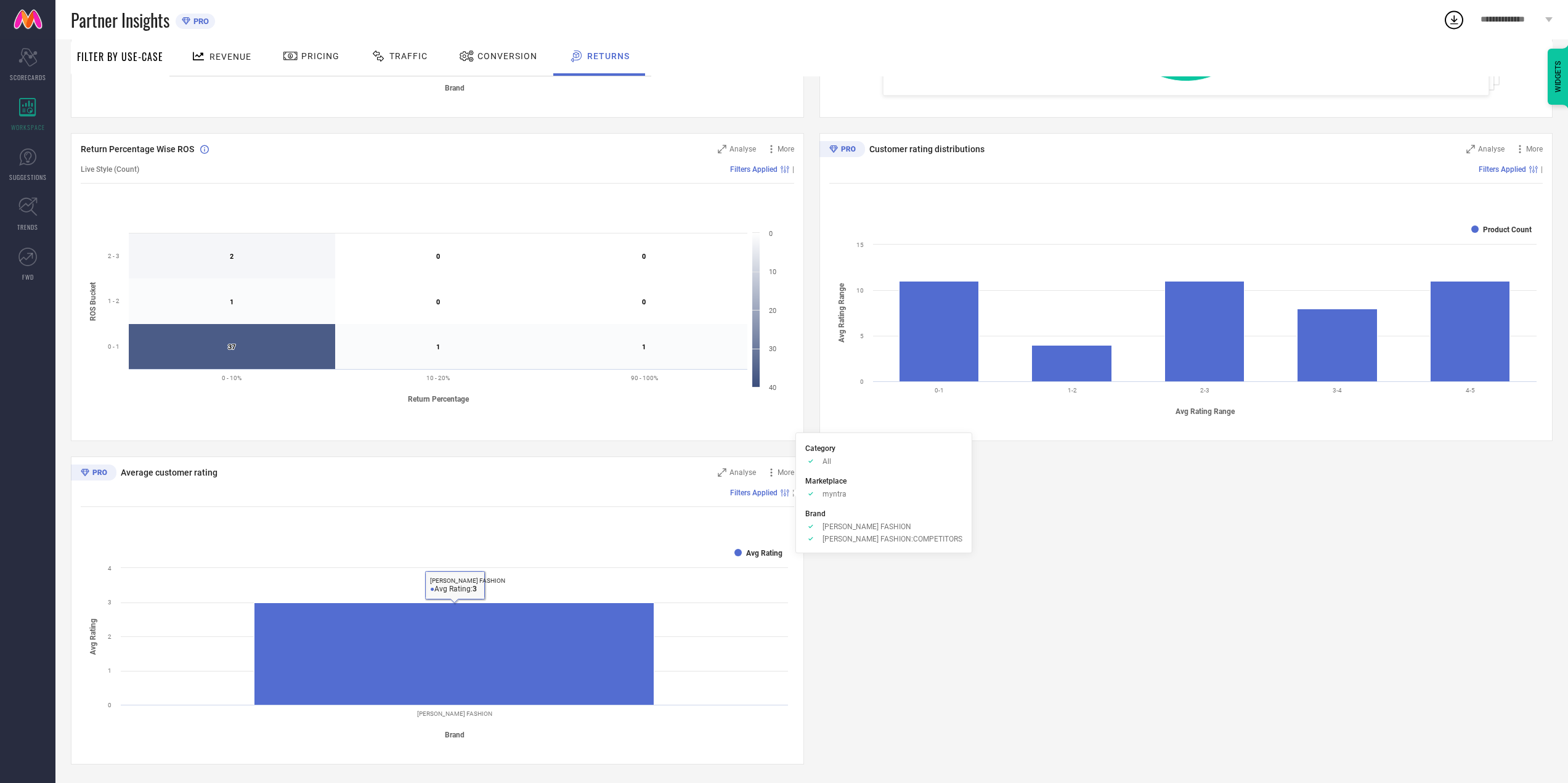
click at [760, 495] on span "Filters Applied" at bounding box center [754, 493] width 48 height 9
click at [748, 476] on span "Analyse" at bounding box center [742, 472] width 26 height 9
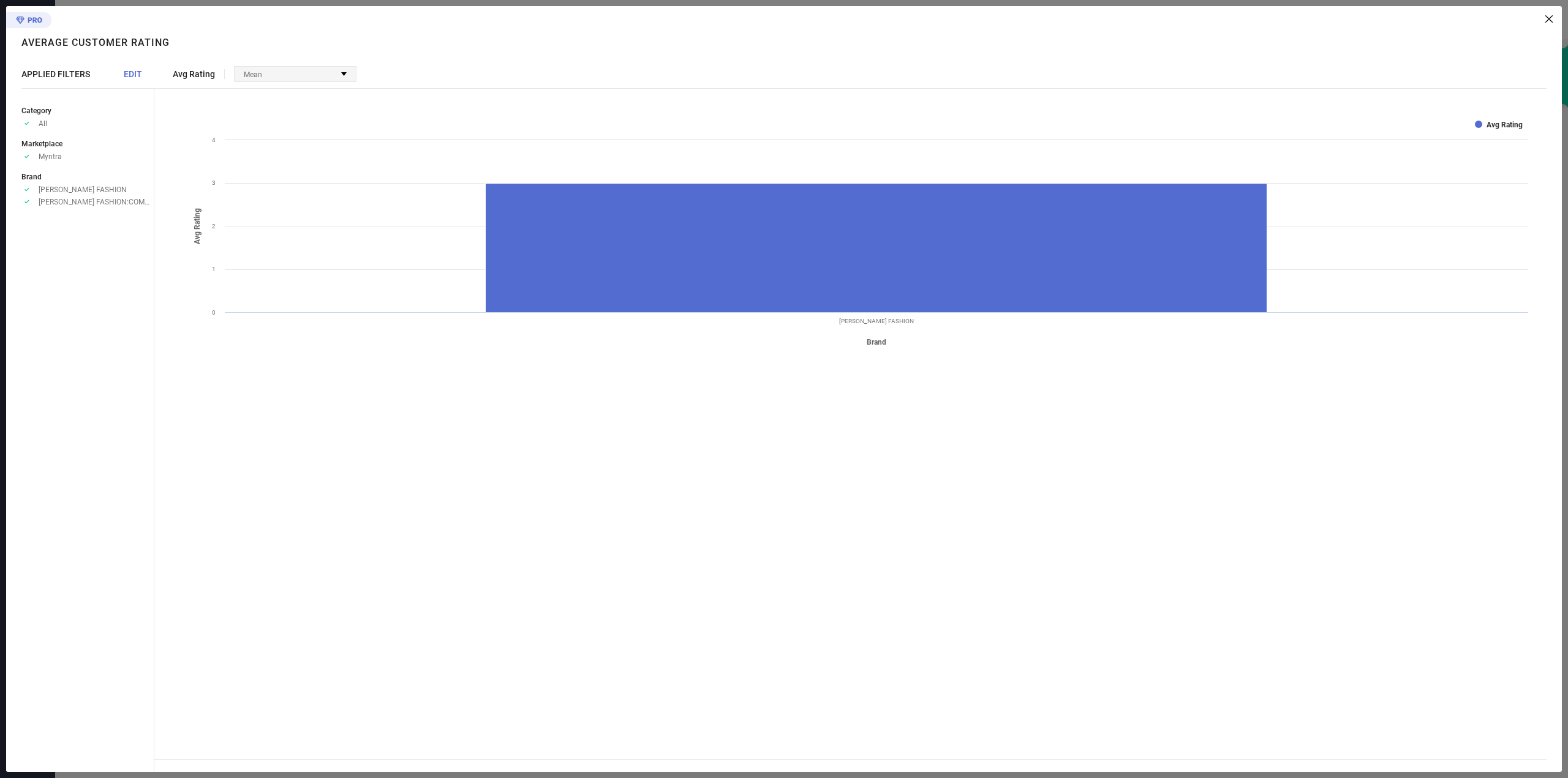
click at [302, 68] on div "Mean" at bounding box center [295, 74] width 122 height 14
click at [51, 197] on ul "Approve /Deselected [PERSON_NAME] FASHION Approve /Deselected [PERSON_NAME] FAS…" at bounding box center [87, 195] width 132 height 22
click at [1556, 7] on div "Avg Rating Mean No options available Created with Highcharts 9.3.3 Brand Avg Ra…" at bounding box center [858, 389] width 1408 height 766
click at [1550, 18] on icon at bounding box center [1548, 18] width 7 height 7
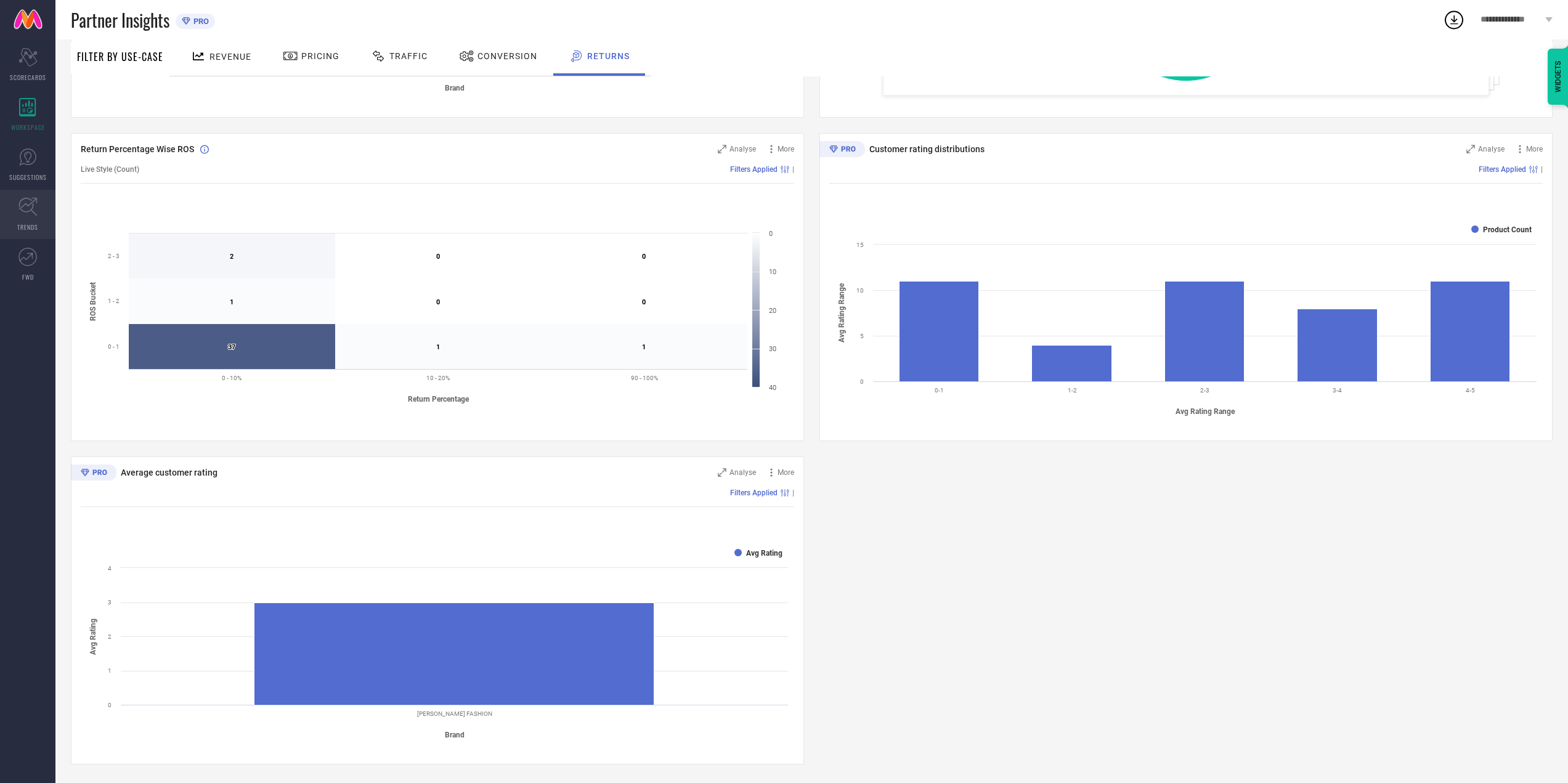
click at [24, 237] on link "TRENDS" at bounding box center [28, 214] width 56 height 50
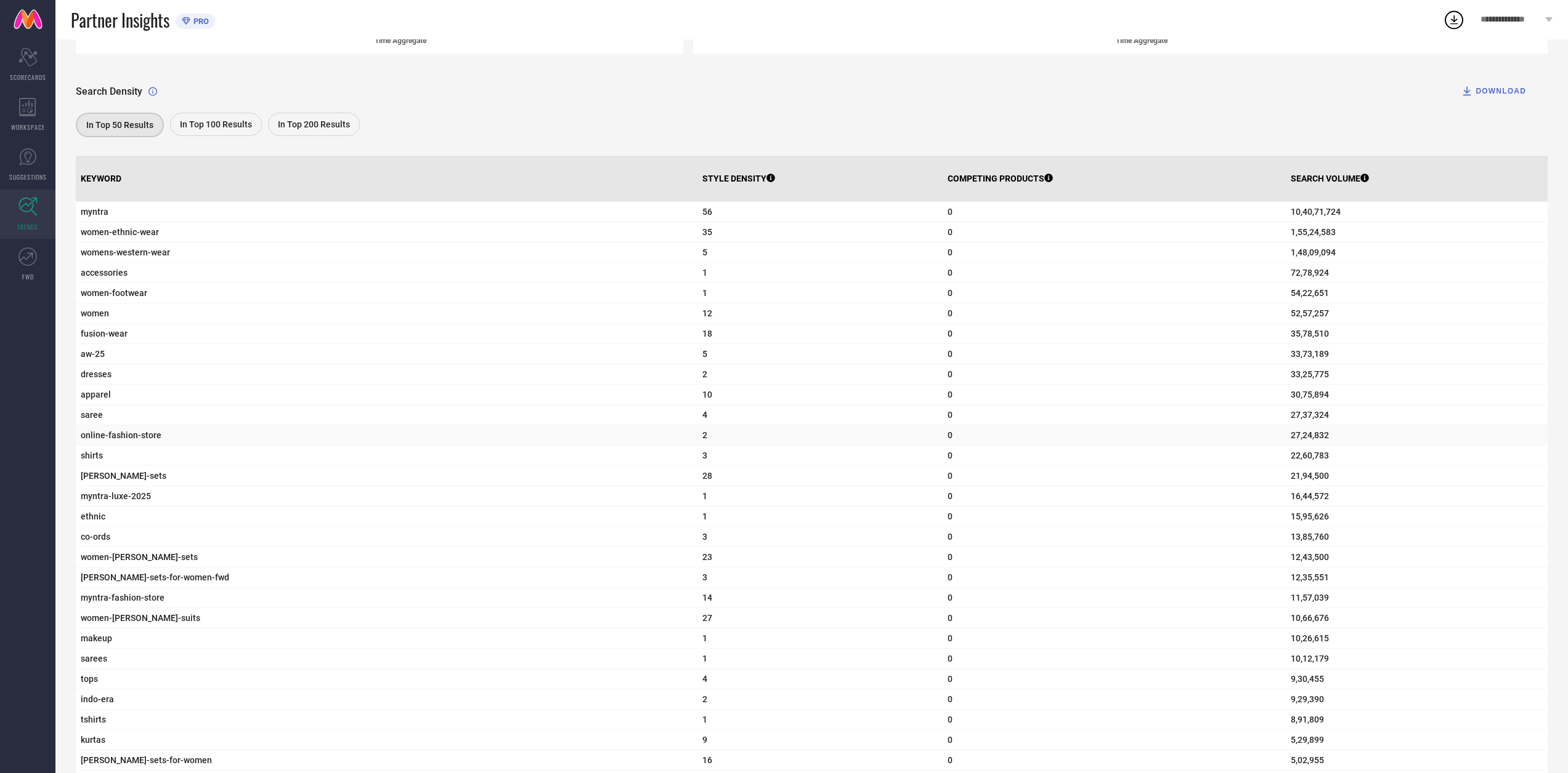
scroll to position [369, 0]
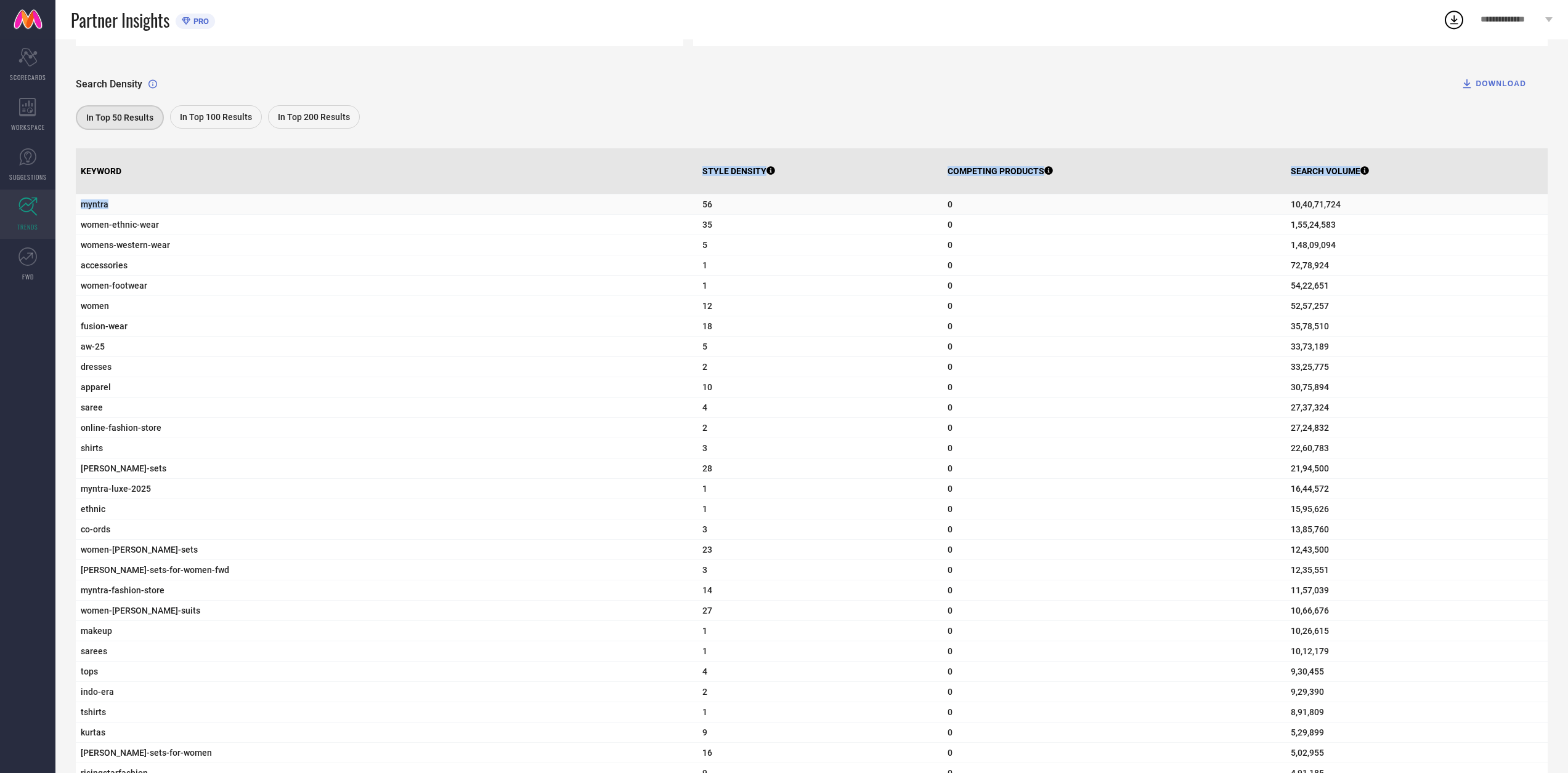
drag, startPoint x: 272, startPoint y: 191, endPoint x: 237, endPoint y: 205, distance: 37.7
click at [192, 233] on td "women-ethnic-wear" at bounding box center [387, 225] width 621 height 20
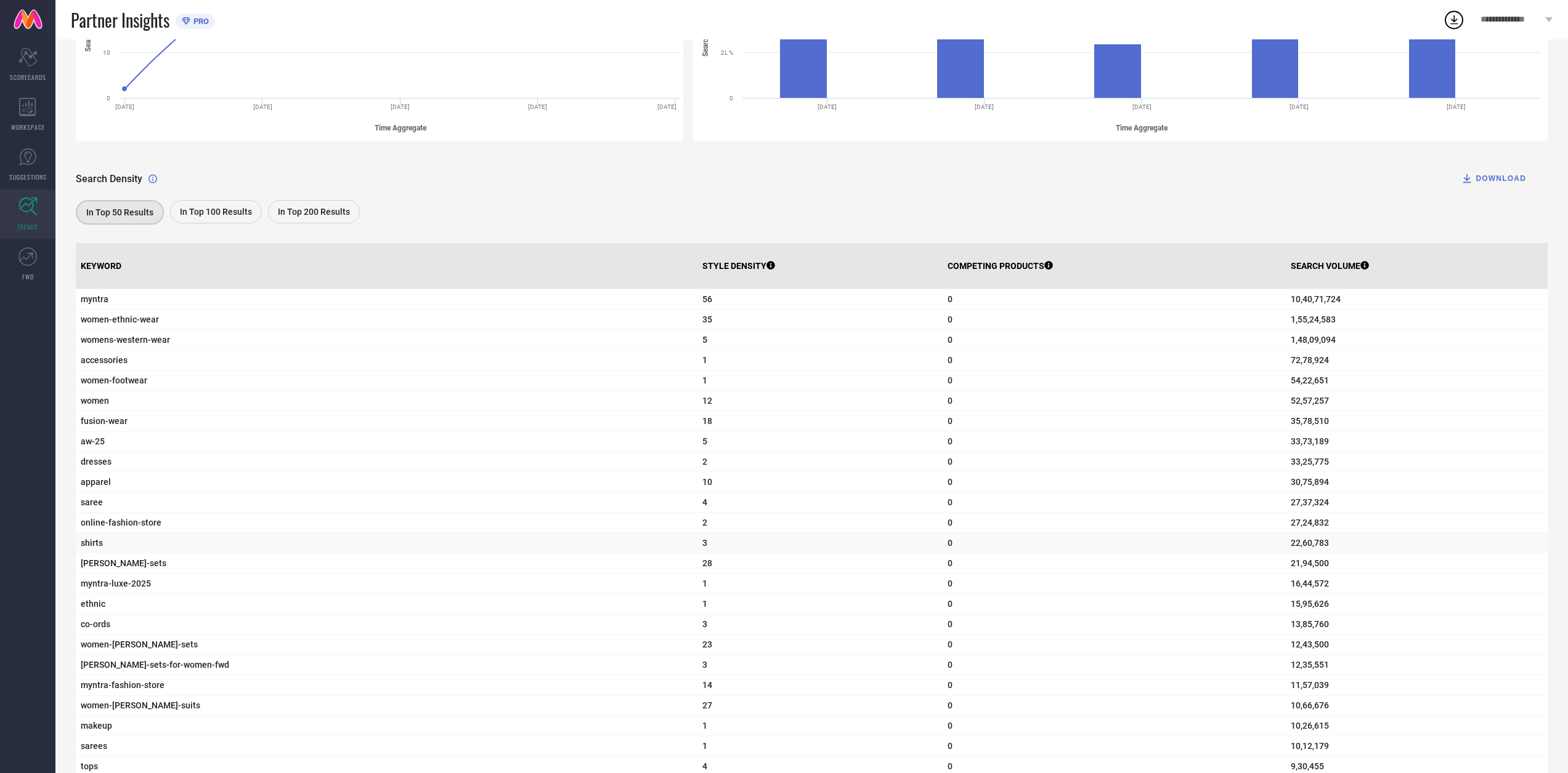
scroll to position [267, 0]
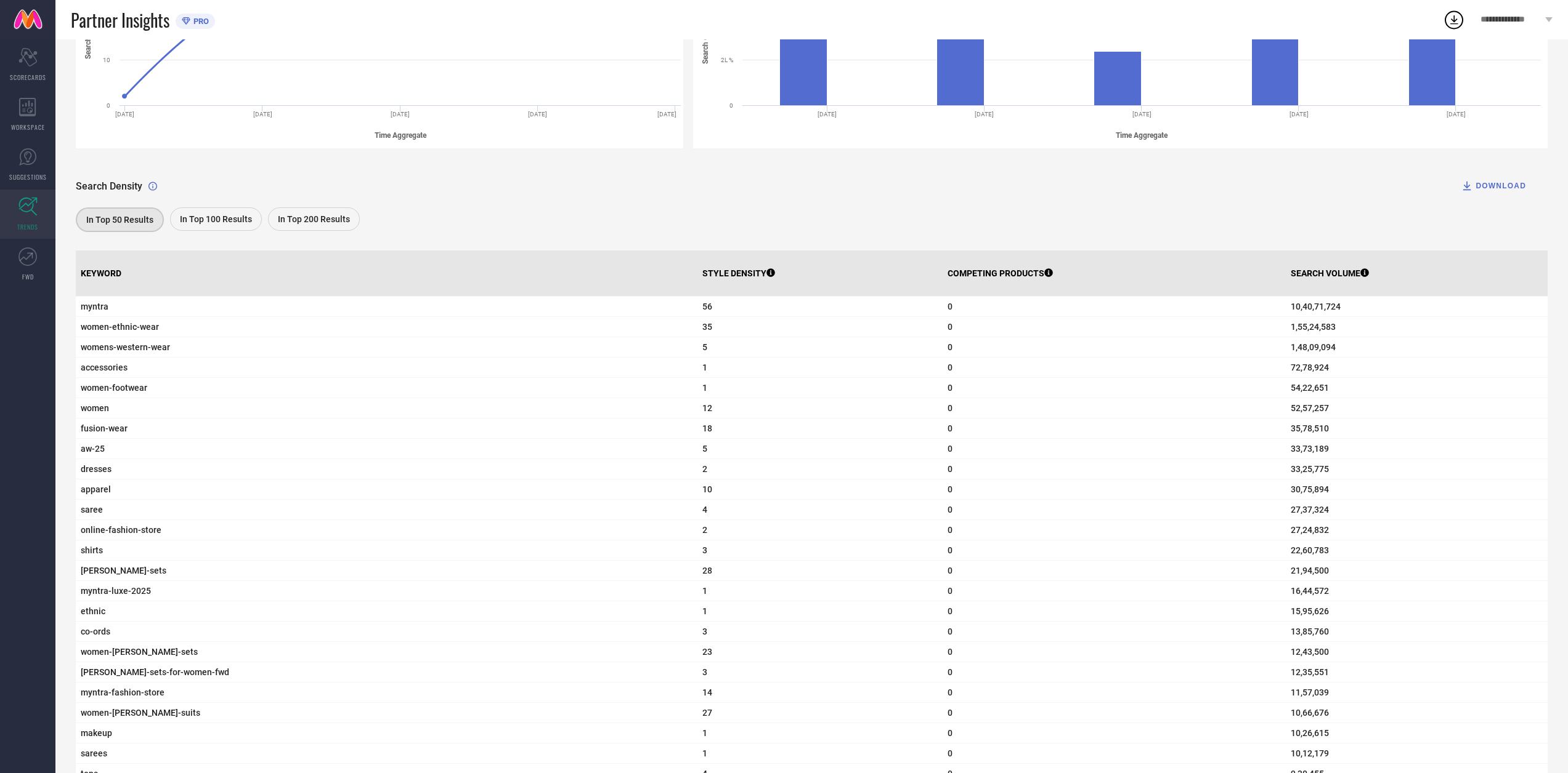
click at [219, 229] on div "In Top 100 Results" at bounding box center [216, 219] width 92 height 23
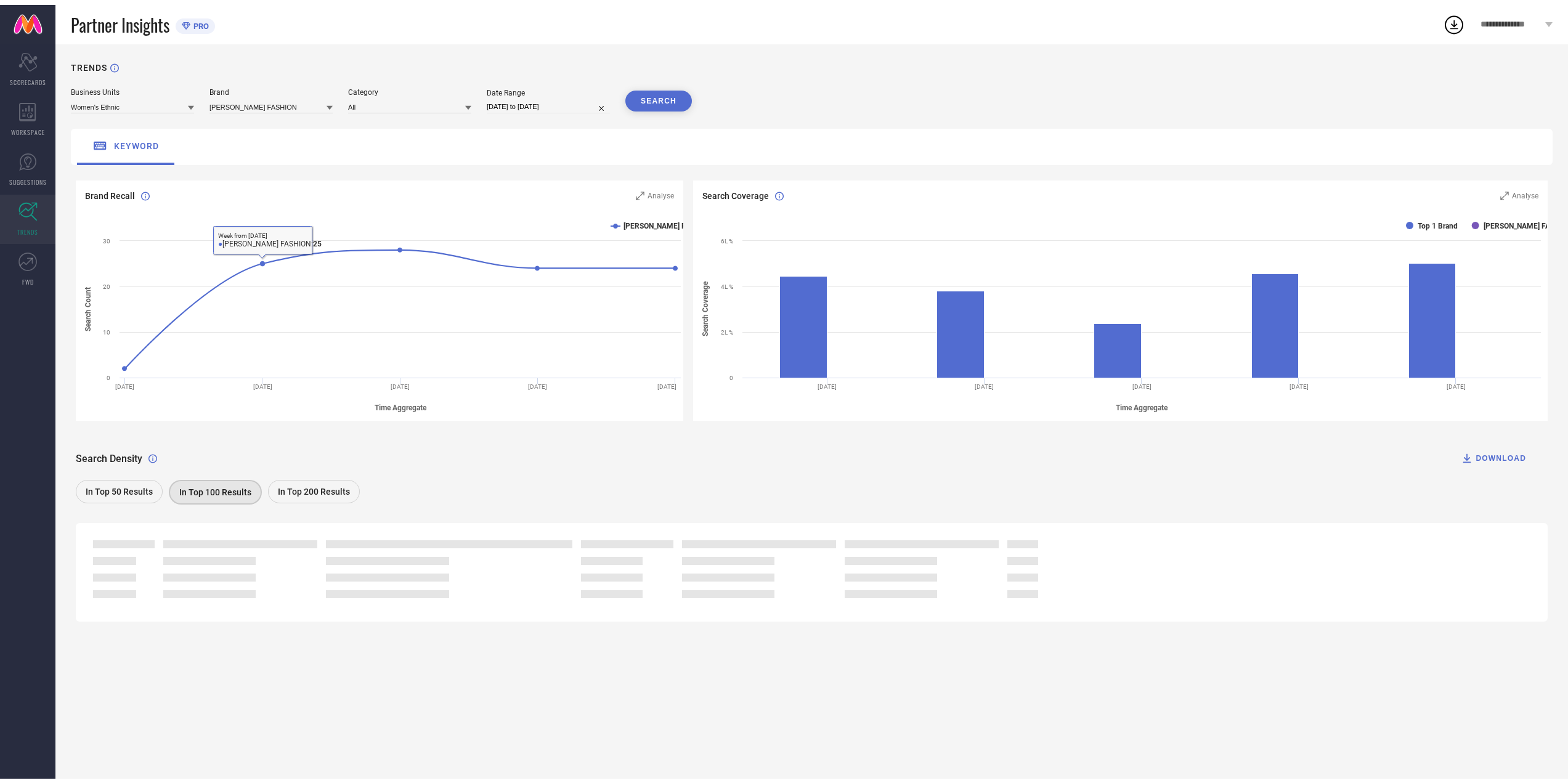
scroll to position [0, 0]
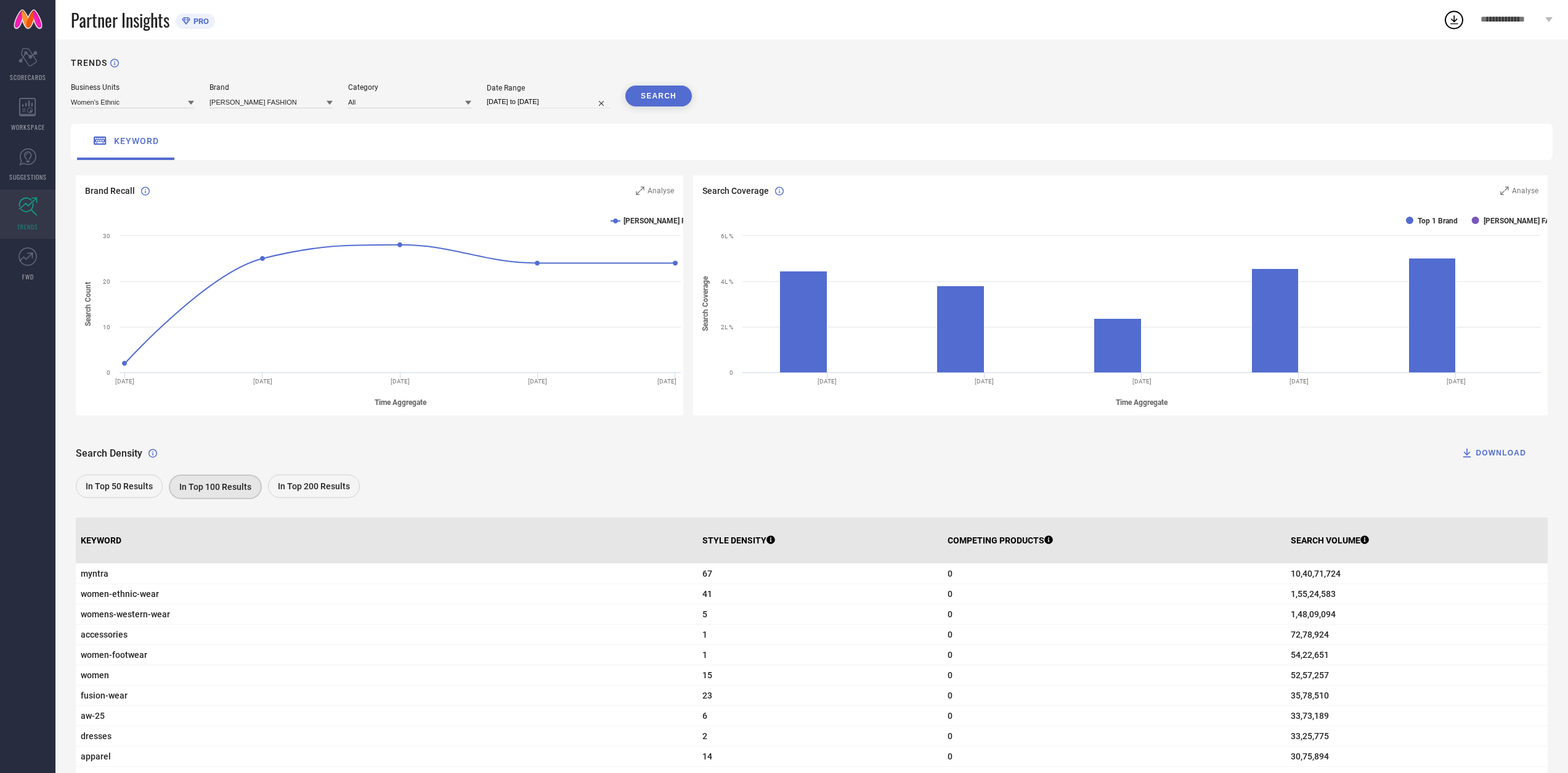
click at [325, 493] on div "In Top 200 Results" at bounding box center [313, 486] width 92 height 23
click at [1521, 189] on span "Analyse" at bounding box center [1525, 190] width 26 height 9
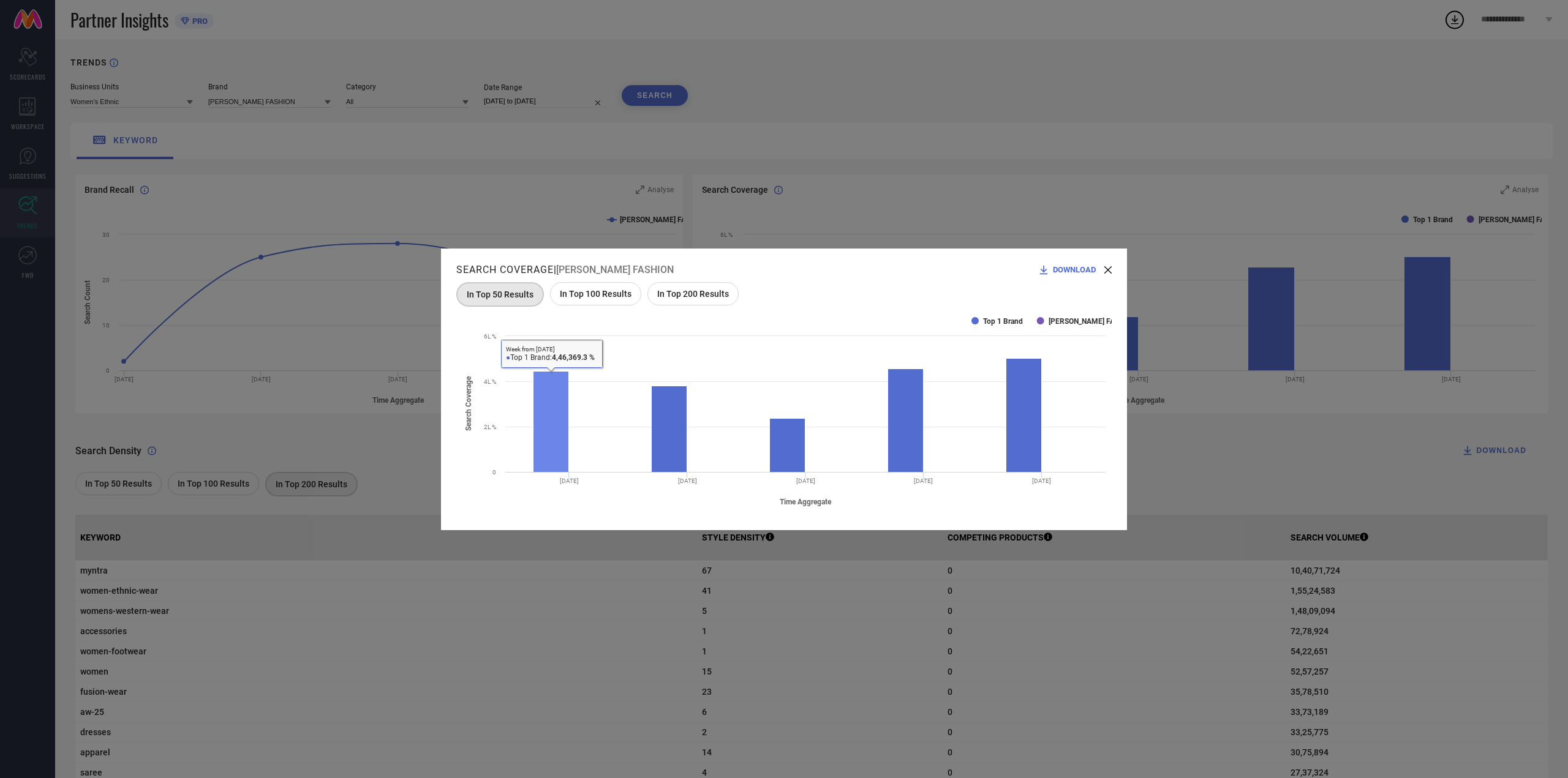
click at [682, 195] on div "Search Coverage | [PERSON_NAME] FASHION DOWNLOAD In Top 50 Results In Top 100 R…" at bounding box center [784, 389] width 1568 height 778
click at [477, 205] on div "Search Coverage | [PERSON_NAME] FASHION DOWNLOAD In Top 50 Results In Top 100 R…" at bounding box center [784, 389] width 1568 height 778
click at [1105, 273] on icon at bounding box center [1107, 269] width 7 height 7
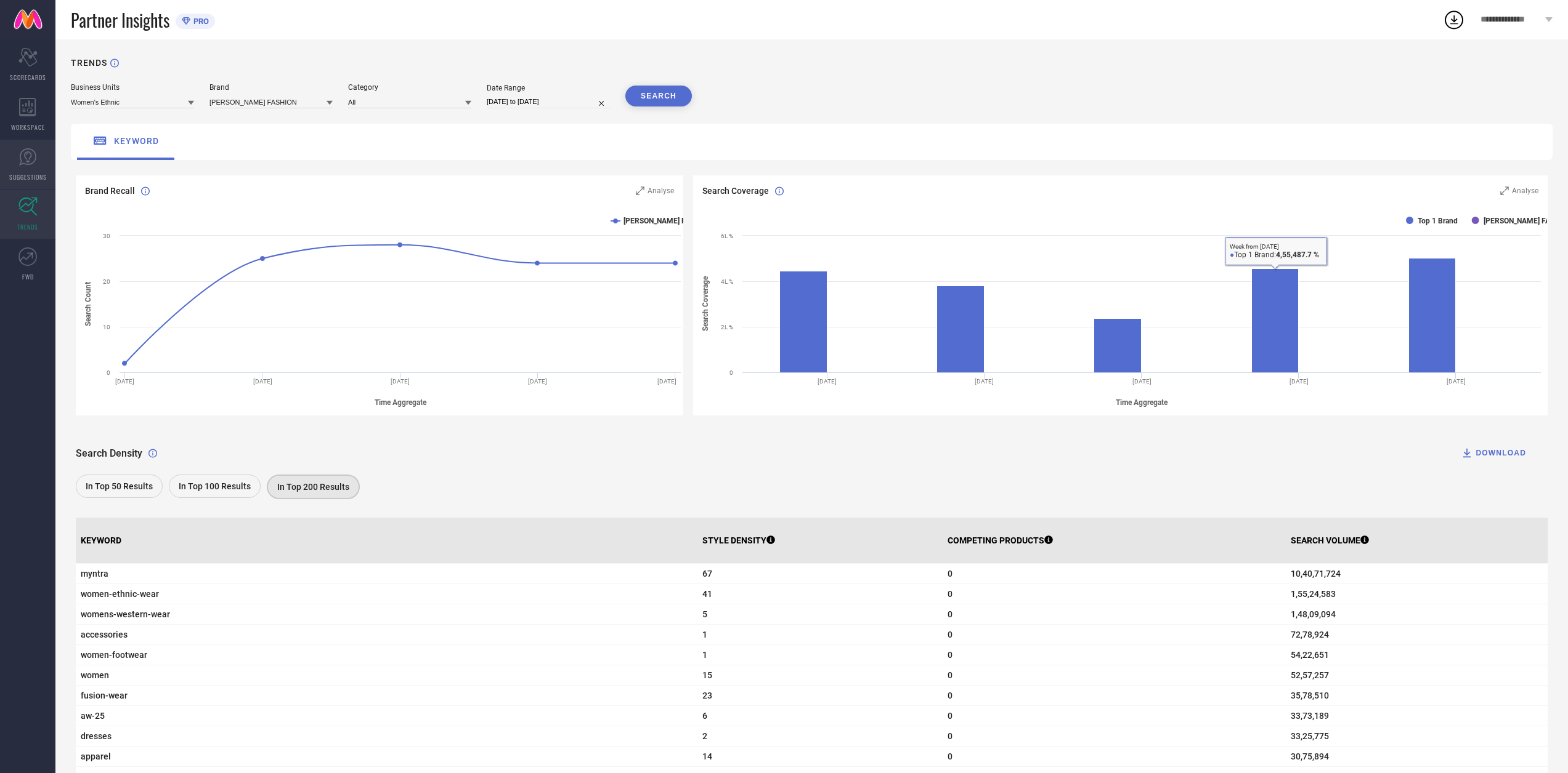
click at [38, 180] on span "SUGGESTIONS" at bounding box center [28, 177] width 38 height 9
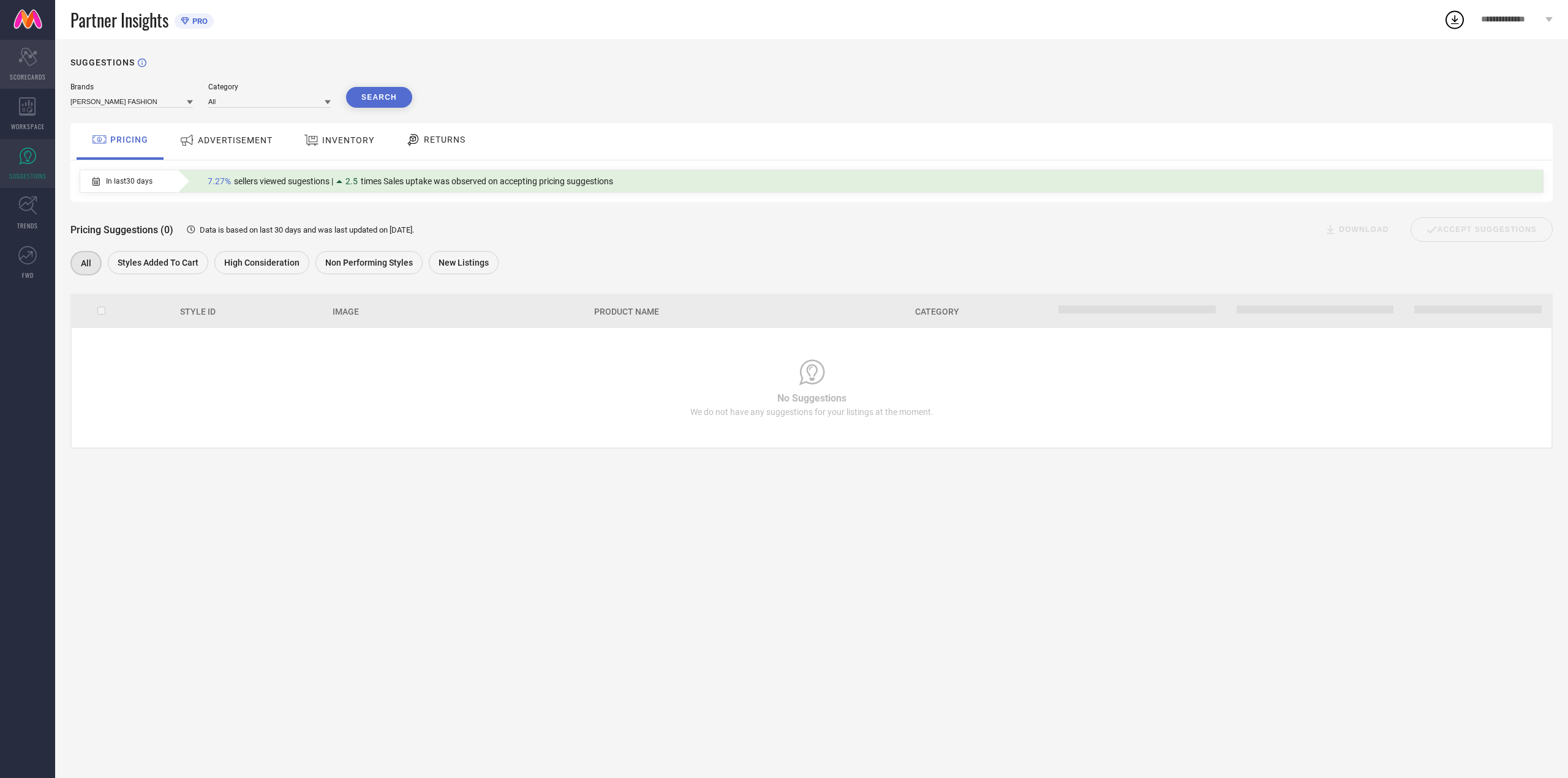
click at [35, 81] on div "Scorecard SCORECARDS" at bounding box center [28, 64] width 55 height 49
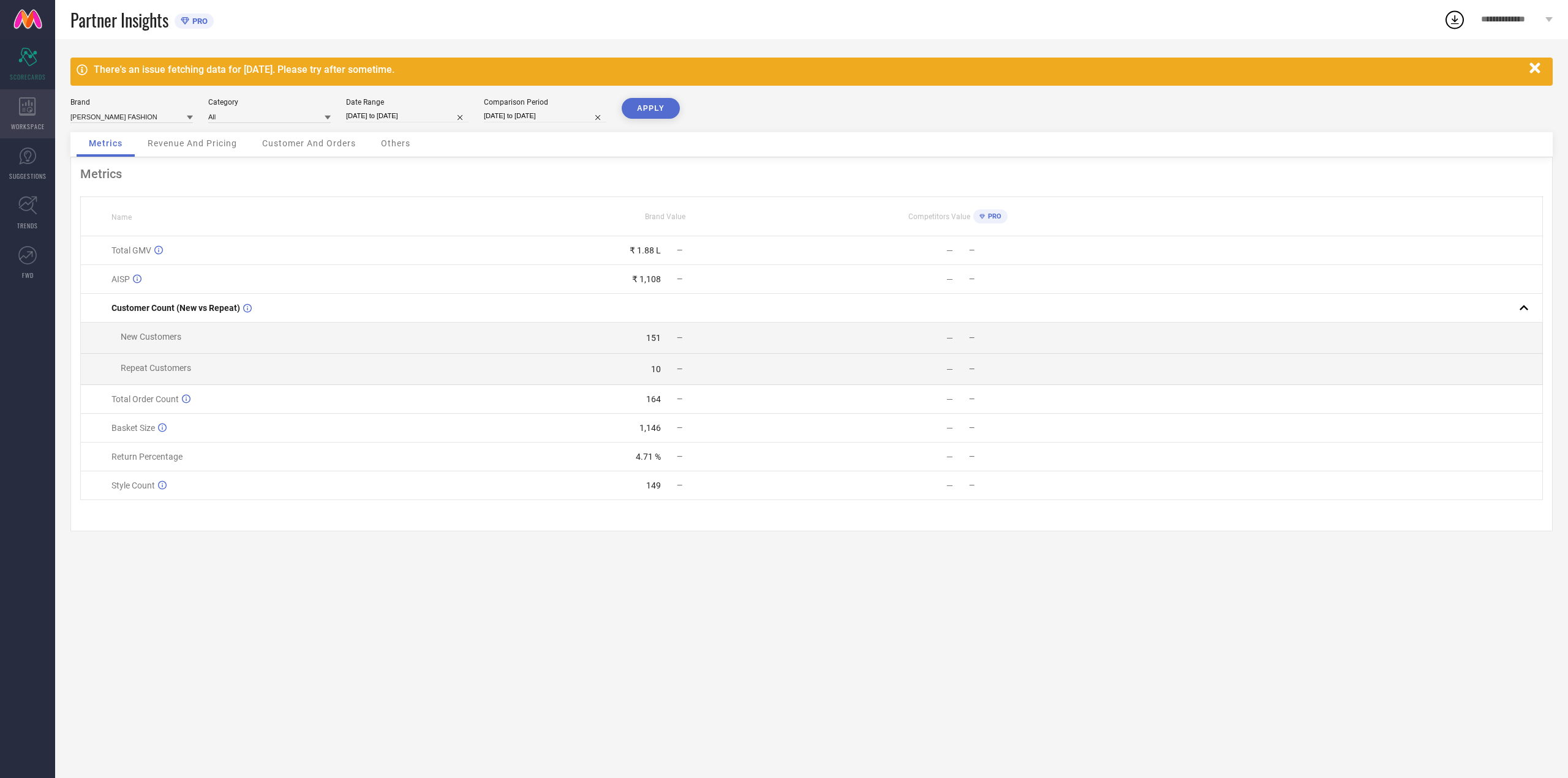
click at [37, 101] on div "WORKSPACE" at bounding box center [28, 114] width 55 height 49
